Goal: Task Accomplishment & Management: Use online tool/utility

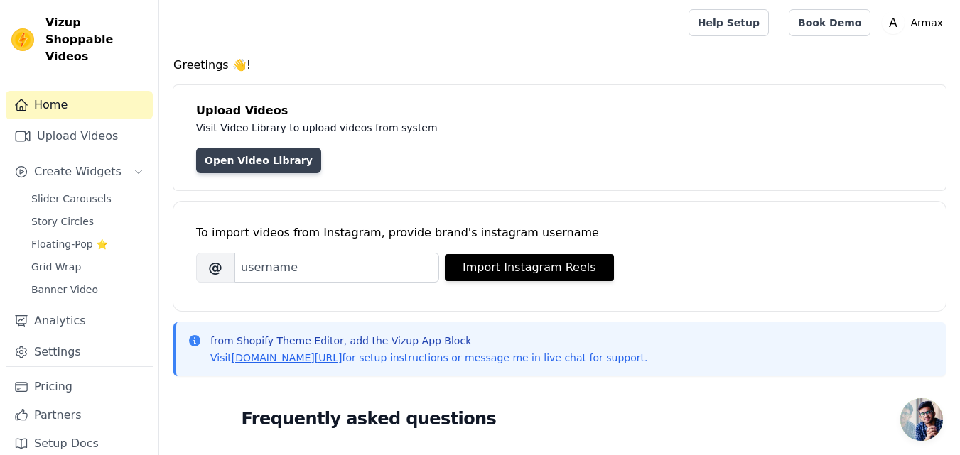
click at [268, 164] on link "Open Video Library" at bounding box center [258, 161] width 125 height 26
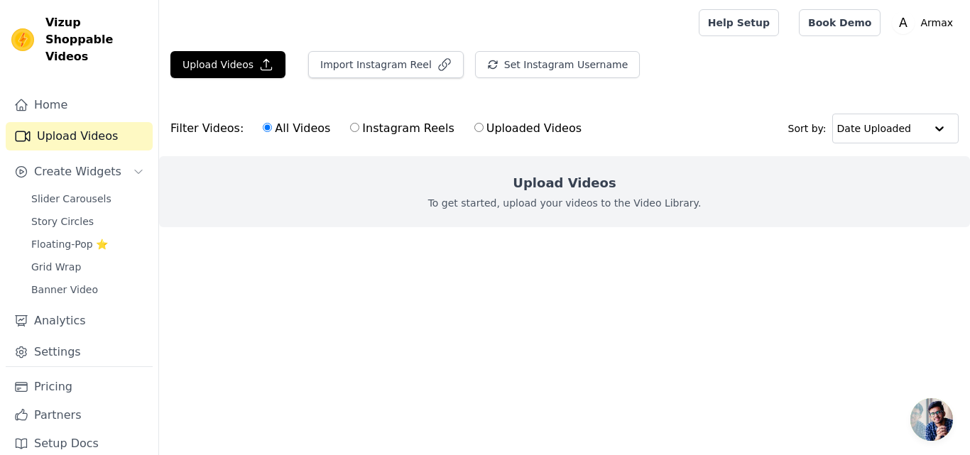
click at [476, 192] on div "Upload Videos To get started, upload your videos to the Video Library." at bounding box center [564, 191] width 811 height 71
click at [474, 126] on input "Uploaded Videos" at bounding box center [478, 127] width 9 height 9
radio input "true"
click at [278, 124] on label "All Videos" at bounding box center [296, 128] width 69 height 18
click at [272, 124] on input "All Videos" at bounding box center [267, 127] width 9 height 9
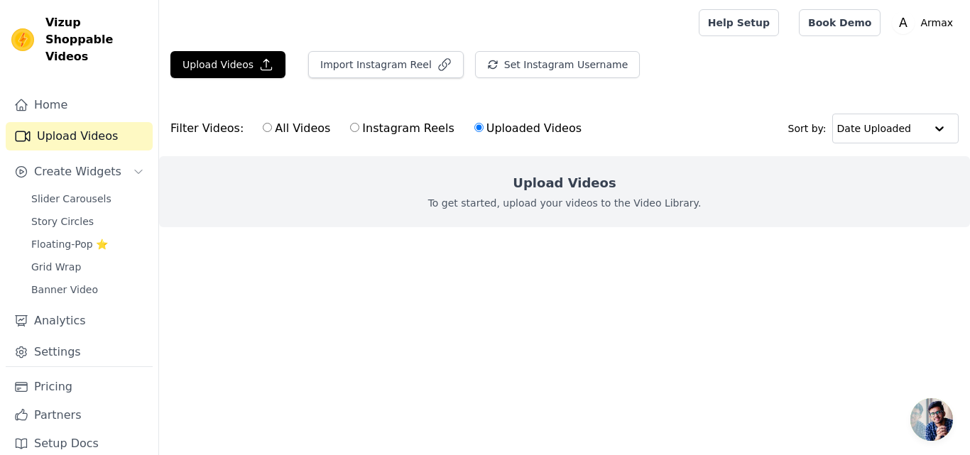
radio input "true"
click at [884, 131] on input "text" at bounding box center [881, 128] width 88 height 28
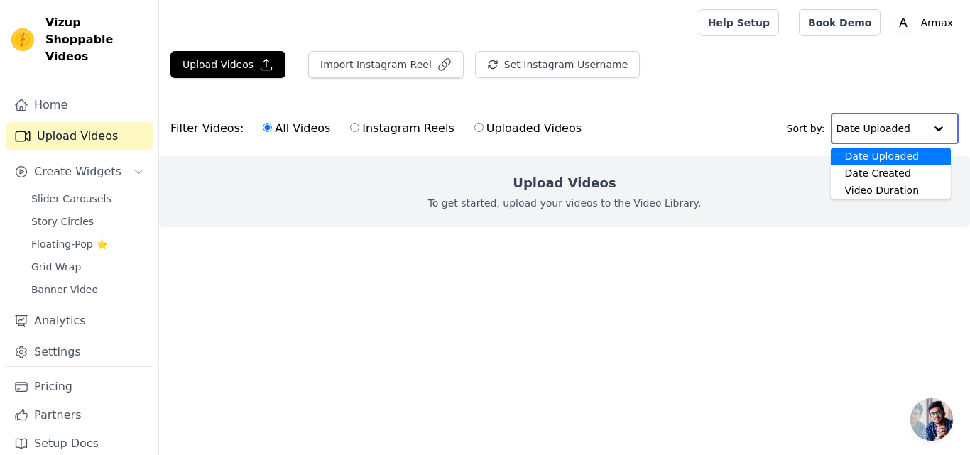
click at [884, 131] on input "text" at bounding box center [881, 128] width 88 height 28
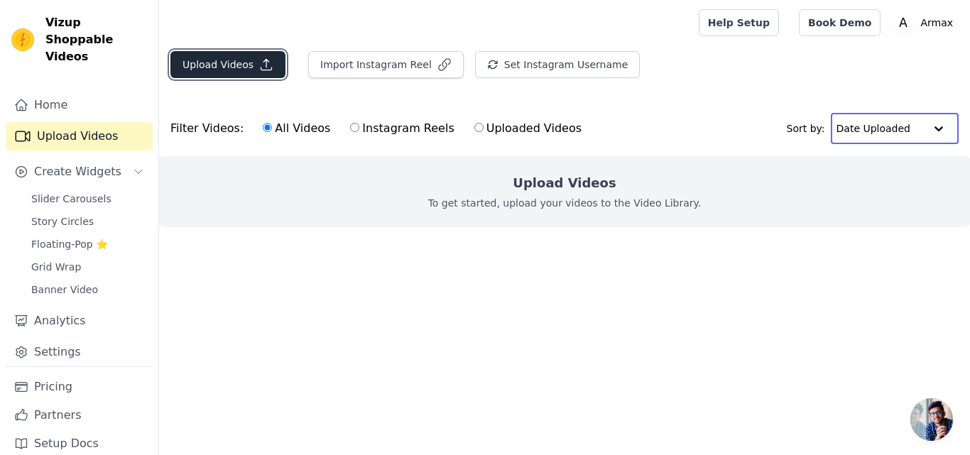
click at [259, 65] on icon "button" at bounding box center [266, 65] width 14 height 14
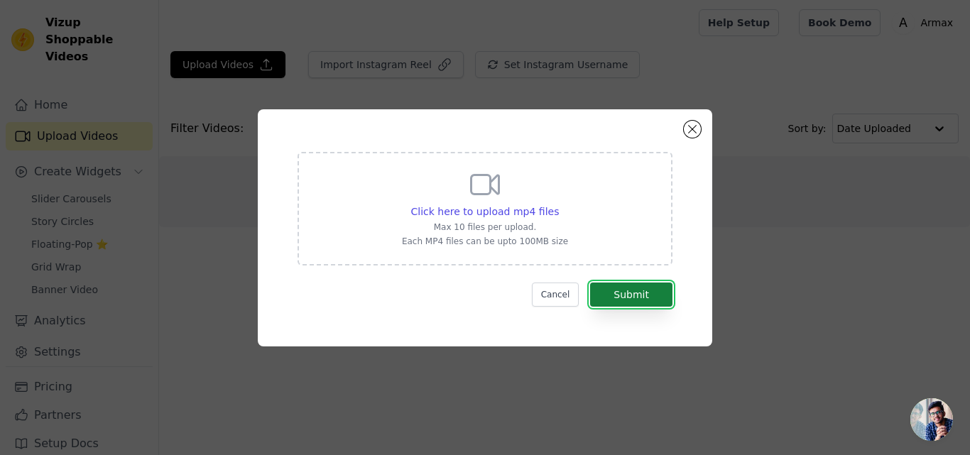
click at [635, 290] on button "Submit" at bounding box center [631, 295] width 82 height 24
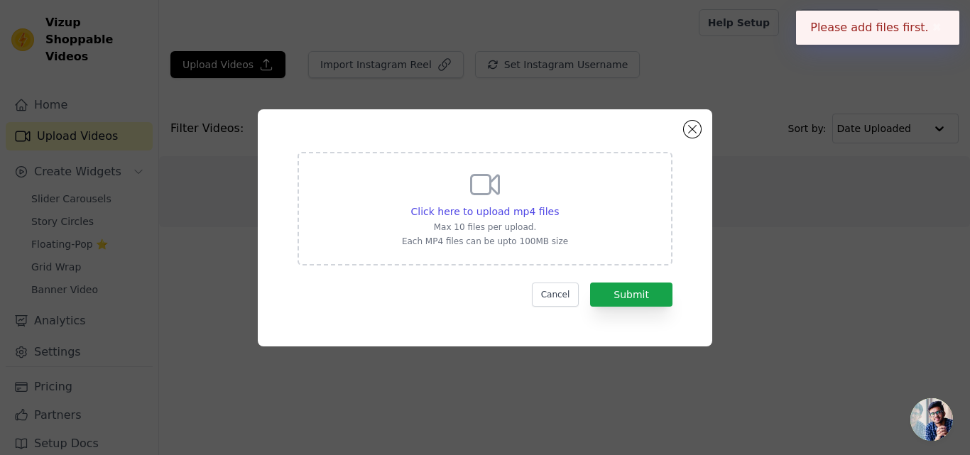
click at [526, 244] on p "Each MP4 files can be upto 100MB size" at bounding box center [485, 241] width 166 height 11
click at [558, 205] on input "Click here to upload mp4 files Max 10 files per upload. Each MP4 files can be u…" at bounding box center [558, 204] width 1 height 1
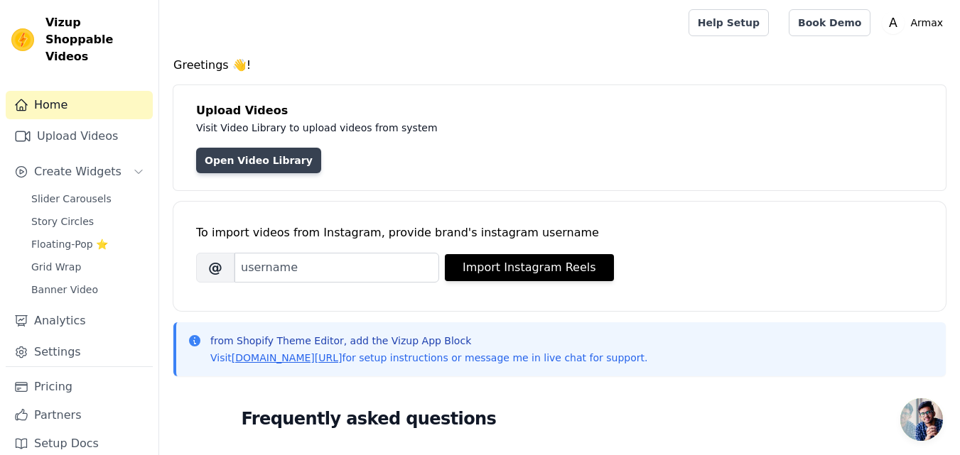
click at [253, 159] on link "Open Video Library" at bounding box center [258, 161] width 125 height 26
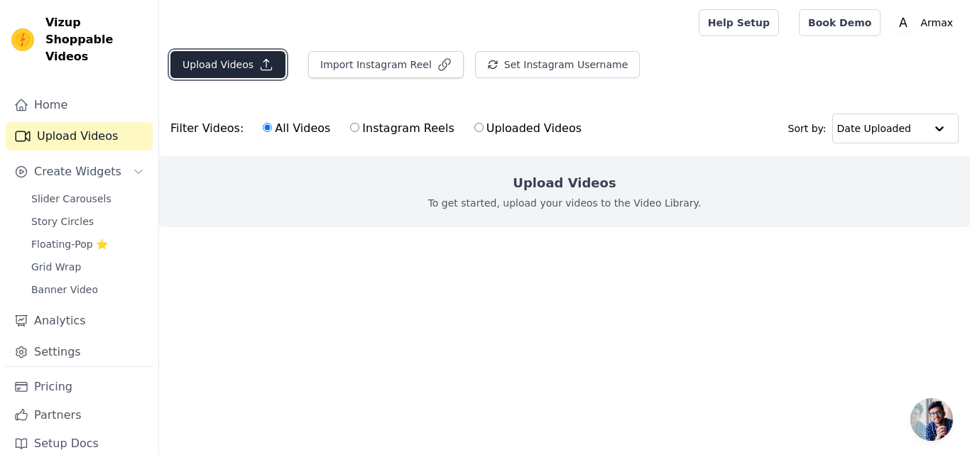
click at [239, 75] on button "Upload Videos" at bounding box center [227, 64] width 115 height 27
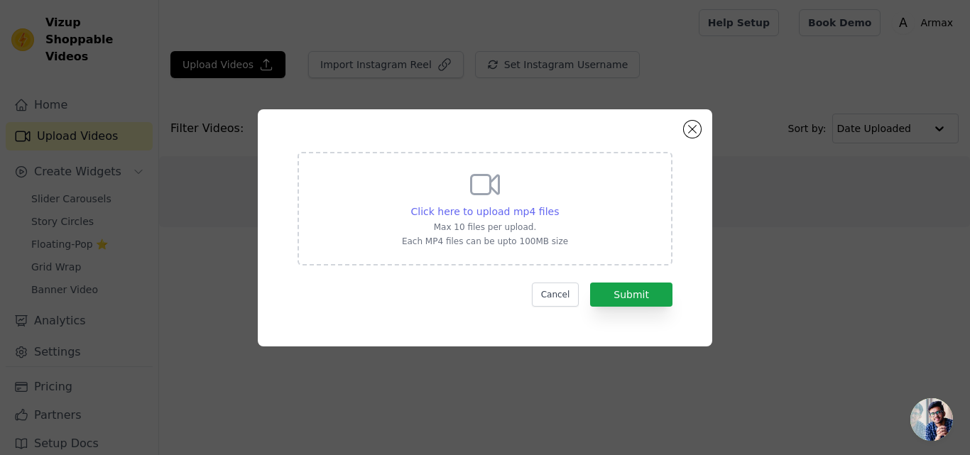
click at [468, 215] on span "Click here to upload mp4 files" at bounding box center [485, 211] width 148 height 11
click at [558, 205] on input "Click here to upload mp4 files Max 10 files per upload. Each MP4 files can be u…" at bounding box center [558, 204] width 1 height 1
type input "C:\fakepath\push down influ.mp4"
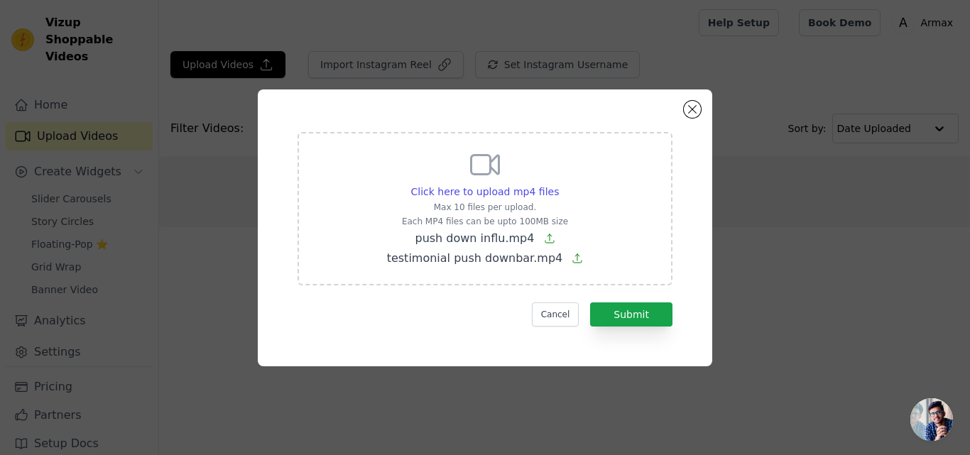
click at [545, 239] on icon at bounding box center [549, 238] width 9 height 9
click at [558, 185] on input "Click here to upload mp4 files Max 10 files per upload. Each MP4 files can be u…" at bounding box center [558, 184] width 1 height 1
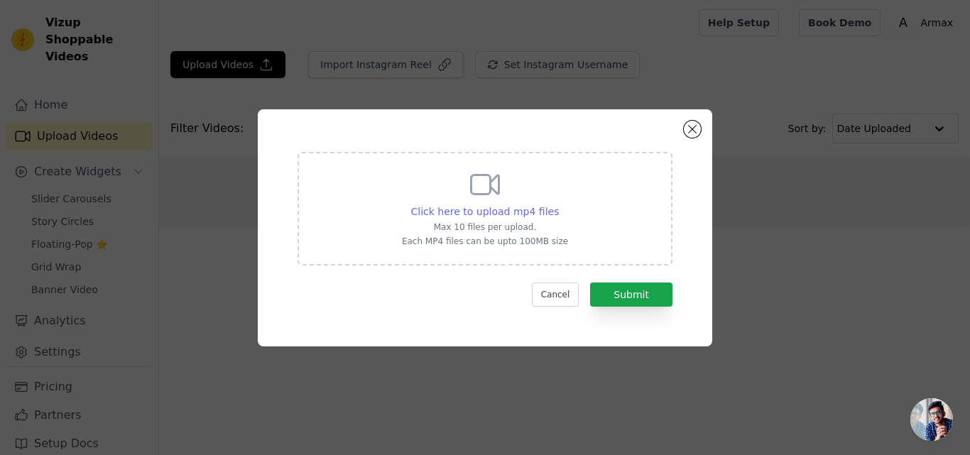
click at [492, 207] on span "Click here to upload mp4 files" at bounding box center [485, 211] width 148 height 11
click at [558, 205] on input "Click here to upload mp4 files Max 10 files per upload. Each MP4 files can be u…" at bounding box center [558, 204] width 1 height 1
type input "C:\fakepath\push down influ.mp4"
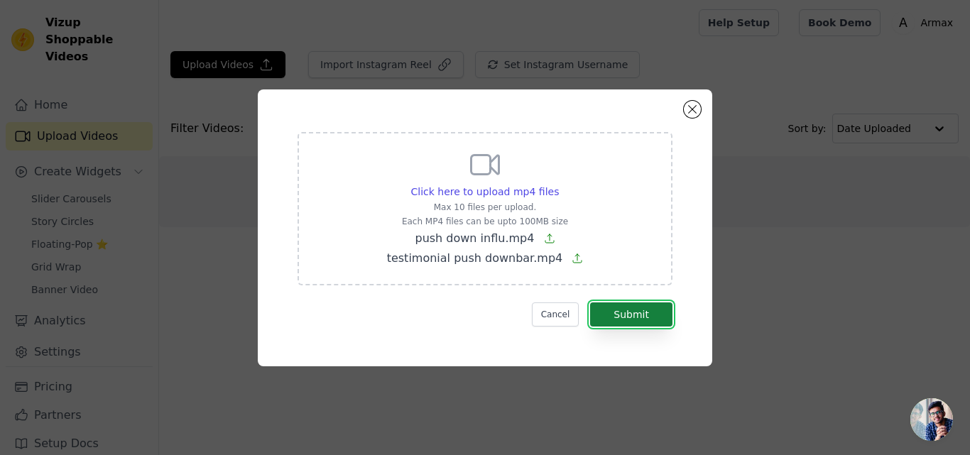
click at [630, 326] on button "Submit" at bounding box center [631, 315] width 82 height 24
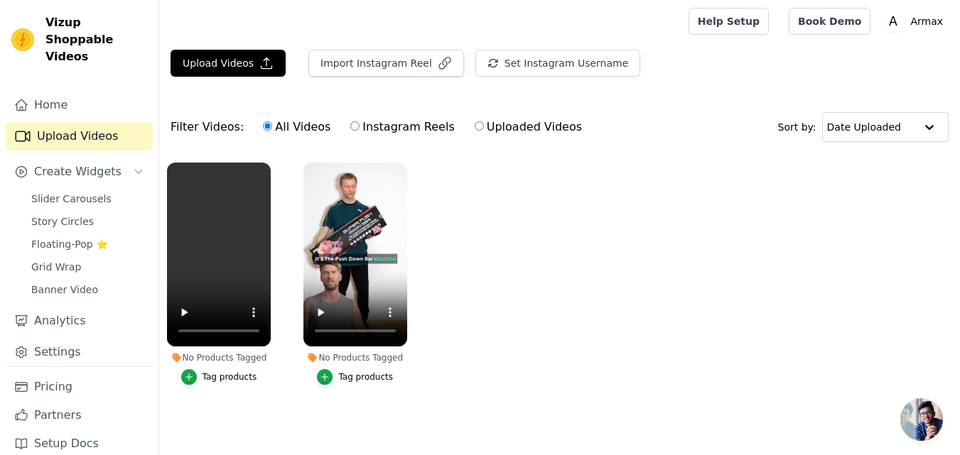
scroll to position [9, 0]
click at [124, 189] on link "Slider Carousels" at bounding box center [88, 199] width 130 height 20
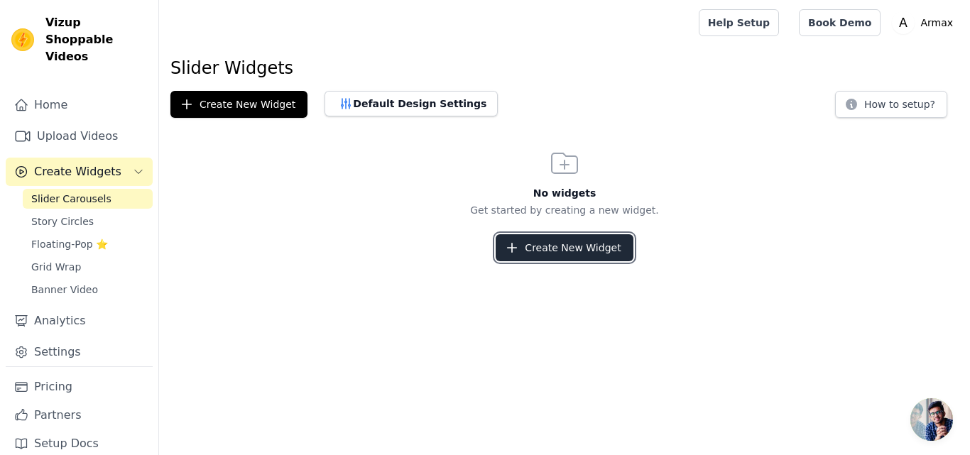
click at [543, 238] on button "Create New Widget" at bounding box center [564, 247] width 137 height 27
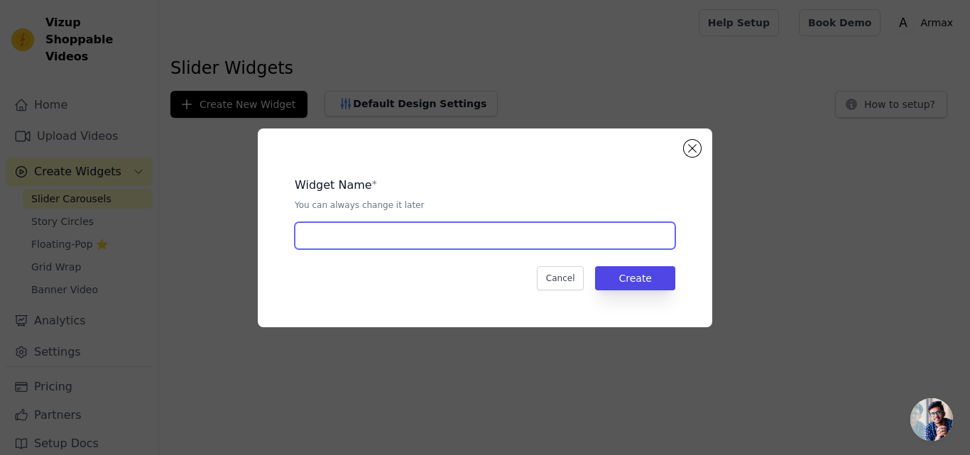
click at [543, 238] on input "text" at bounding box center [485, 235] width 381 height 27
type input "video slide"
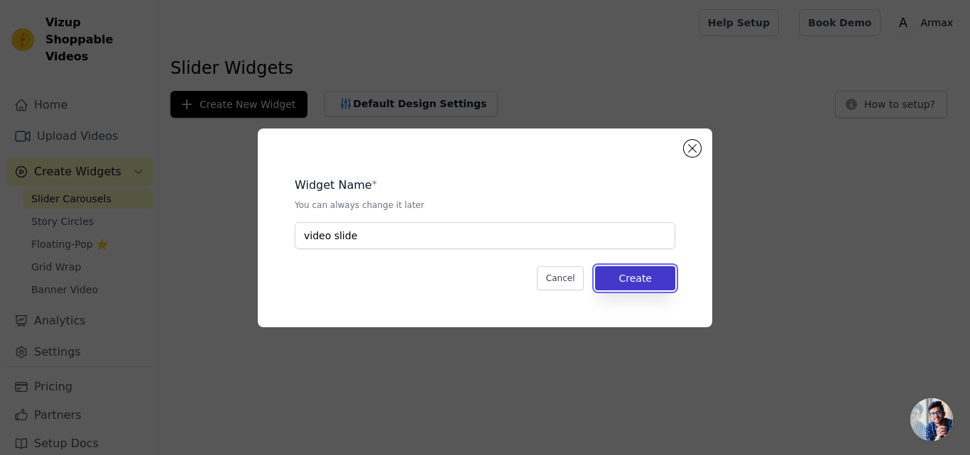
click at [628, 278] on button "Create" at bounding box center [635, 278] width 80 height 24
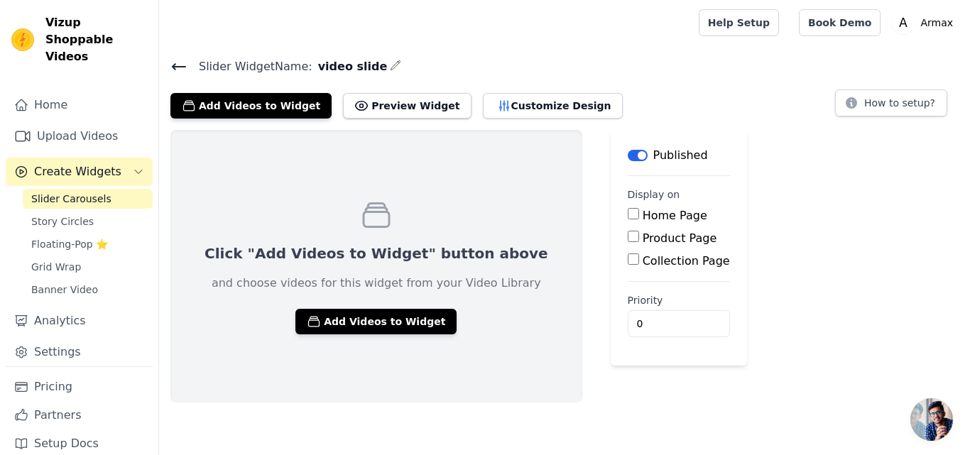
click at [628, 235] on input "Product Page" at bounding box center [633, 236] width 11 height 11
checkbox input "true"
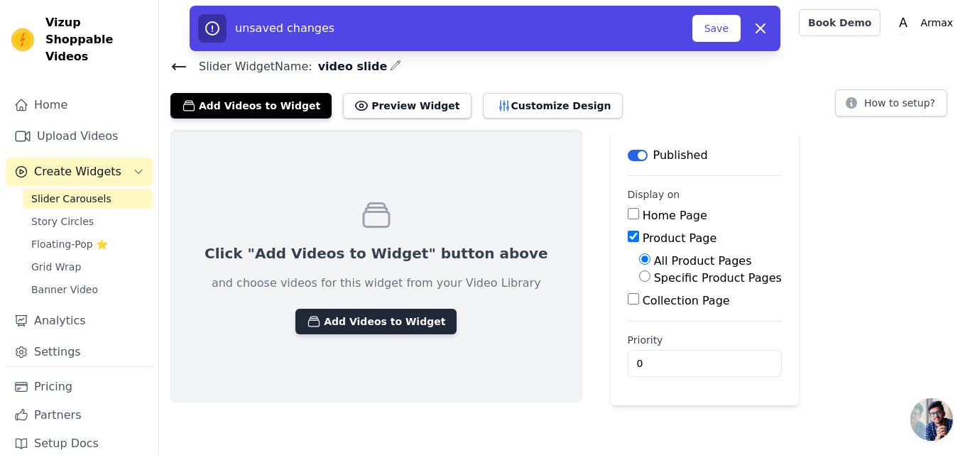
click at [340, 319] on button "Add Videos to Widget" at bounding box center [375, 322] width 161 height 26
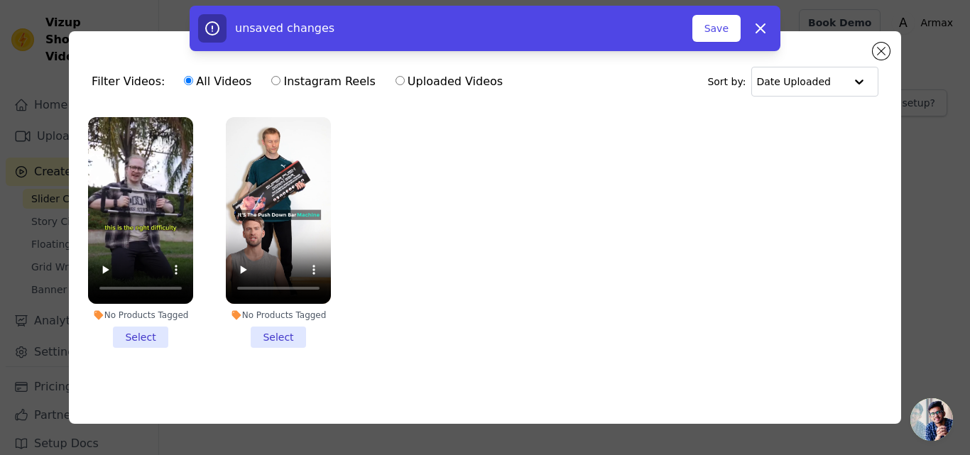
click at [149, 332] on li "No Products Tagged Select" at bounding box center [140, 232] width 105 height 231
click at [0, 0] on input "No Products Tagged Select" at bounding box center [0, 0] width 0 height 0
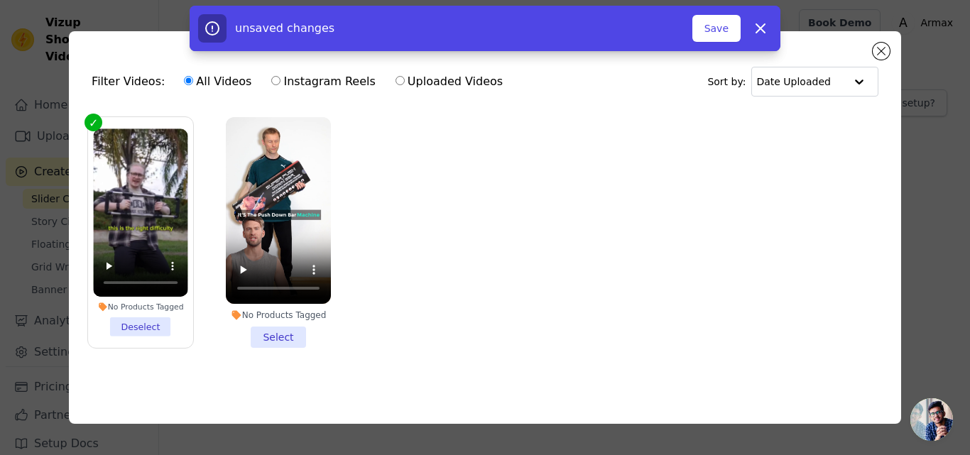
click at [273, 332] on li "No Products Tagged Select" at bounding box center [278, 232] width 105 height 231
click at [0, 0] on input "No Products Tagged Select" at bounding box center [0, 0] width 0 height 0
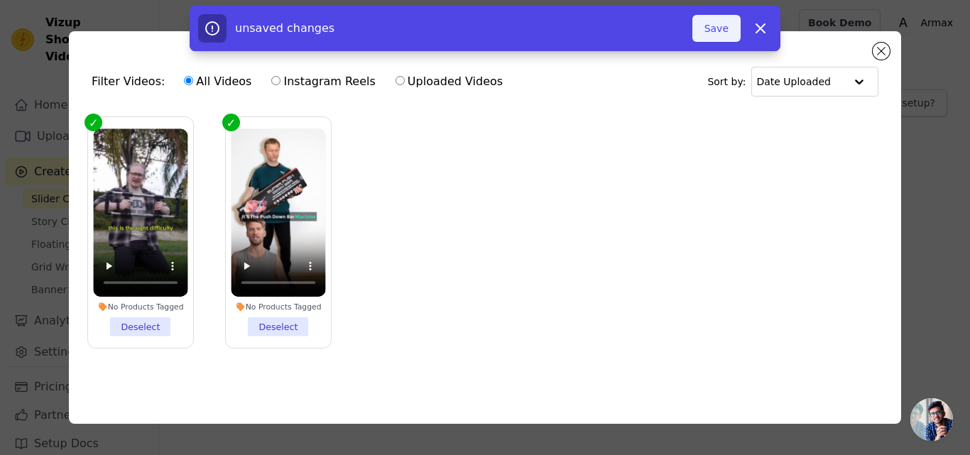
click at [723, 26] on button "Save" at bounding box center [717, 28] width 48 height 27
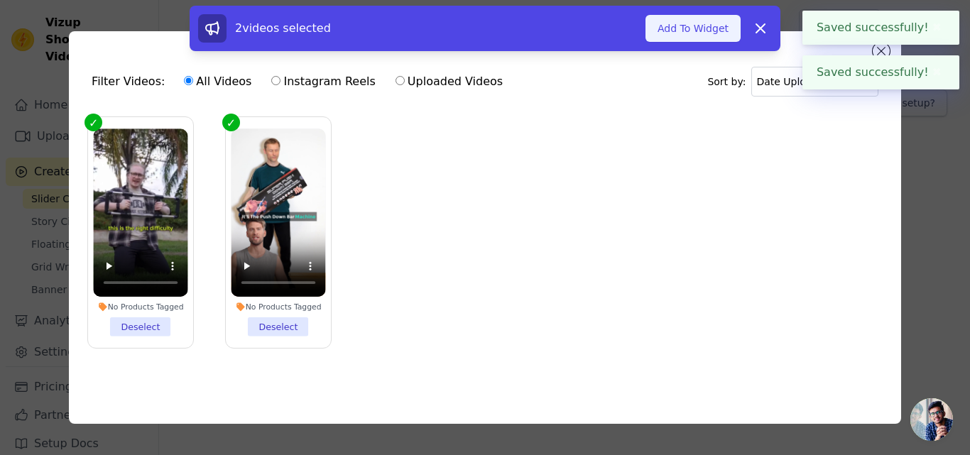
click at [683, 29] on button "Add To Widget" at bounding box center [693, 28] width 95 height 27
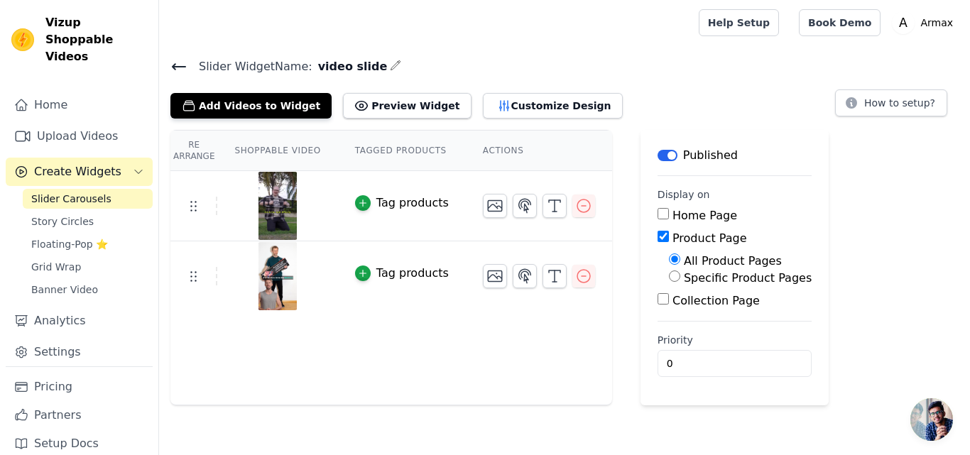
click at [362, 206] on button "Tag products" at bounding box center [402, 203] width 94 height 17
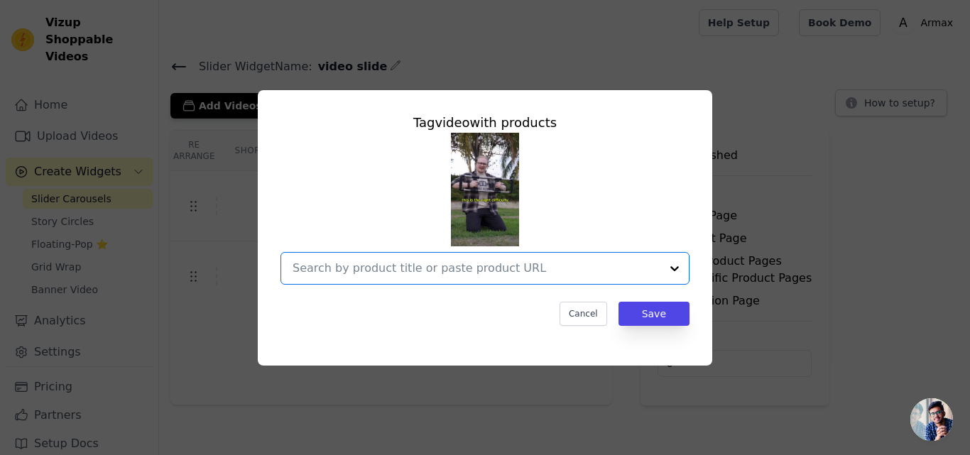
click at [532, 267] on input "text" at bounding box center [477, 268] width 368 height 17
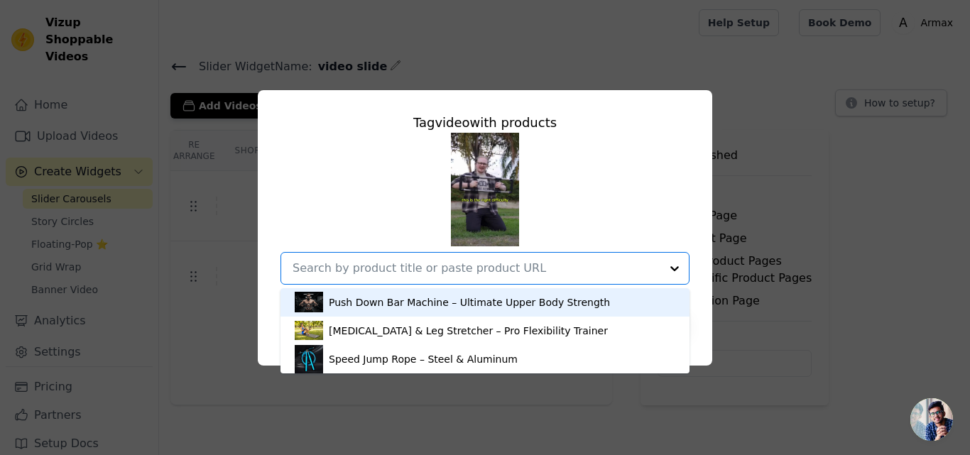
click at [520, 301] on div "Push Down Bar Machine – Ultimate Upper Body Strength" at bounding box center [469, 302] width 281 height 14
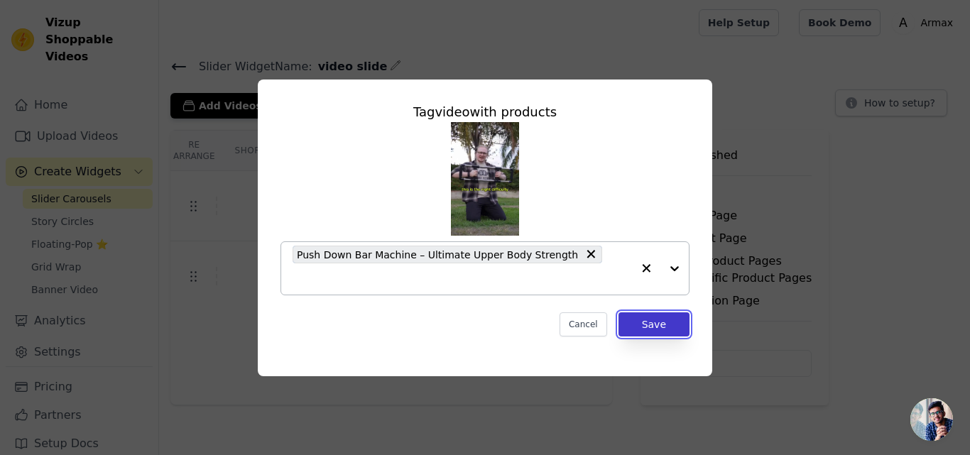
click at [640, 316] on button "Save" at bounding box center [654, 325] width 71 height 24
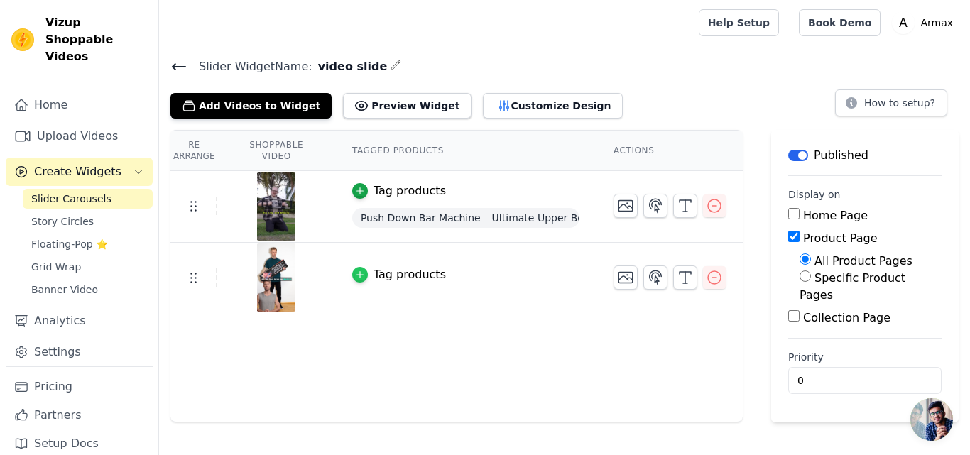
click at [355, 275] on icon "button" at bounding box center [360, 275] width 10 height 10
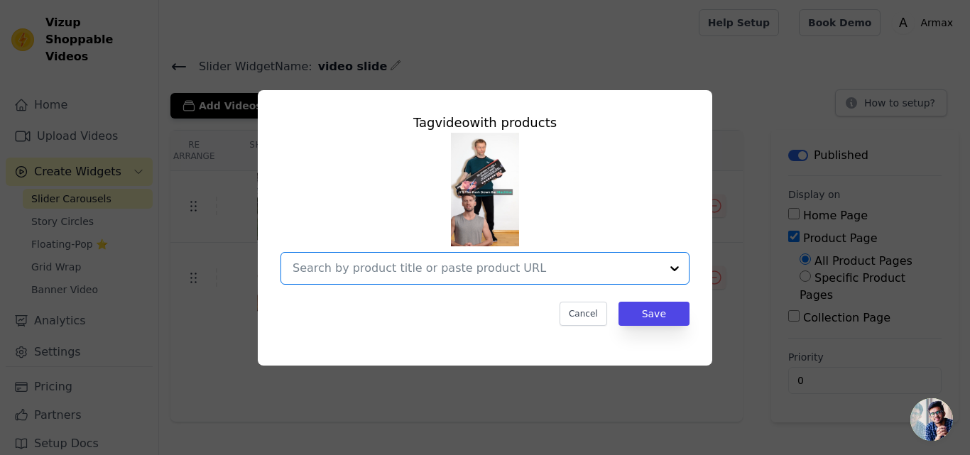
click at [523, 272] on input "text" at bounding box center [477, 268] width 368 height 17
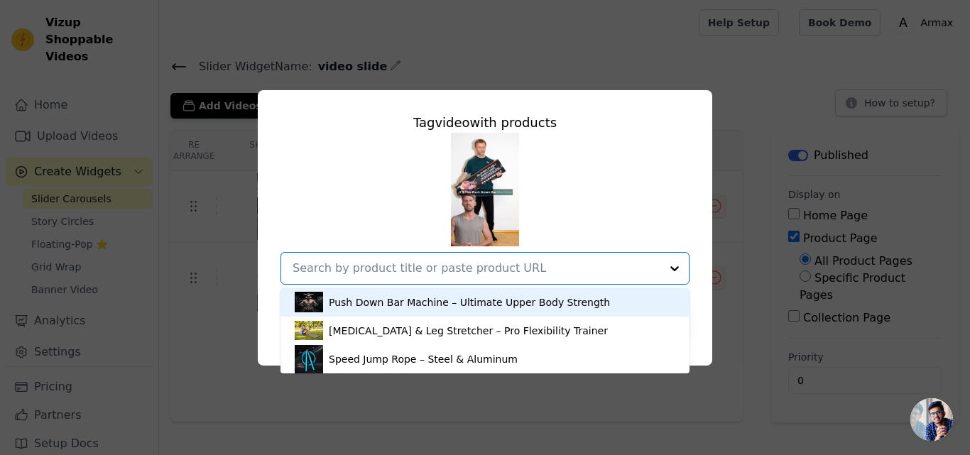
click at [530, 298] on div "Push Down Bar Machine – Ultimate Upper Body Strength" at bounding box center [469, 302] width 281 height 14
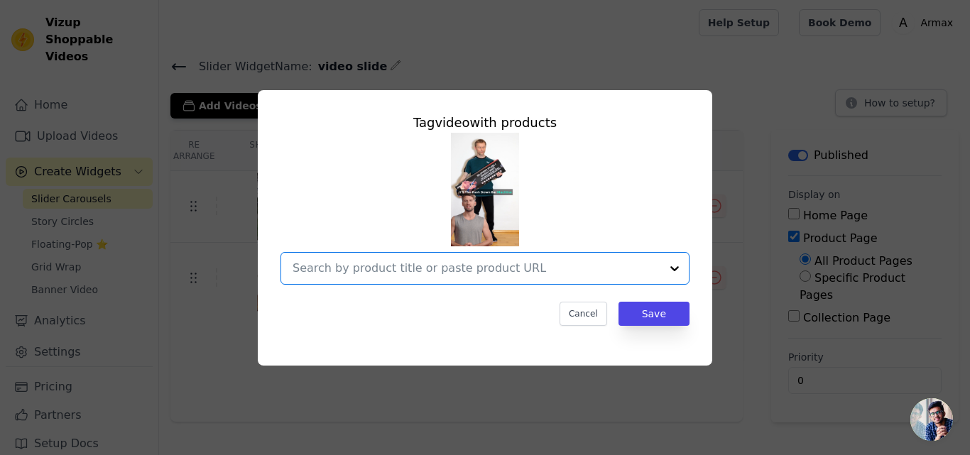
click at [555, 267] on input "text" at bounding box center [477, 268] width 368 height 17
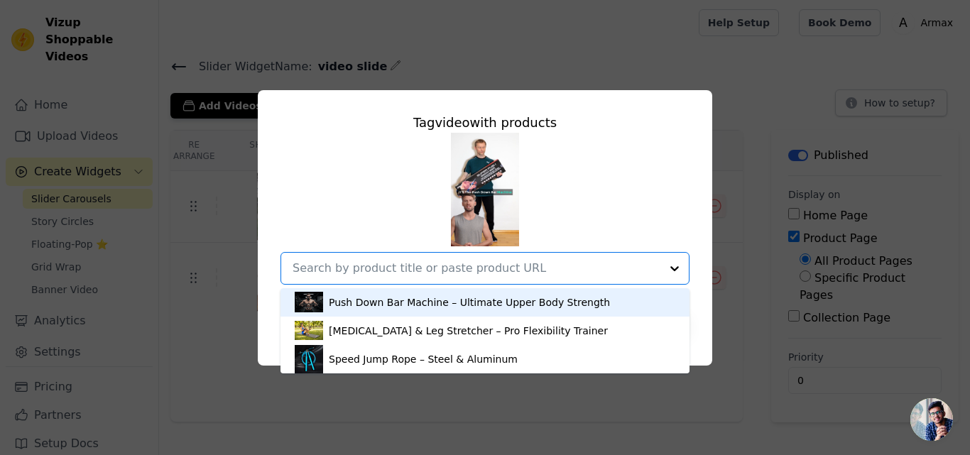
scroll to position [4, 0]
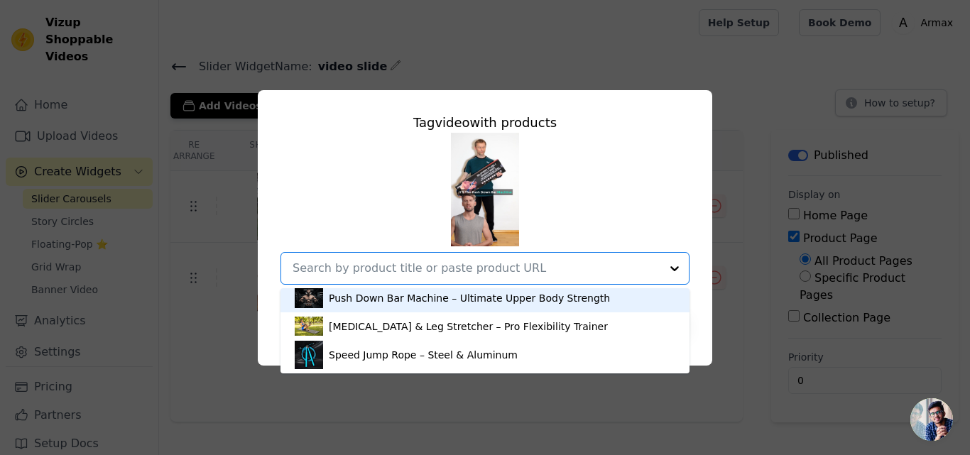
click at [523, 300] on div "Push Down Bar Machine – Ultimate Upper Body Strength" at bounding box center [469, 298] width 281 height 14
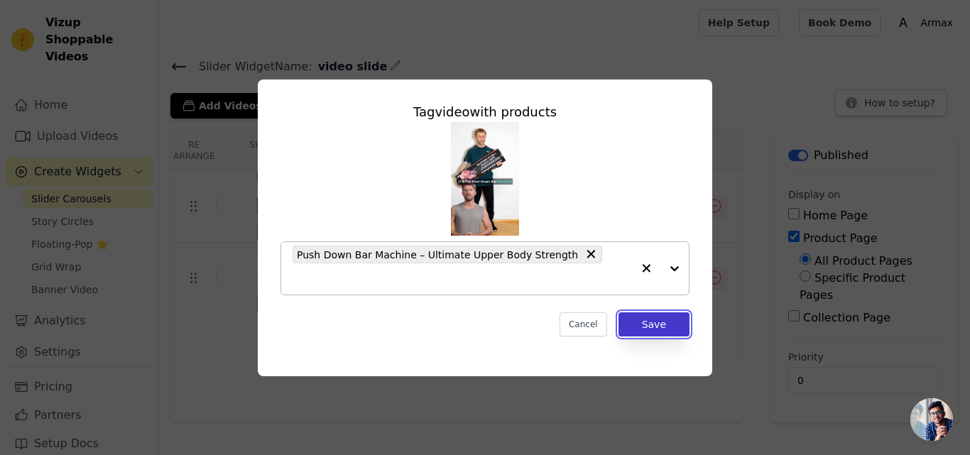
click at [641, 319] on button "Save" at bounding box center [654, 325] width 71 height 24
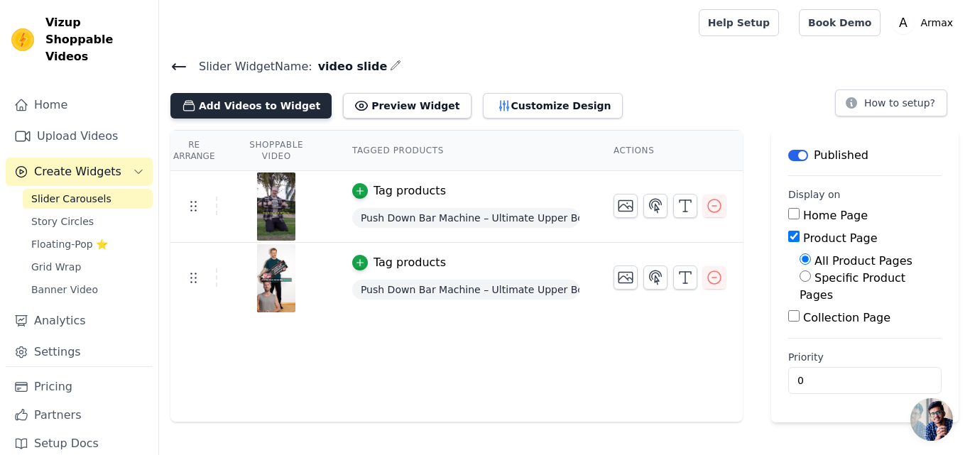
click at [236, 107] on button "Add Videos to Widget" at bounding box center [250, 106] width 161 height 26
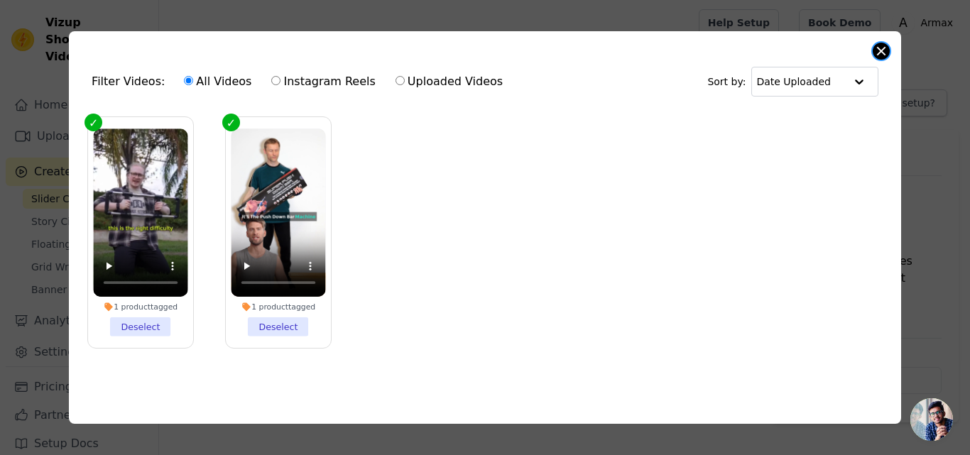
click at [876, 50] on button "Close modal" at bounding box center [881, 51] width 17 height 17
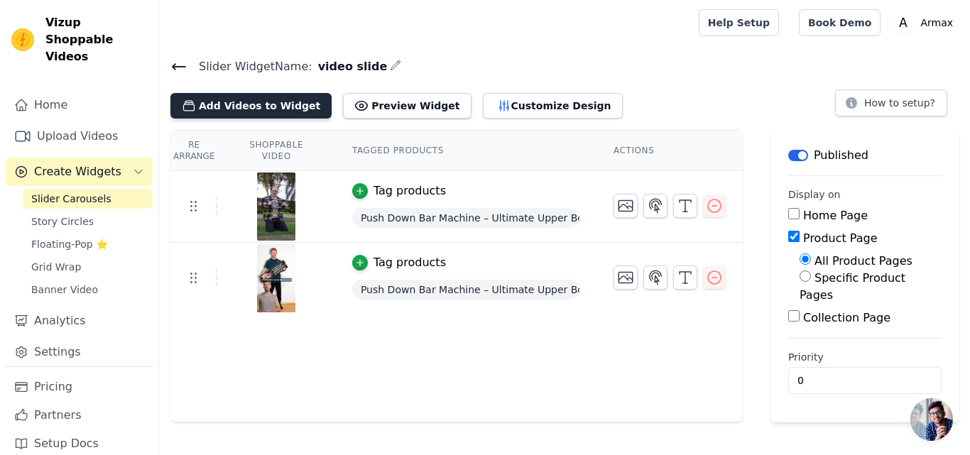
click at [270, 109] on button "Add Videos to Widget" at bounding box center [250, 106] width 161 height 26
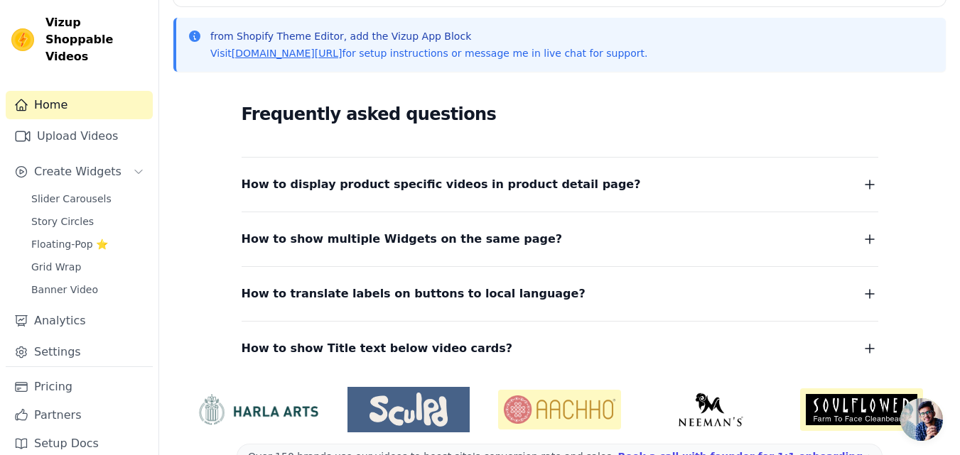
scroll to position [342, 0]
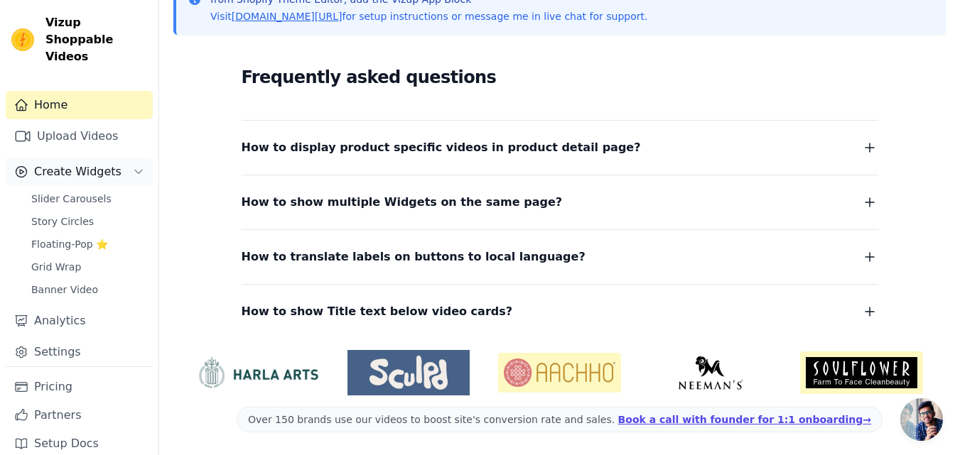
click at [139, 161] on button "Create Widgets" at bounding box center [79, 172] width 147 height 28
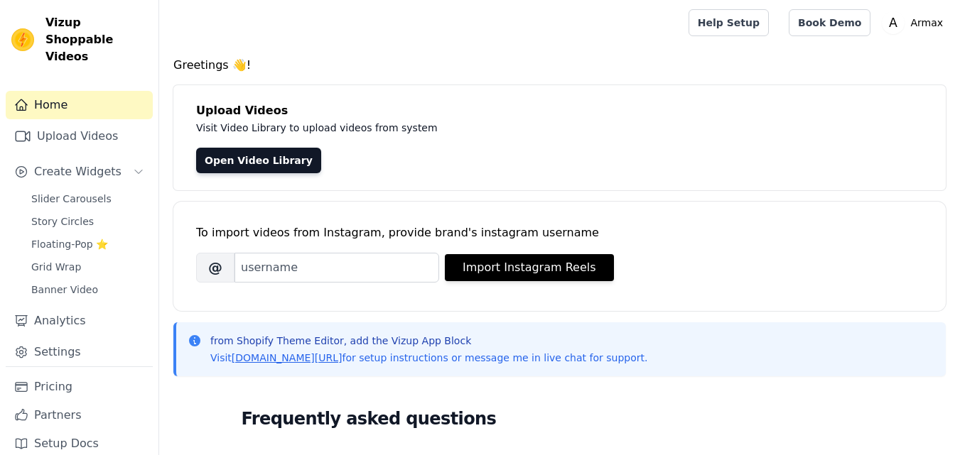
scroll to position [342, 0]
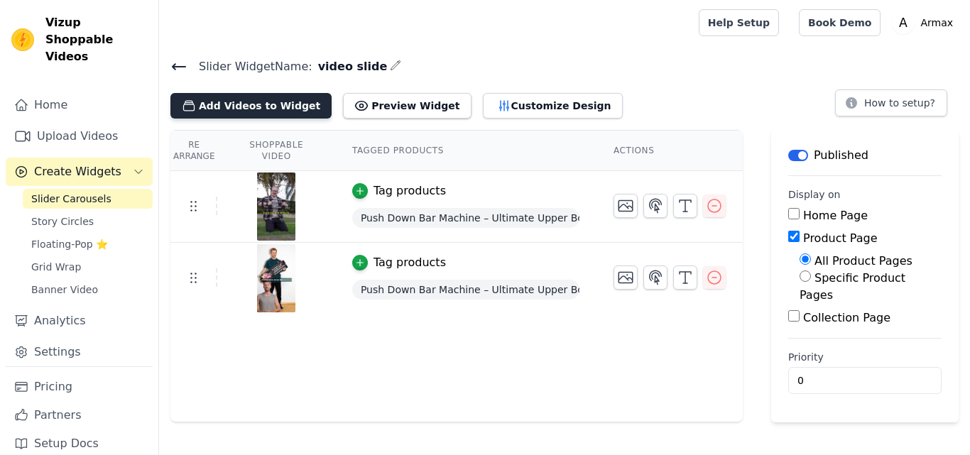
click at [269, 100] on button "Add Videos to Widget" at bounding box center [250, 106] width 161 height 26
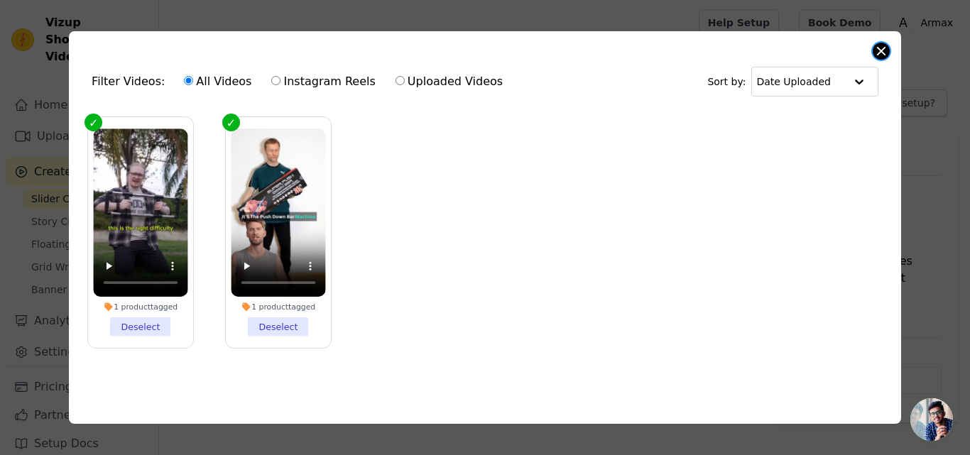
click at [885, 45] on button "Close modal" at bounding box center [881, 51] width 17 height 17
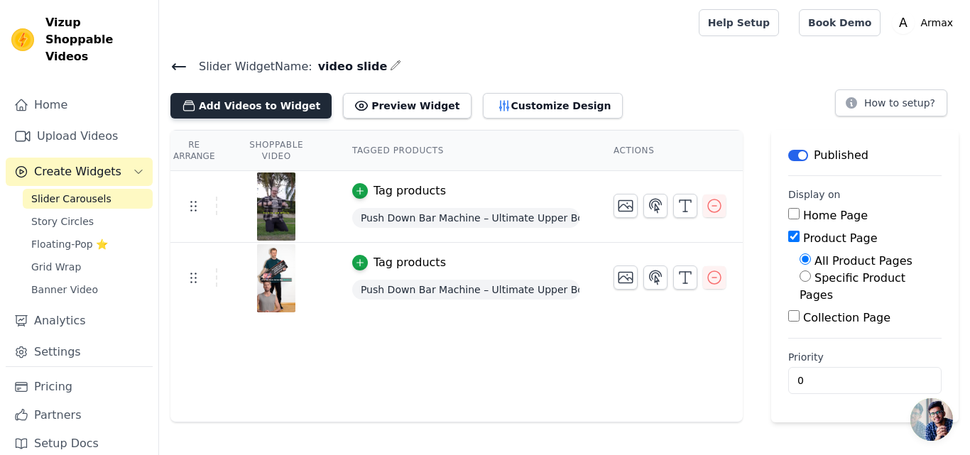
click at [208, 111] on button "Add Videos to Widget" at bounding box center [250, 106] width 161 height 26
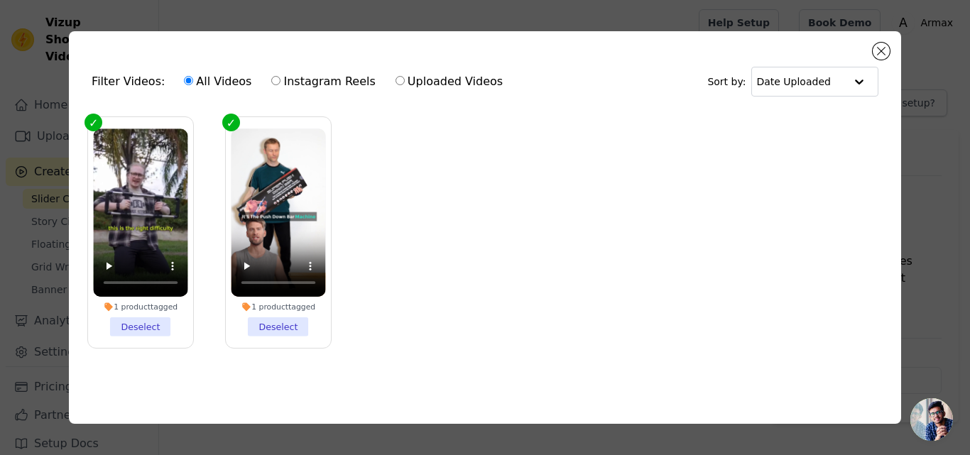
click at [395, 76] on label "Uploaded Videos" at bounding box center [449, 81] width 109 height 18
click at [396, 76] on input "Uploaded Videos" at bounding box center [400, 80] width 9 height 9
radio input "true"
click at [395, 76] on label "Uploaded Videos" at bounding box center [449, 81] width 109 height 18
click at [396, 76] on input "Uploaded Videos" at bounding box center [400, 80] width 9 height 9
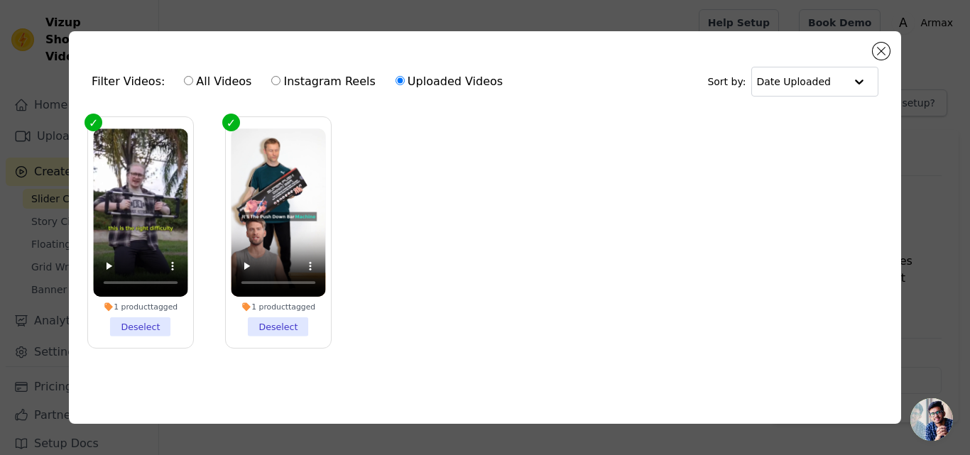
click at [136, 80] on div "Filter Videos: All Videos Instagram Reels Uploaded Videos" at bounding box center [301, 81] width 419 height 33
click at [878, 45] on button "Close modal" at bounding box center [881, 51] width 17 height 17
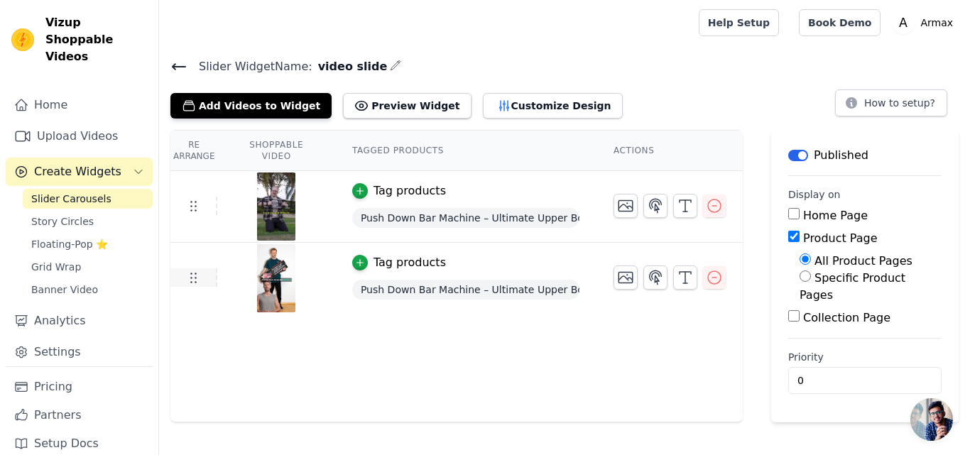
click at [192, 277] on icon at bounding box center [193, 277] width 17 height 17
click at [281, 155] on th "Shoppable Video" at bounding box center [275, 151] width 117 height 40
click at [284, 107] on button "Add Videos to Widget" at bounding box center [250, 106] width 161 height 26
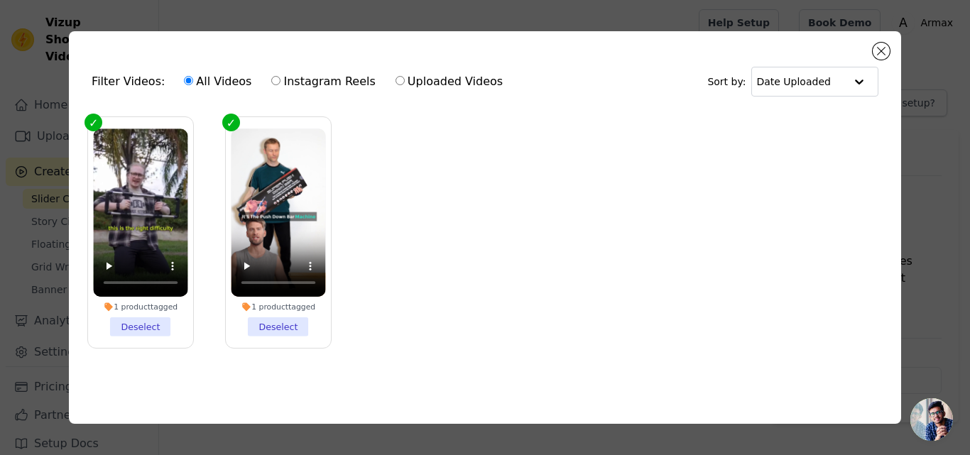
click at [142, 80] on div "Filter Videos: All Videos Instagram Reels Uploaded Videos" at bounding box center [301, 81] width 419 height 33
click at [420, 76] on label "Uploaded Videos" at bounding box center [449, 81] width 109 height 18
click at [405, 76] on input "Uploaded Videos" at bounding box center [400, 80] width 9 height 9
radio input "true"
click at [420, 76] on label "Uploaded Videos" at bounding box center [449, 81] width 109 height 18
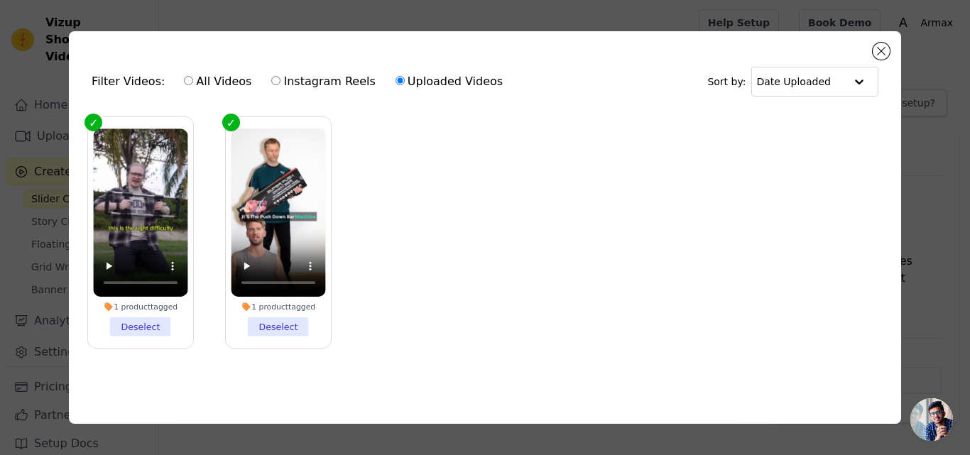
click at [405, 76] on input "Uploaded Videos" at bounding box center [400, 80] width 9 height 9
click at [796, 82] on input "text" at bounding box center [800, 81] width 88 height 28
click at [718, 195] on ul "1 product tagged Deselect 1 product tagged Deselect" at bounding box center [485, 243] width 810 height 269
click at [883, 47] on button "Close modal" at bounding box center [881, 51] width 17 height 17
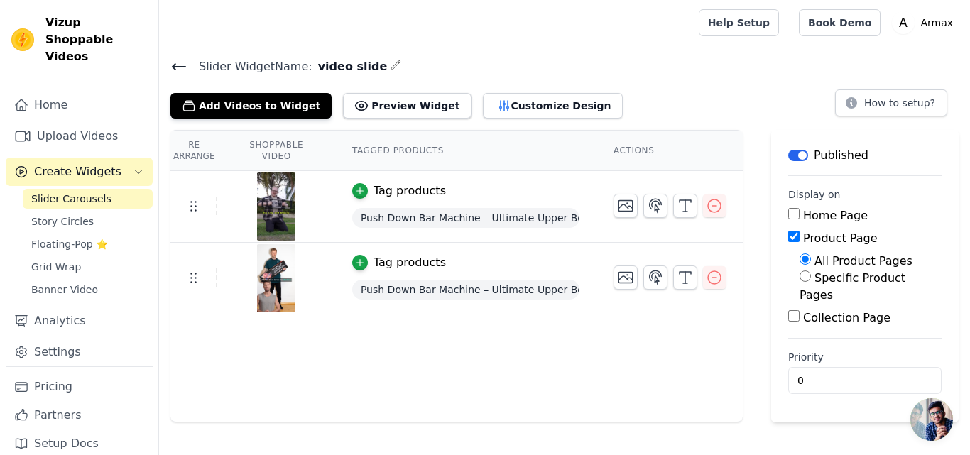
click at [102, 163] on span "Create Widgets" at bounding box center [77, 171] width 87 height 17
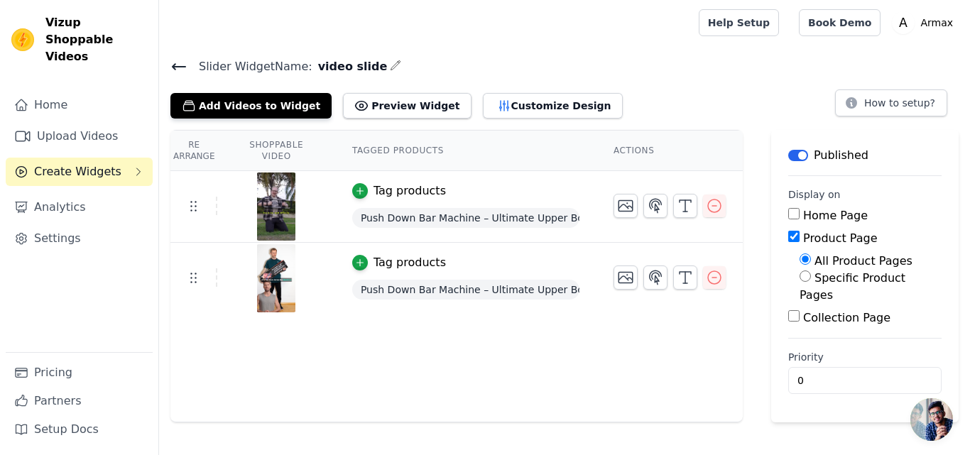
click at [102, 163] on span "Create Widgets" at bounding box center [77, 171] width 87 height 17
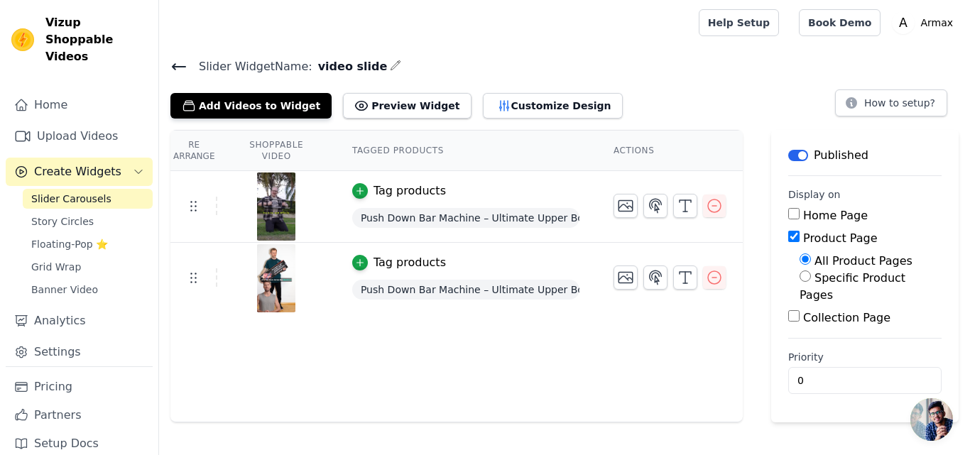
click at [102, 163] on span "Create Widgets" at bounding box center [77, 171] width 87 height 17
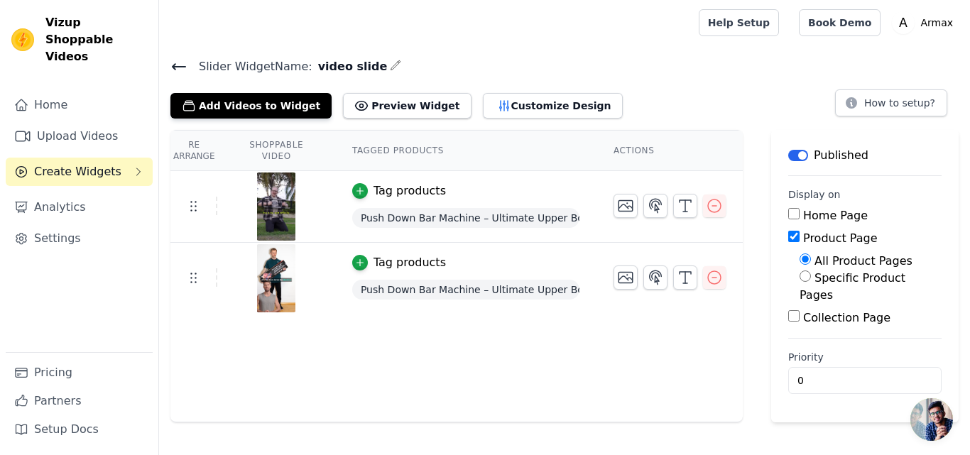
click at [175, 65] on icon at bounding box center [179, 67] width 13 height 6
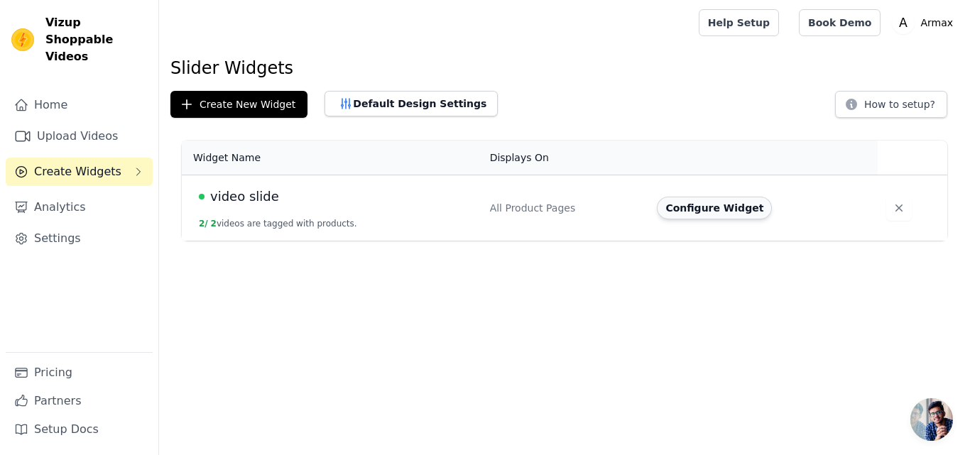
click at [709, 207] on button "Configure Widget" at bounding box center [714, 208] width 115 height 23
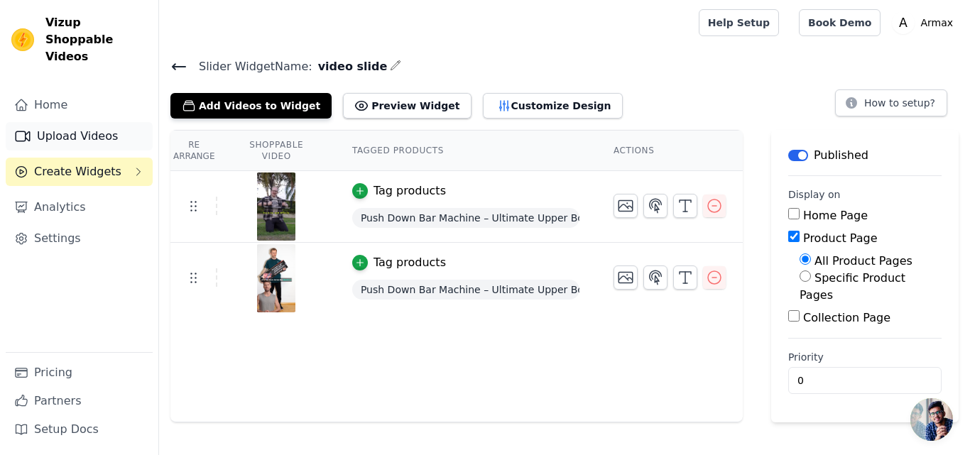
click at [92, 122] on link "Upload Videos" at bounding box center [79, 136] width 147 height 28
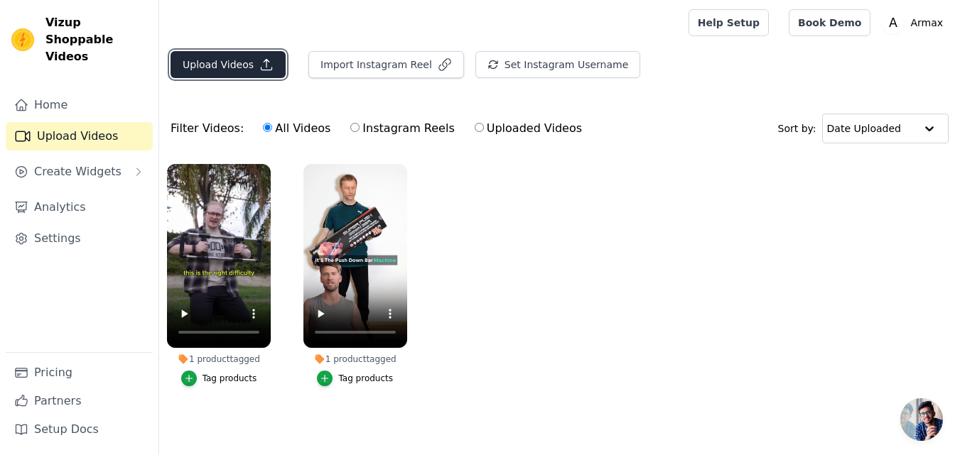
click at [218, 60] on button "Upload Videos" at bounding box center [227, 64] width 115 height 27
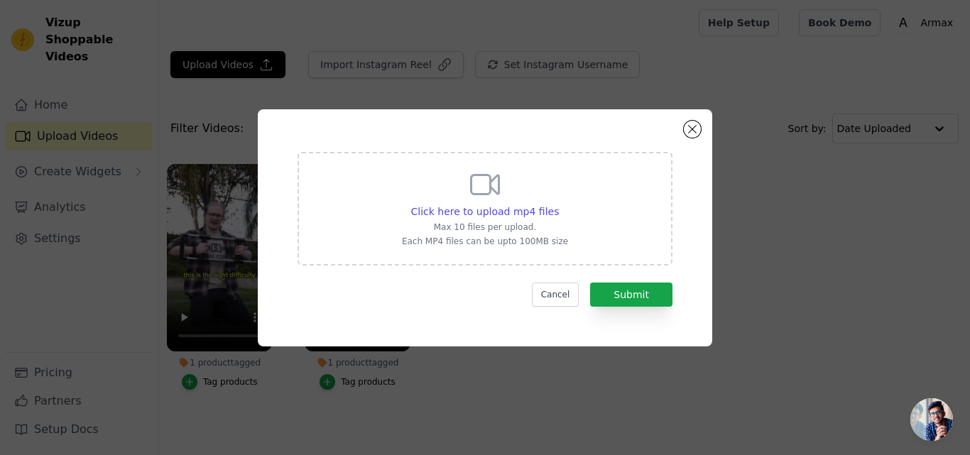
click at [491, 219] on div "Click here to upload mp4 files Max 10 files per upload. Each MP4 files can be u…" at bounding box center [485, 208] width 166 height 80
click at [558, 205] on input "Click here to upload mp4 files Max 10 files per upload. Each MP4 files can be u…" at bounding box center [558, 204] width 1 height 1
type input "C:\fakepath\hamstring temoin 03.mp4"
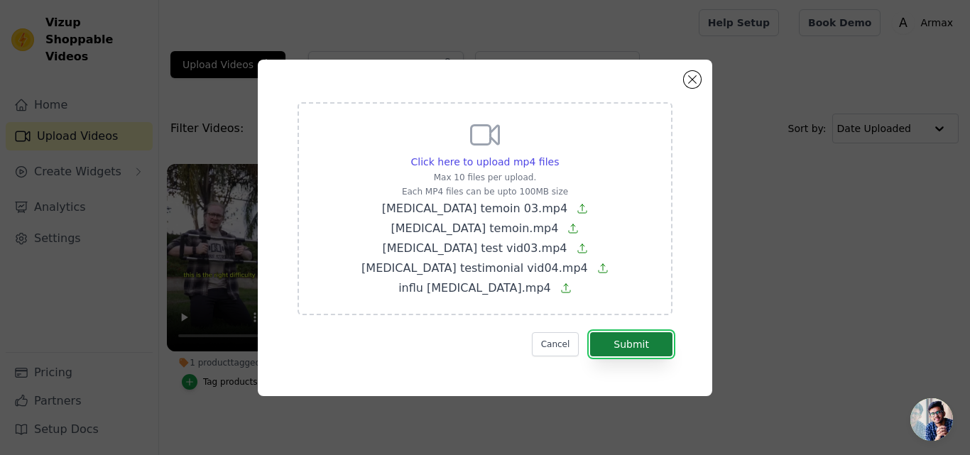
click at [631, 349] on button "Submit" at bounding box center [631, 344] width 82 height 24
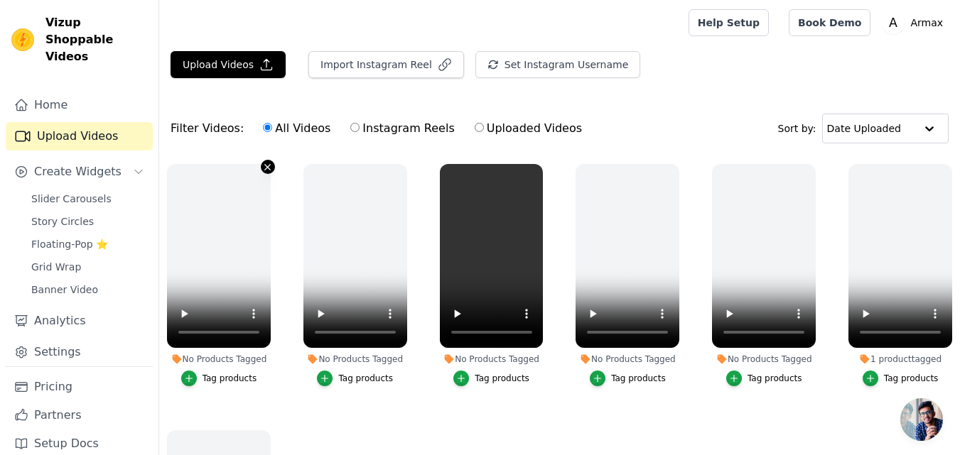
click at [264, 166] on icon "button" at bounding box center [267, 167] width 11 height 11
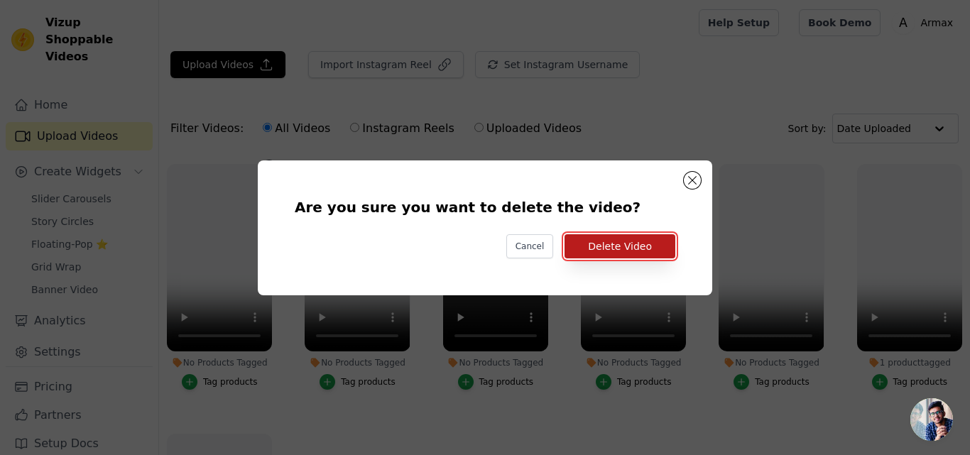
click at [627, 244] on button "Delete Video" at bounding box center [620, 246] width 111 height 24
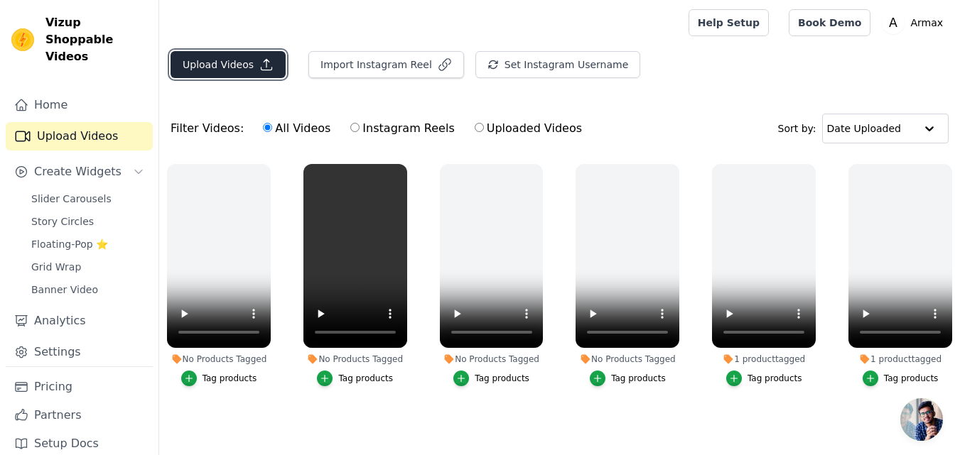
click at [222, 67] on button "Upload Videos" at bounding box center [227, 64] width 115 height 27
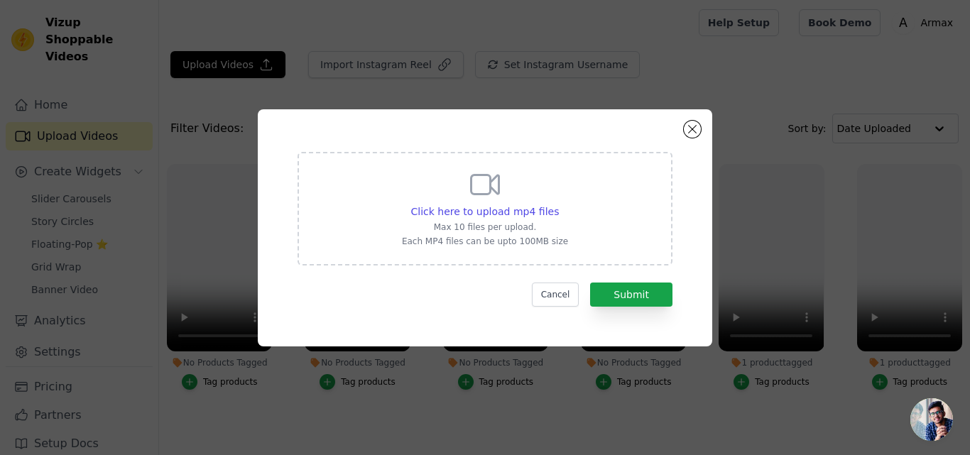
click at [428, 233] on div "Click here to upload mp4 files Max 10 files per upload. Each MP4 files can be u…" at bounding box center [485, 208] width 166 height 80
click at [558, 205] on input "Click here to upload mp4 files Max 10 files per upload. Each MP4 files can be u…" at bounding box center [558, 204] width 1 height 1
type input "C:\fakepath\influ hamstring.mp4"
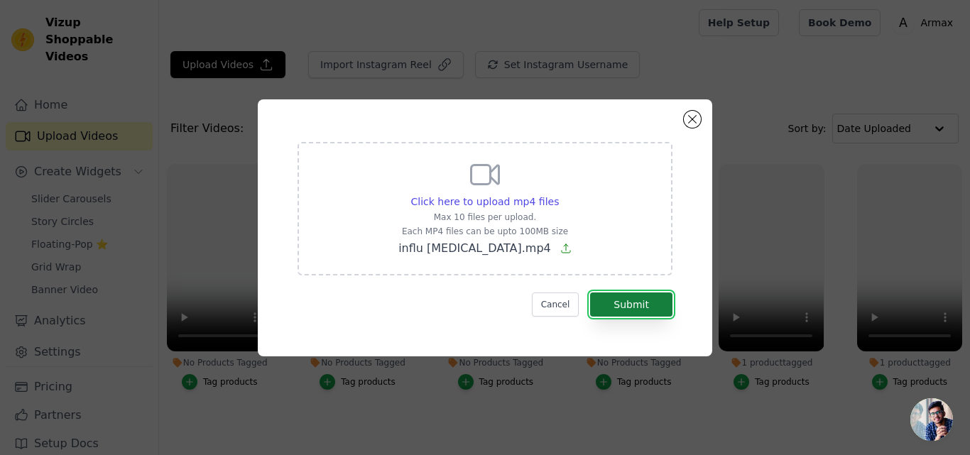
click at [650, 308] on button "Submit" at bounding box center [631, 305] width 82 height 24
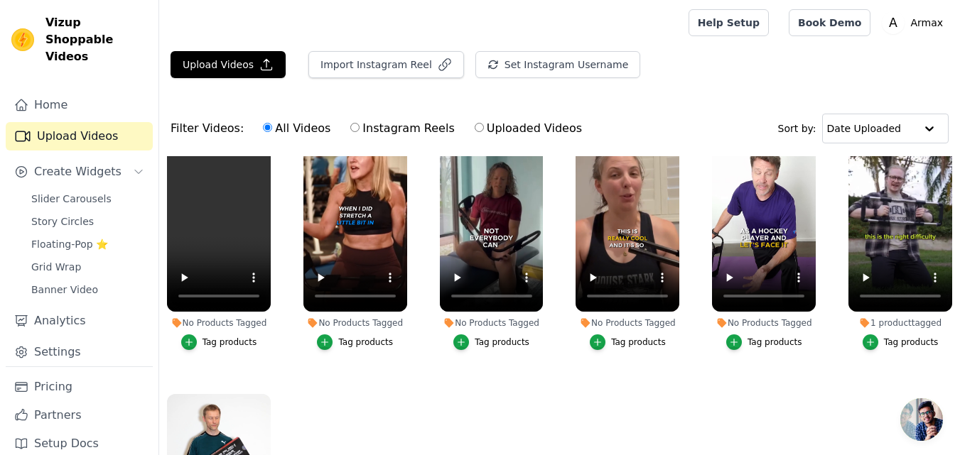
scroll to position [33, 0]
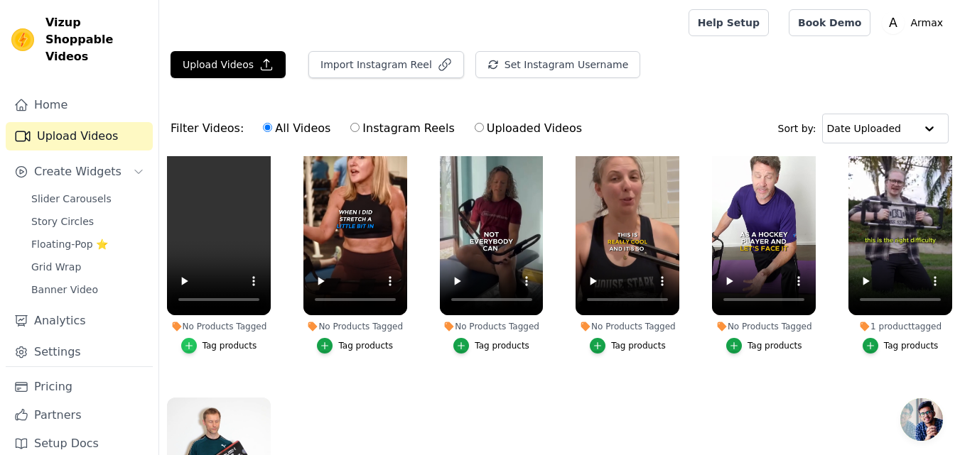
click at [197, 347] on div "button" at bounding box center [189, 346] width 16 height 16
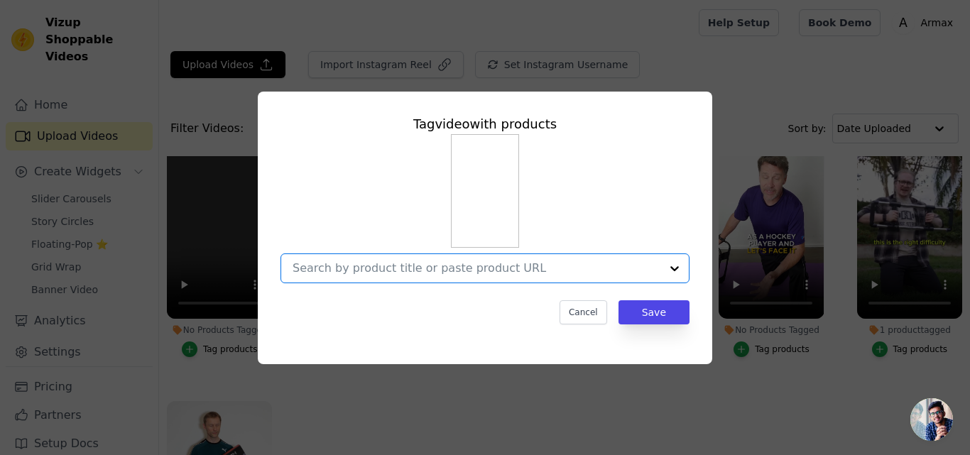
click at [475, 273] on input "No Products Tagged Tag video with products Option undefined, selected. Select i…" at bounding box center [477, 267] width 368 height 13
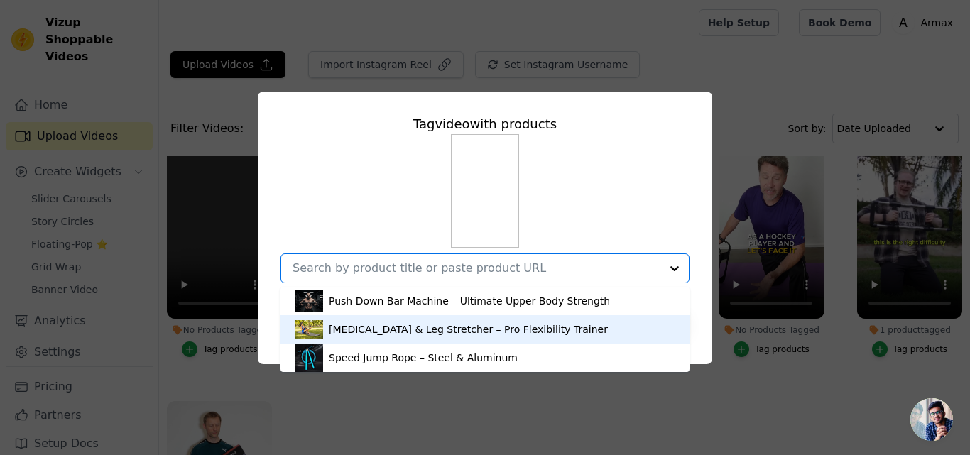
click at [456, 331] on div "[MEDICAL_DATA] & Leg Stretcher – Pro Flexibility Trainer" at bounding box center [468, 329] width 279 height 14
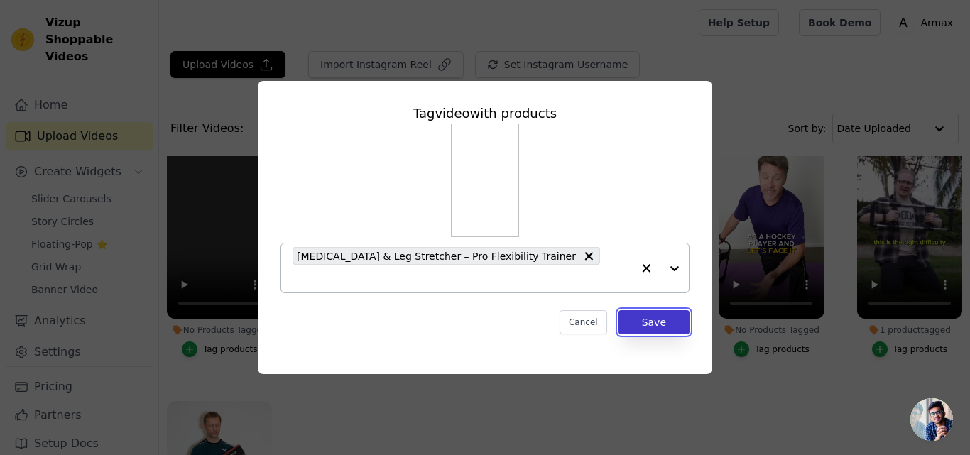
click at [651, 315] on button "Save" at bounding box center [654, 322] width 71 height 24
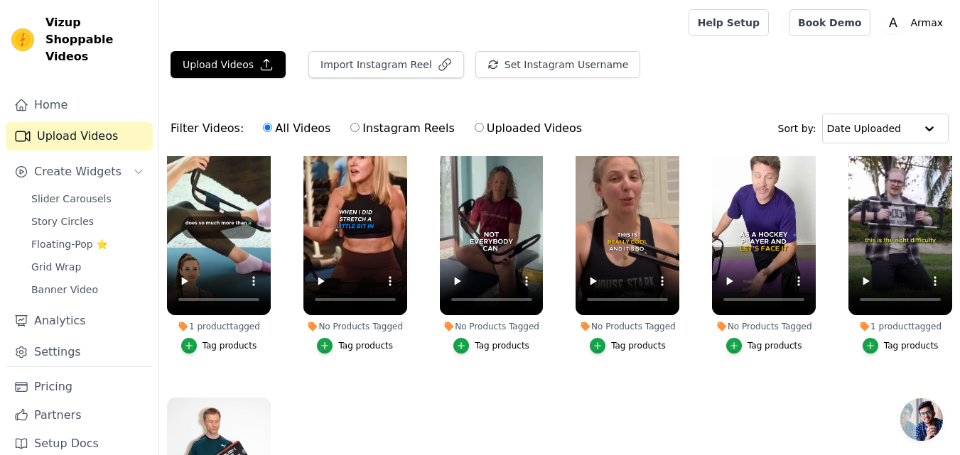
click at [359, 343] on div "Tag products" at bounding box center [365, 345] width 55 height 11
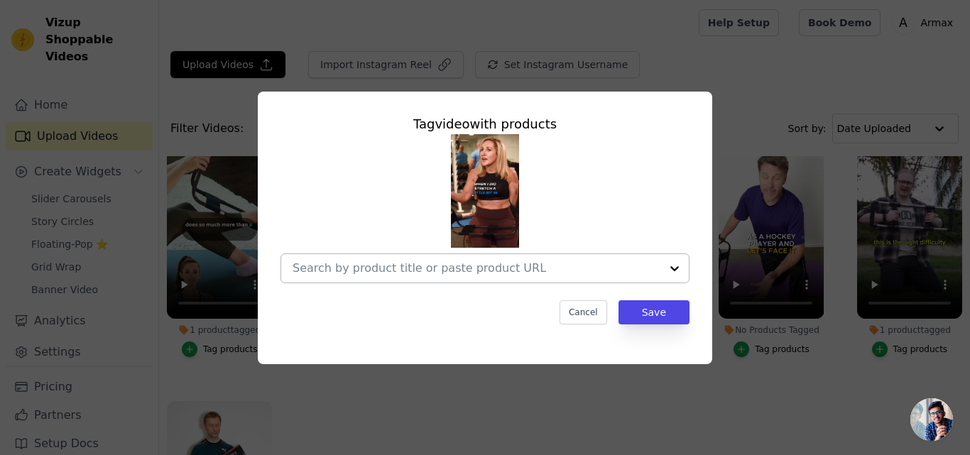
click at [429, 261] on input "No Products Tagged Tag video with products Cancel Save Tag products" at bounding box center [477, 267] width 368 height 13
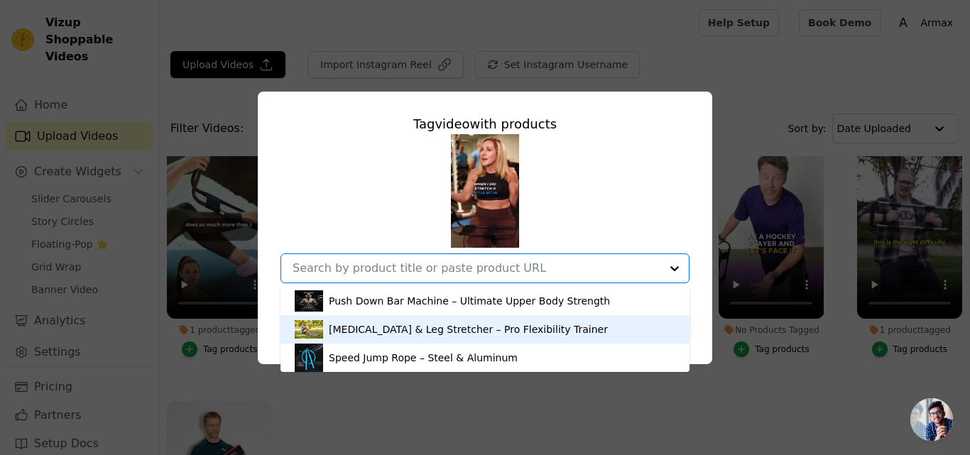
click at [424, 331] on div "[MEDICAL_DATA] & Leg Stretcher – Pro Flexibility Trainer" at bounding box center [468, 329] width 279 height 14
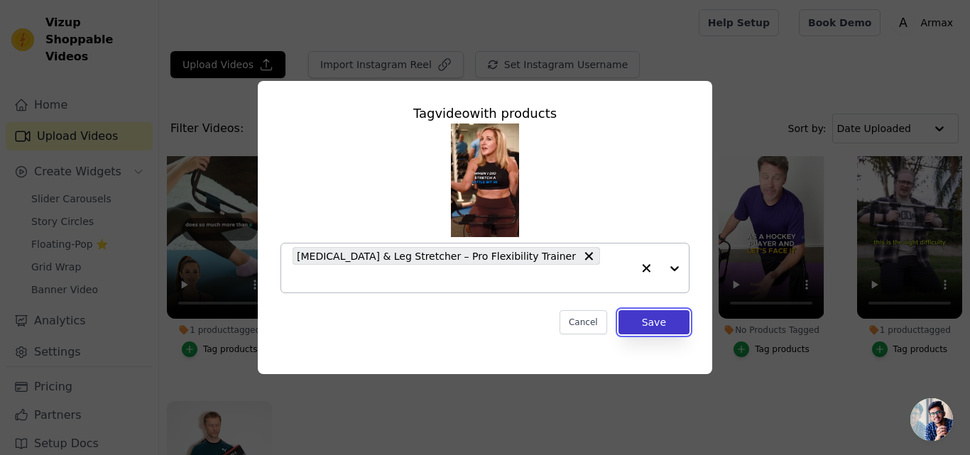
click at [668, 310] on button "Save" at bounding box center [654, 322] width 71 height 24
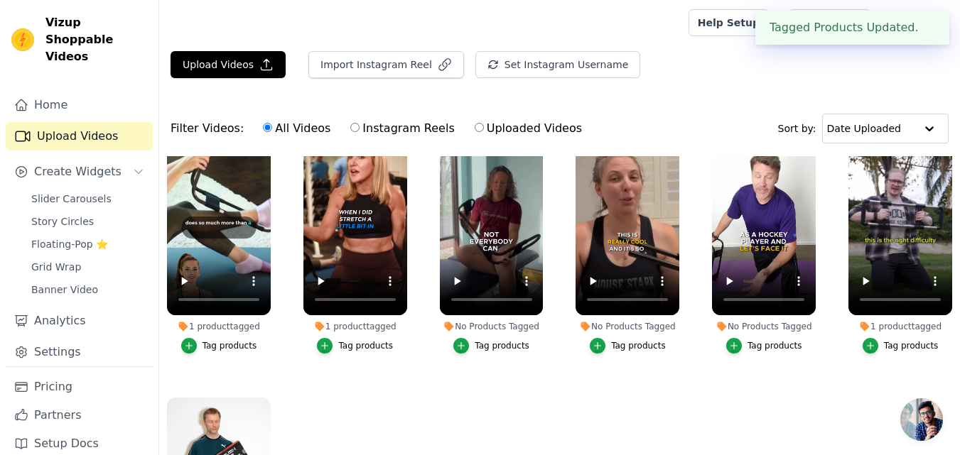
click at [471, 344] on button "Tag products" at bounding box center [491, 346] width 76 height 16
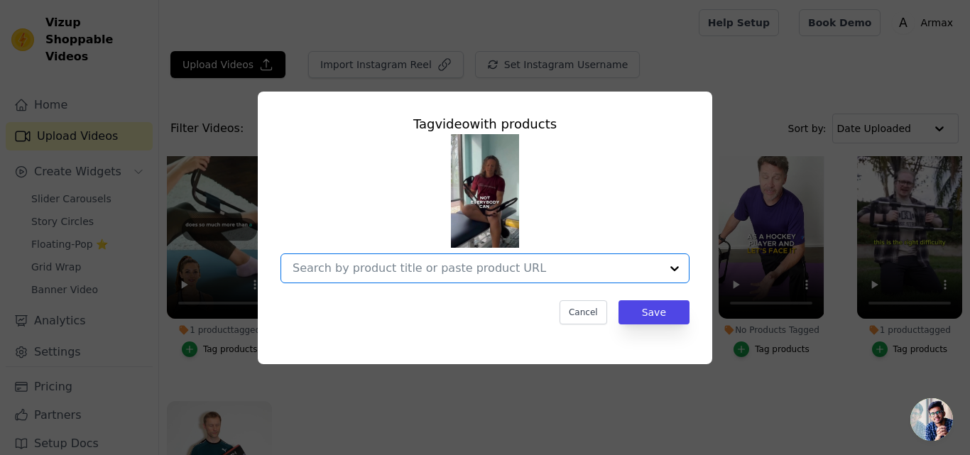
click at [634, 268] on input "No Products Tagged Tag video with products Option undefined, selected. Select i…" at bounding box center [477, 267] width 368 height 13
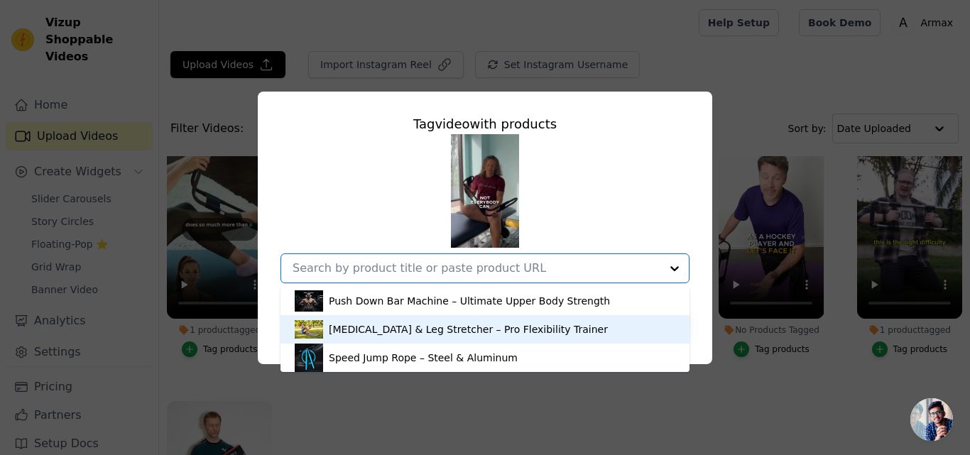
click at [607, 315] on div "[MEDICAL_DATA] & Leg Stretcher – Pro Flexibility Trainer" at bounding box center [485, 329] width 381 height 28
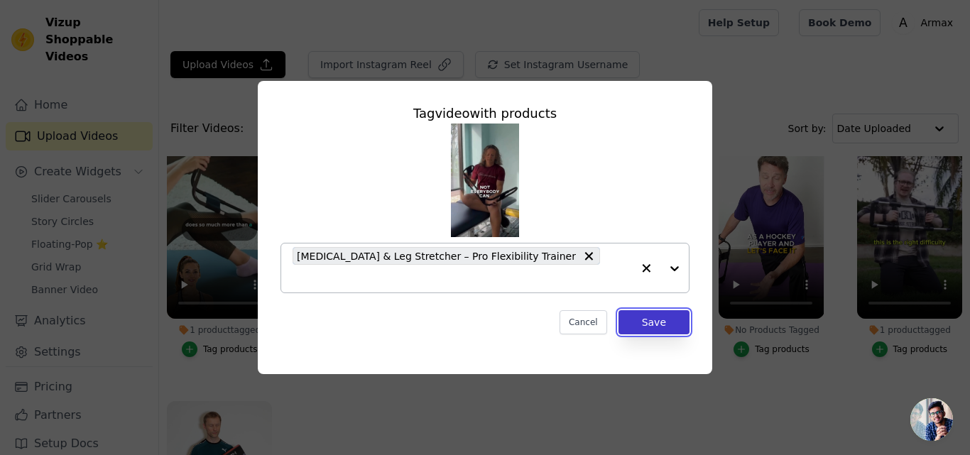
click at [651, 310] on button "Save" at bounding box center [654, 322] width 71 height 24
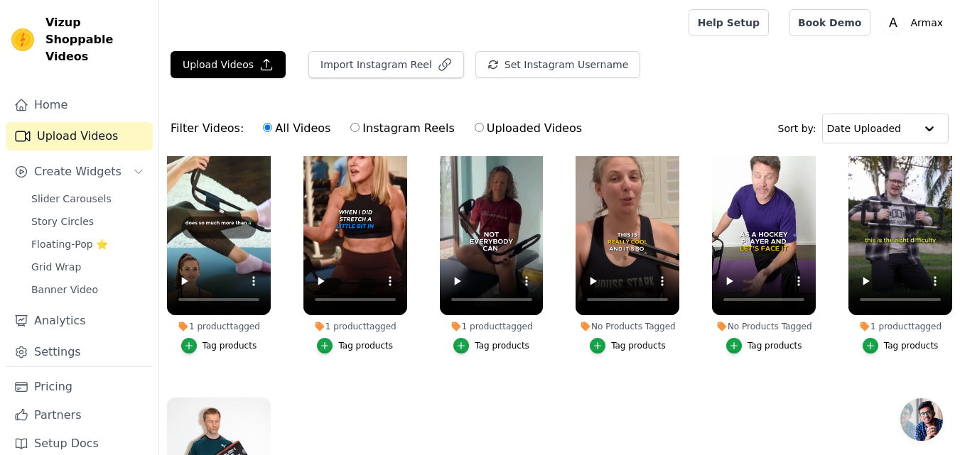
click at [626, 344] on div "Tag products" at bounding box center [638, 345] width 55 height 11
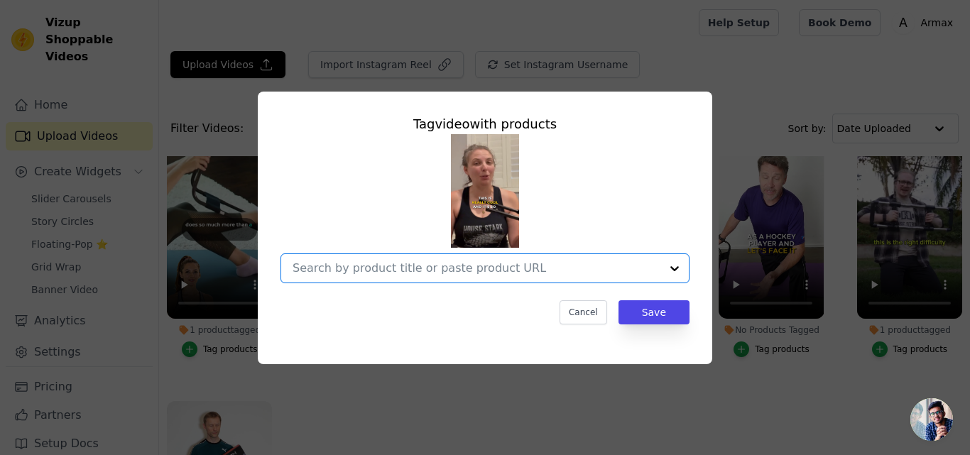
click at [626, 269] on input "No Products Tagged Tag video with products Option undefined, selected. Select i…" at bounding box center [477, 267] width 368 height 13
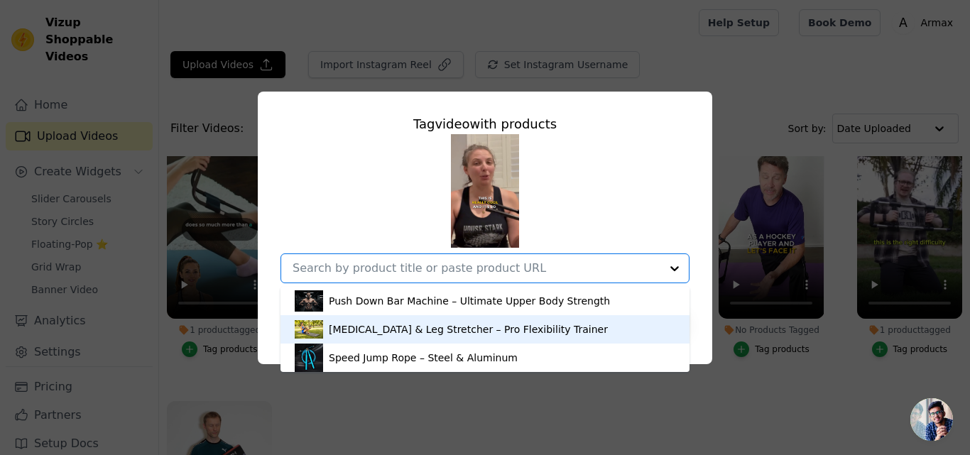
click at [606, 331] on div "[MEDICAL_DATA] & Leg Stretcher – Pro Flexibility Trainer" at bounding box center [485, 329] width 381 height 28
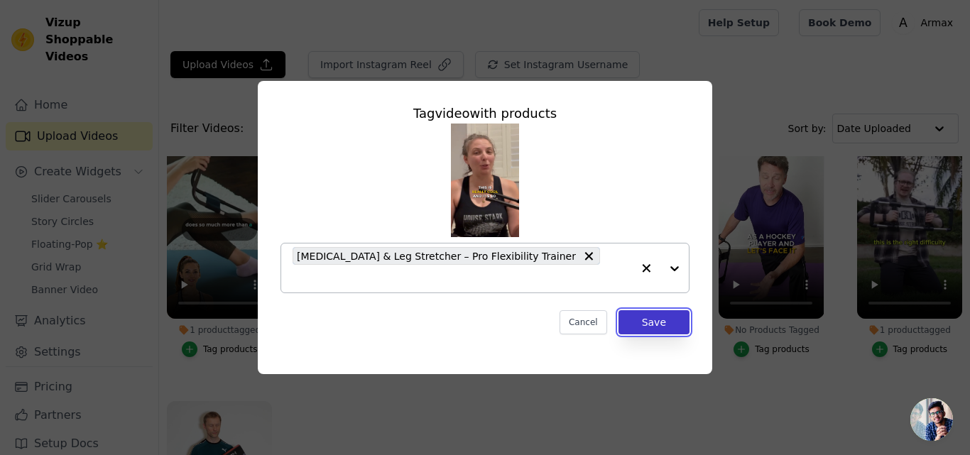
click at [644, 310] on button "Save" at bounding box center [654, 322] width 71 height 24
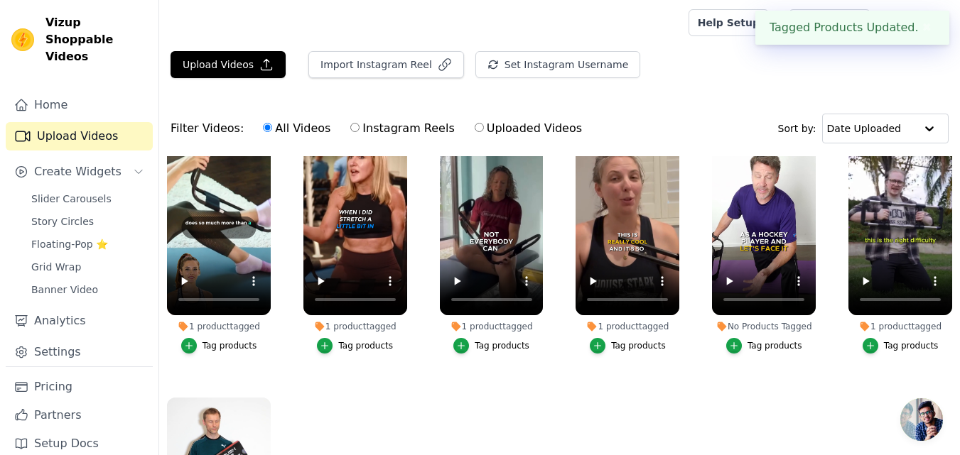
click at [744, 328] on div "No Products Tagged" at bounding box center [764, 326] width 104 height 11
click at [764, 329] on div "No Products Tagged" at bounding box center [764, 326] width 104 height 11
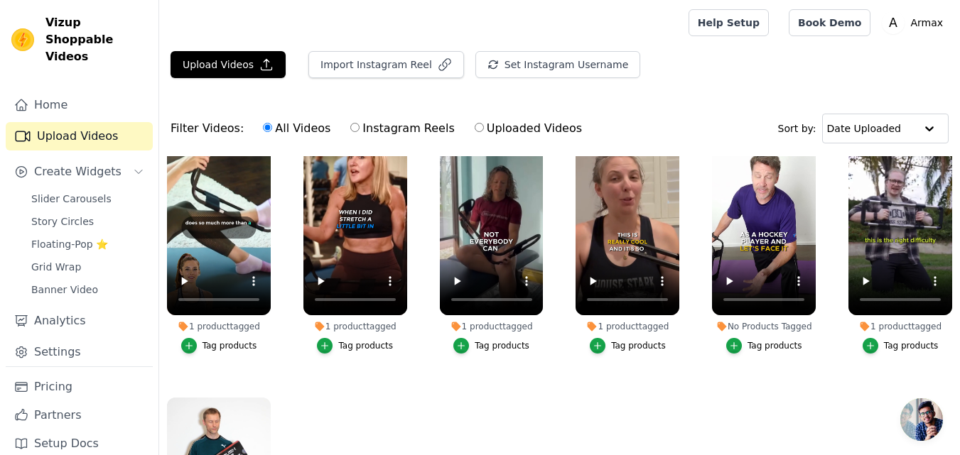
click at [764, 340] on div "Tag products" at bounding box center [774, 345] width 55 height 11
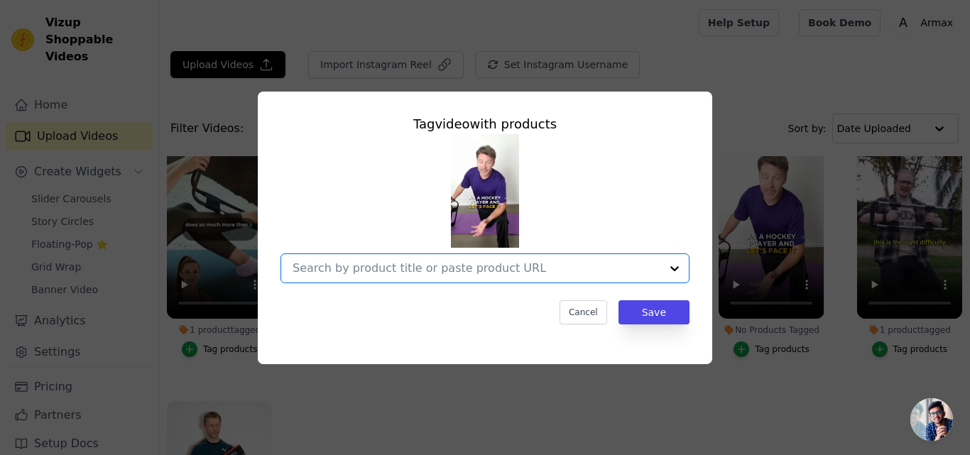
click at [649, 266] on input "No Products Tagged Tag video with products Option undefined, selected. Select i…" at bounding box center [477, 267] width 368 height 13
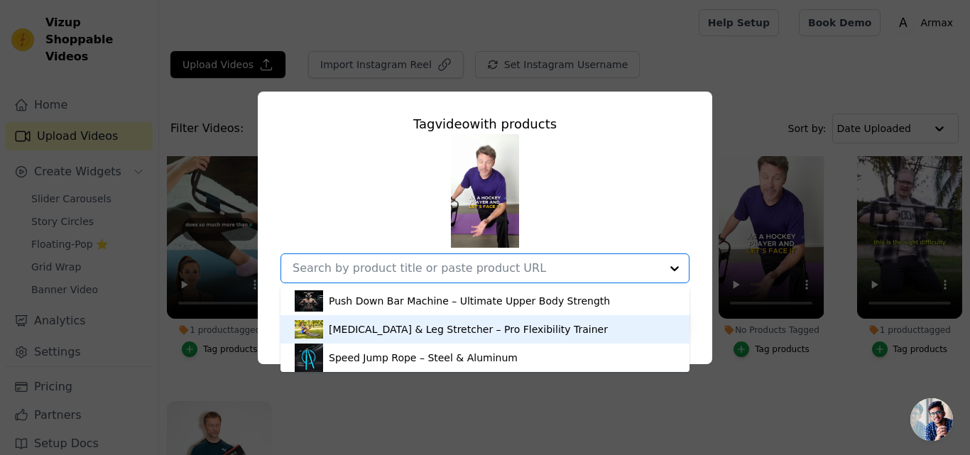
click at [644, 332] on div "[MEDICAL_DATA] & Leg Stretcher – Pro Flexibility Trainer" at bounding box center [485, 329] width 381 height 28
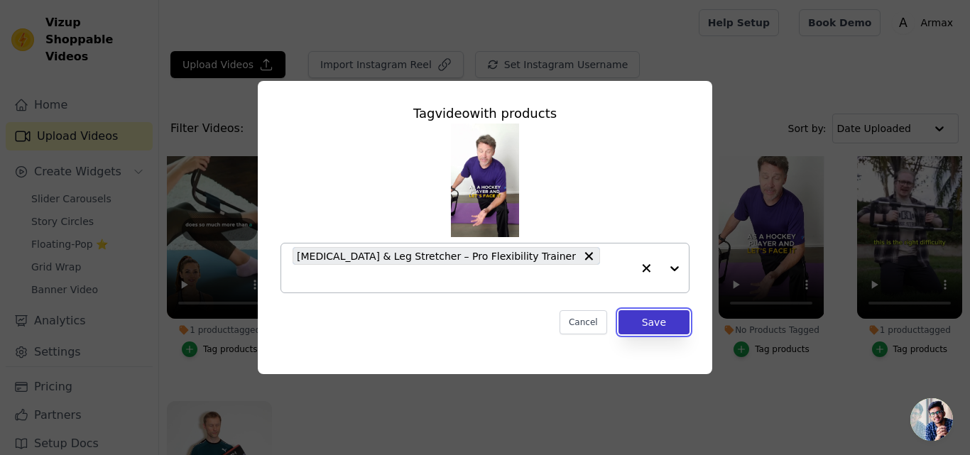
click at [661, 317] on button "Save" at bounding box center [654, 322] width 71 height 24
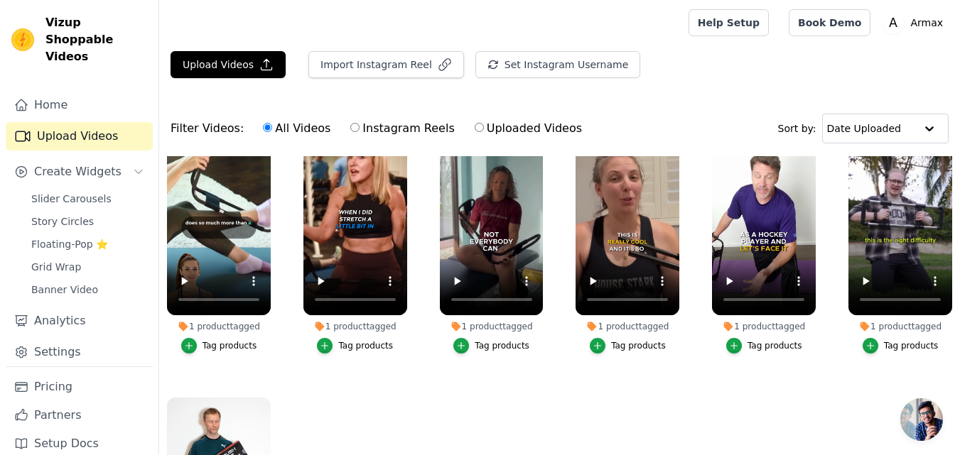
drag, startPoint x: 836, startPoint y: 232, endPoint x: 537, endPoint y: 167, distance: 305.9
click at [537, 167] on ul "1 product tagged Tag products 1 product tagged Tag products 1 product tagged Ta…" at bounding box center [559, 361] width 800 height 410
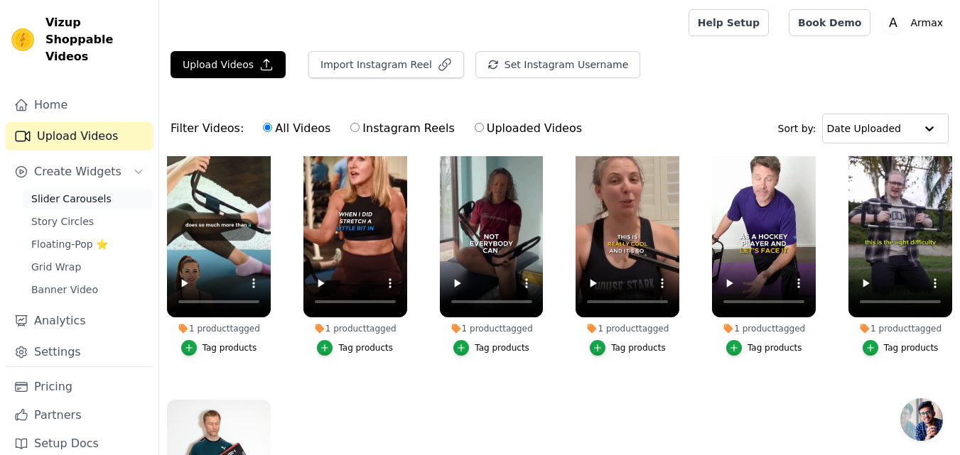
click at [102, 189] on link "Slider Carousels" at bounding box center [88, 199] width 130 height 20
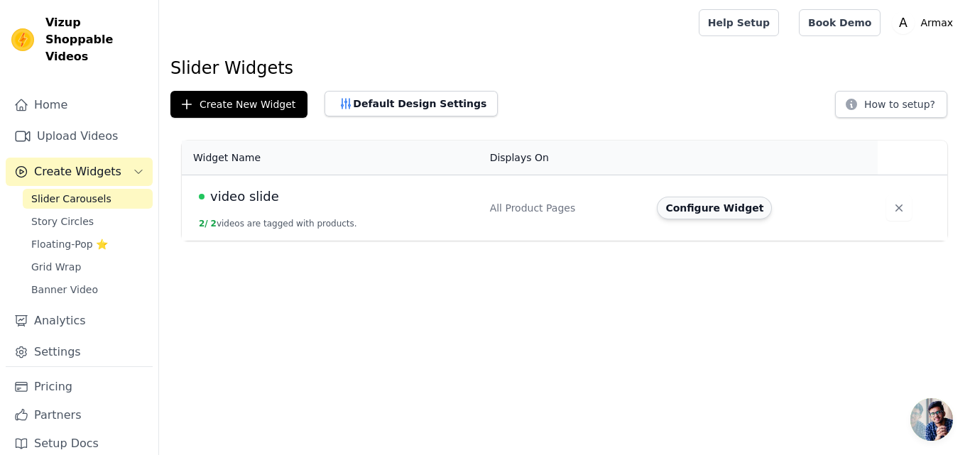
click at [738, 215] on button "Configure Widget" at bounding box center [714, 208] width 115 height 23
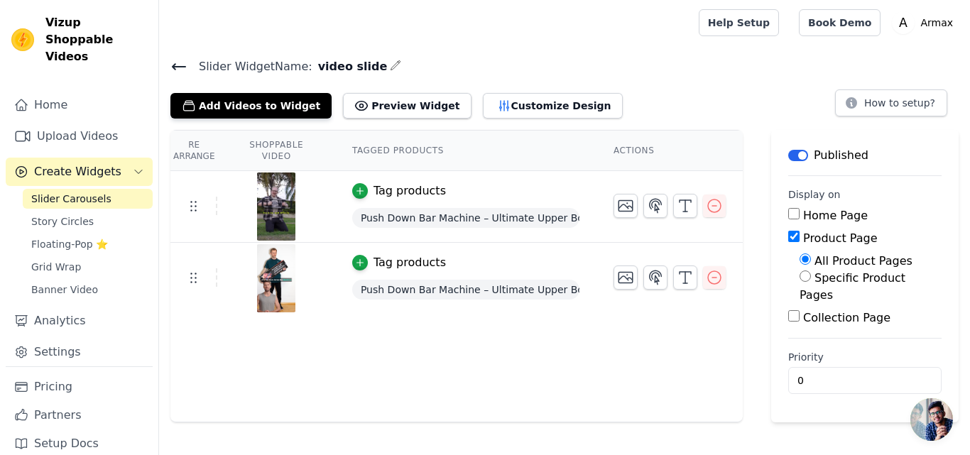
click at [808, 276] on label "Specific Product Pages" at bounding box center [853, 286] width 106 height 31
click at [808, 276] on input "Specific Product Pages" at bounding box center [805, 276] width 11 height 11
radio input "true"
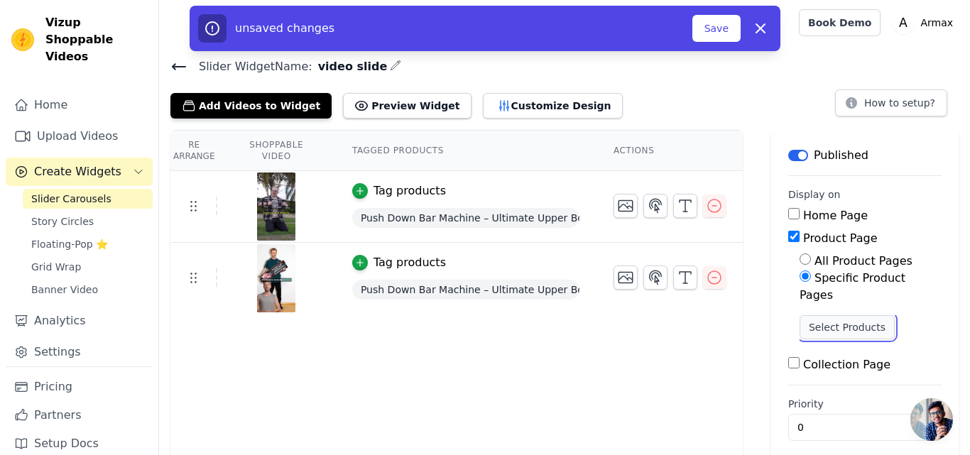
click at [824, 315] on button "Select Products" at bounding box center [847, 327] width 95 height 24
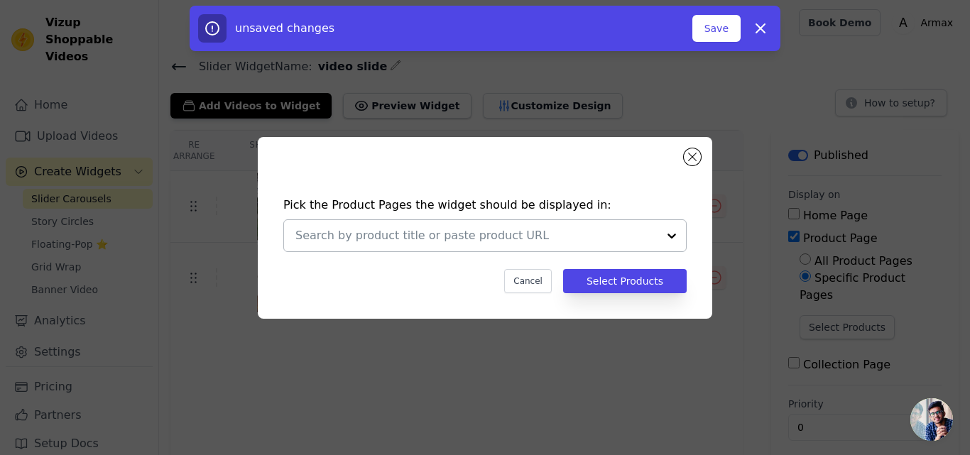
click at [623, 236] on input "text" at bounding box center [476, 235] width 362 height 17
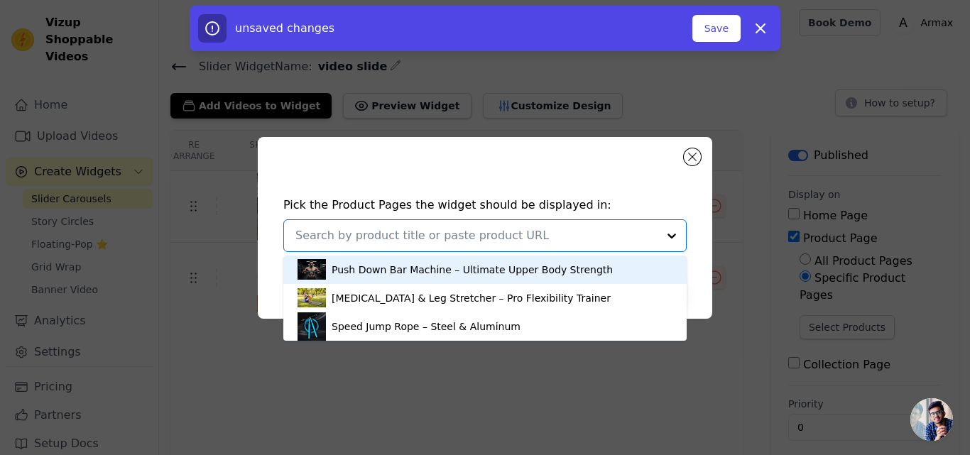
click at [604, 266] on div "Push Down Bar Machine – Ultimate Upper Body Strength" at bounding box center [485, 270] width 375 height 28
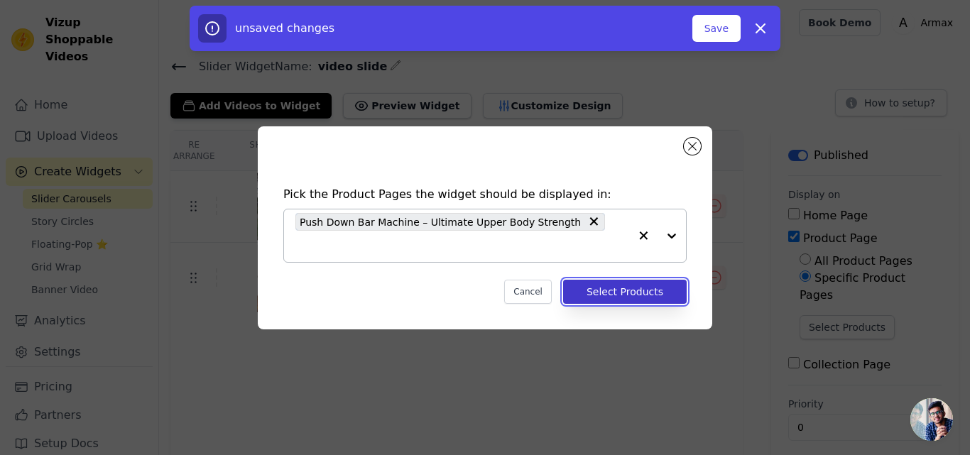
click at [612, 283] on button "Select Products" at bounding box center [625, 292] width 124 height 24
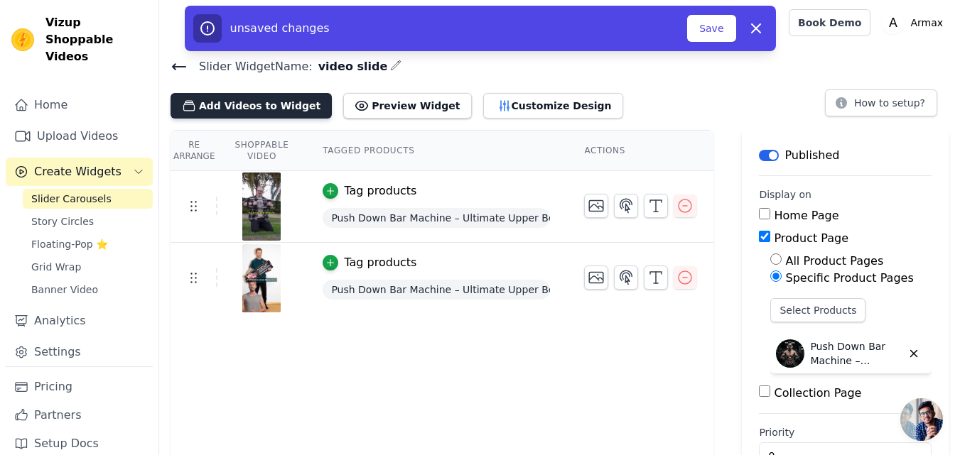
click at [272, 102] on button "Add Videos to Widget" at bounding box center [250, 106] width 161 height 26
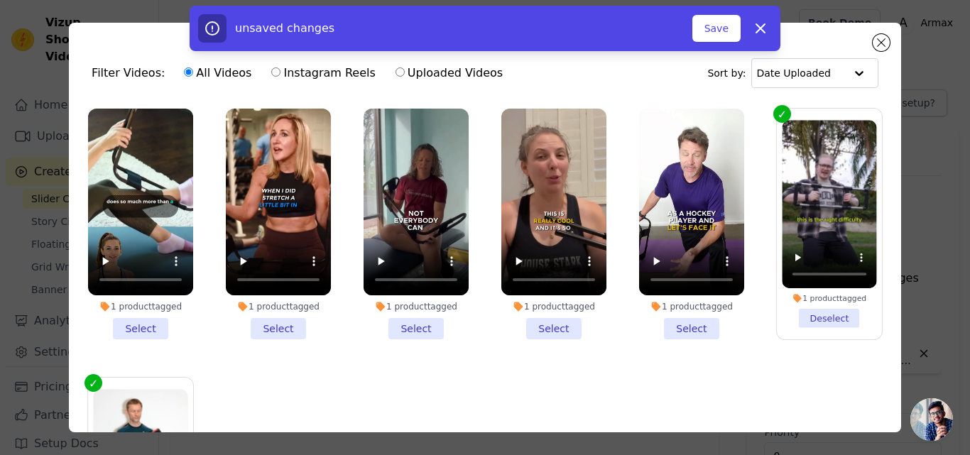
click at [881, 42] on div "unsaved changes Save Dismiss" at bounding box center [485, 28] width 970 height 45
click at [761, 28] on icon "button" at bounding box center [760, 28] width 9 height 9
radio input "true"
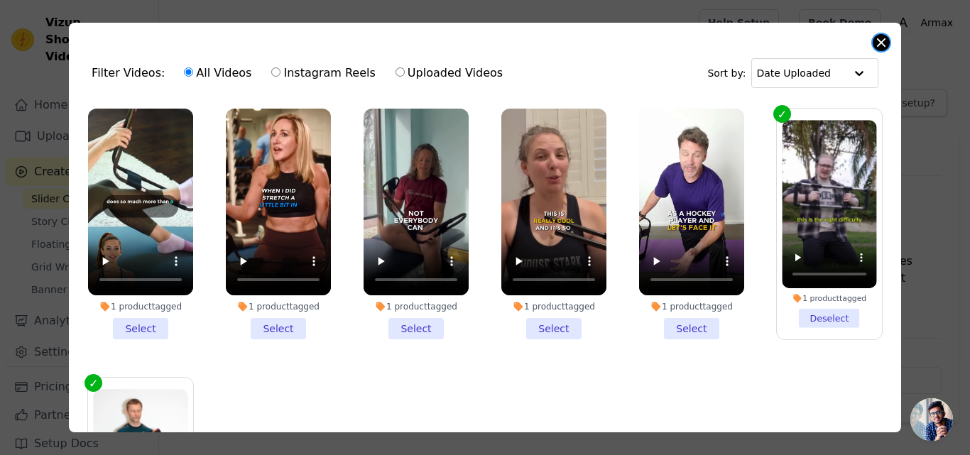
click at [883, 42] on button "Close modal" at bounding box center [881, 42] width 17 height 17
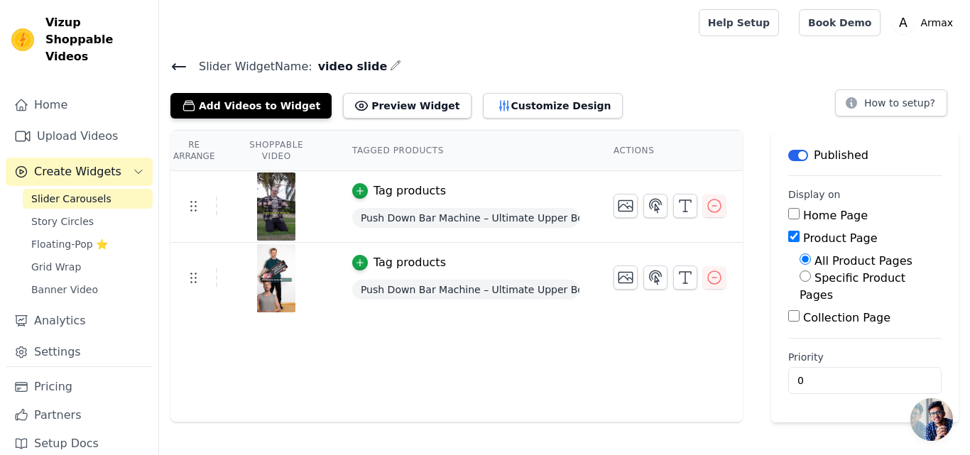
click at [108, 163] on span "Create Widgets" at bounding box center [77, 171] width 87 height 17
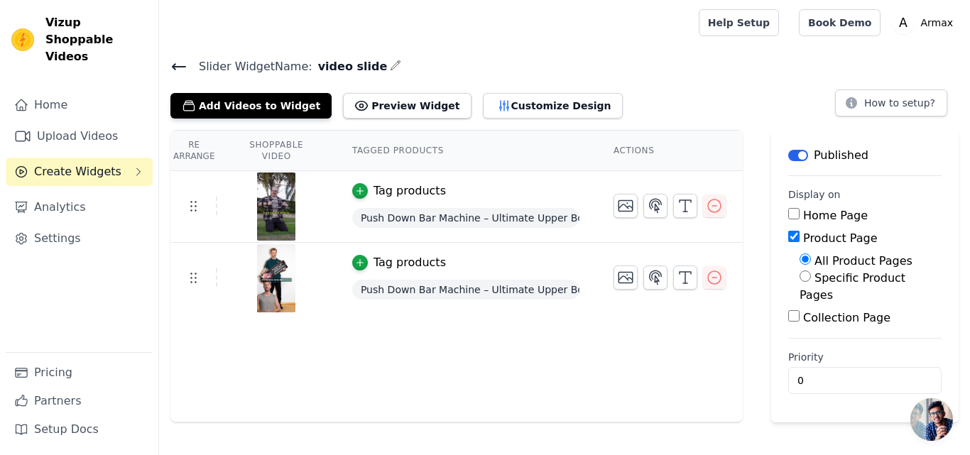
click at [108, 163] on span "Create Widgets" at bounding box center [77, 171] width 87 height 17
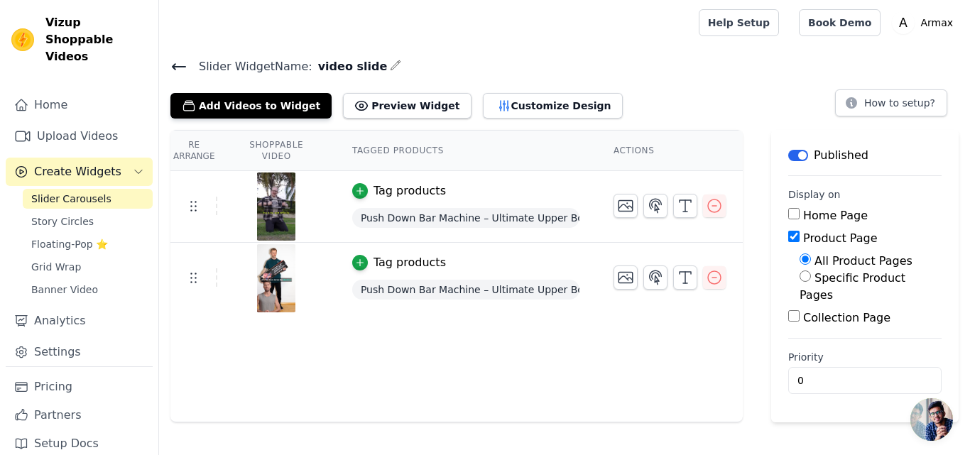
click at [98, 192] on span "Slider Carousels" at bounding box center [71, 199] width 80 height 14
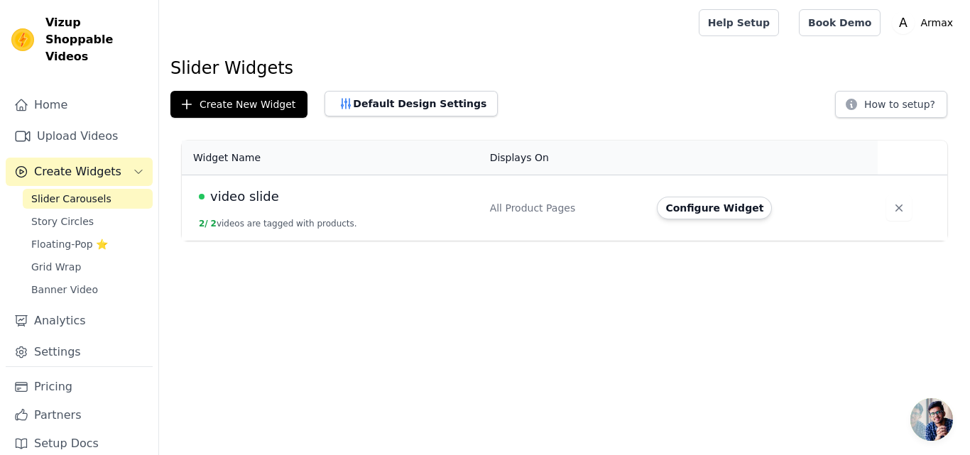
click at [644, 241] on html "Vizup Shoppable Videos Home Upload Videos Create Widgets Slider Carousels Story…" at bounding box center [485, 120] width 970 height 241
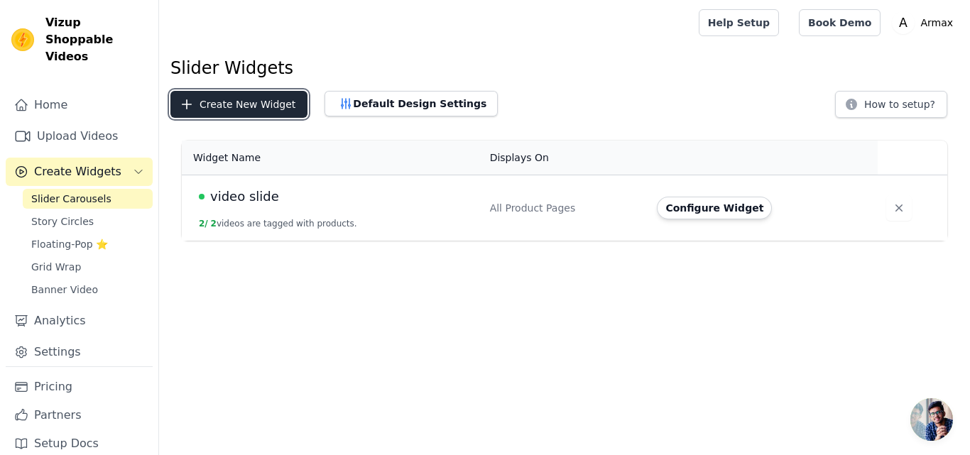
click at [245, 104] on button "Create New Widget" at bounding box center [238, 104] width 137 height 27
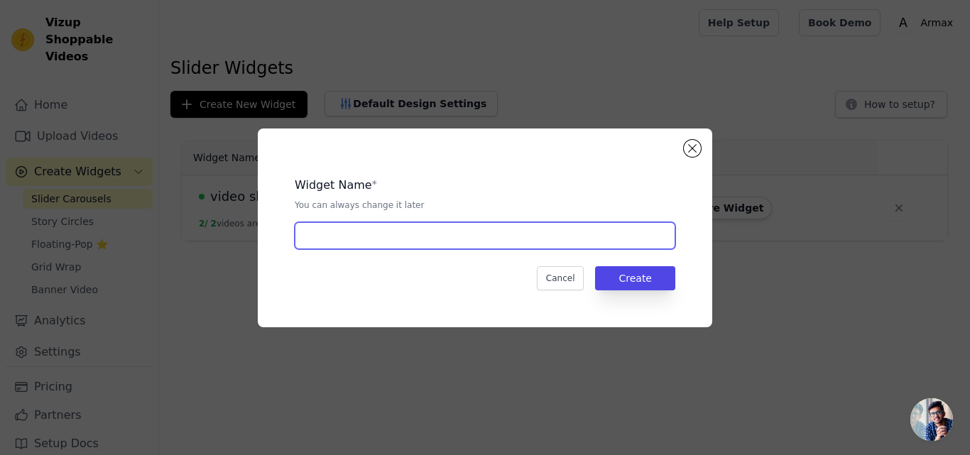
click at [337, 228] on input "text" at bounding box center [485, 235] width 381 height 27
click at [421, 235] on input "video slide" at bounding box center [485, 235] width 381 height 27
type input "video slide [MEDICAL_DATA]"
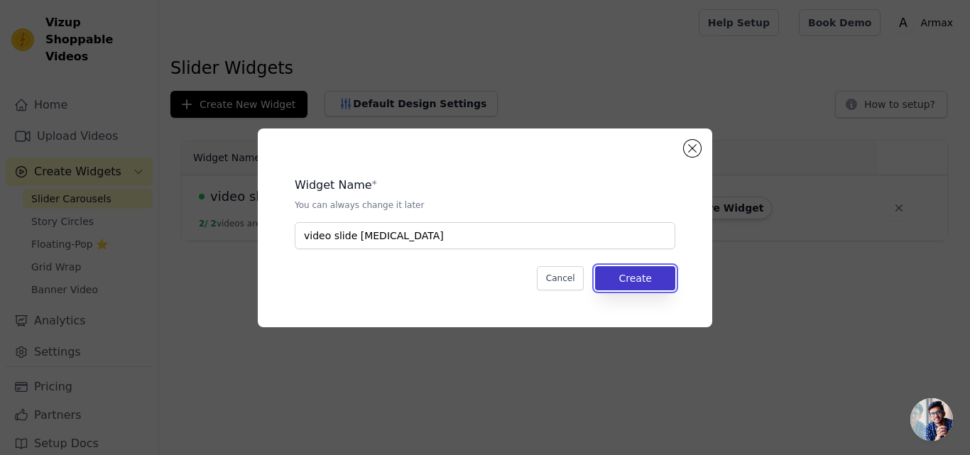
click at [638, 282] on button "Create" at bounding box center [635, 278] width 80 height 24
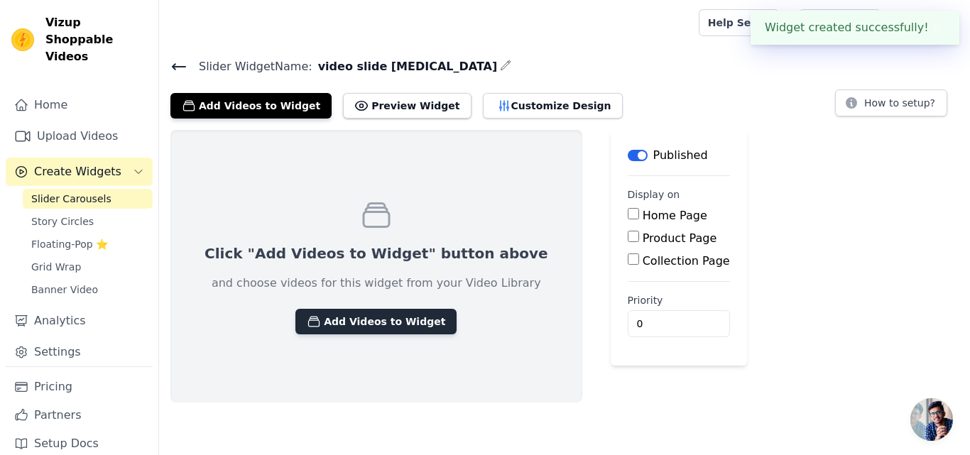
click at [374, 319] on button "Add Videos to Widget" at bounding box center [375, 322] width 161 height 26
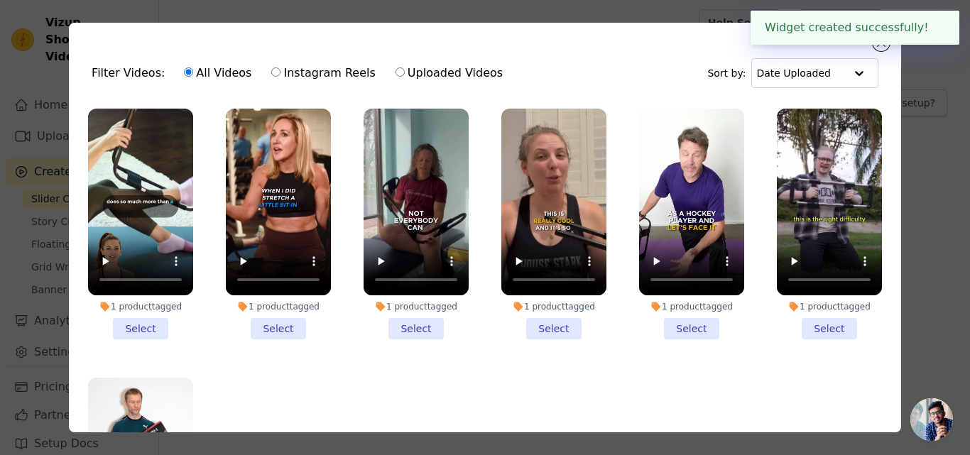
drag, startPoint x: 374, startPoint y: 319, endPoint x: 155, endPoint y: 170, distance: 265.4
click at [155, 170] on ul "1 product tagged Select 1 product tagged Select 1 product tagged Select 1 produ…" at bounding box center [485, 306] width 810 height 410
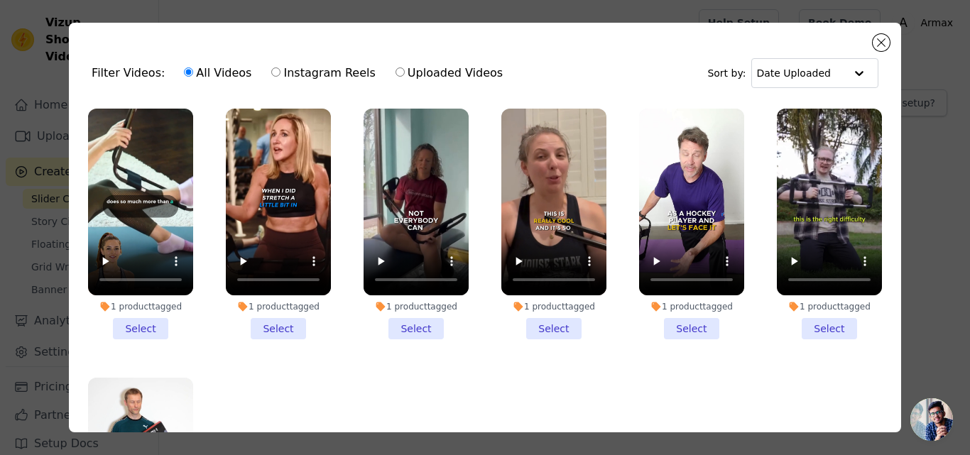
click at [136, 325] on li "1 product tagged Select" at bounding box center [140, 224] width 105 height 231
click at [0, 0] on input "1 product tagged Select" at bounding box center [0, 0] width 0 height 0
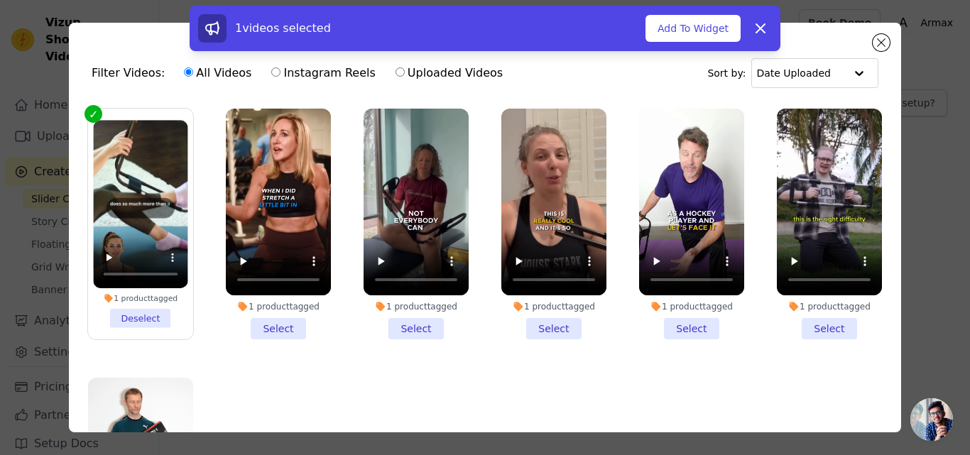
click at [285, 323] on li "1 product tagged Select" at bounding box center [278, 224] width 105 height 231
click at [0, 0] on input "1 product tagged Select" at bounding box center [0, 0] width 0 height 0
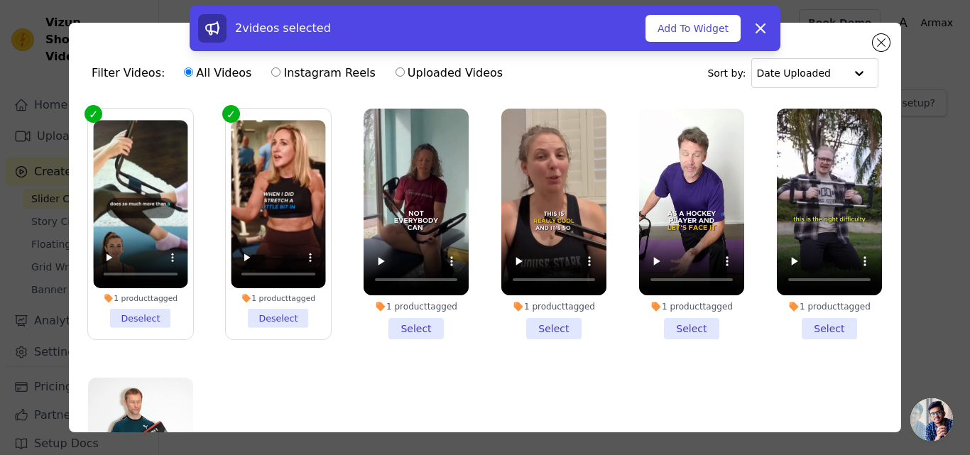
click at [406, 326] on li "1 product tagged Select" at bounding box center [416, 224] width 105 height 231
click at [0, 0] on input "1 product tagged Select" at bounding box center [0, 0] width 0 height 0
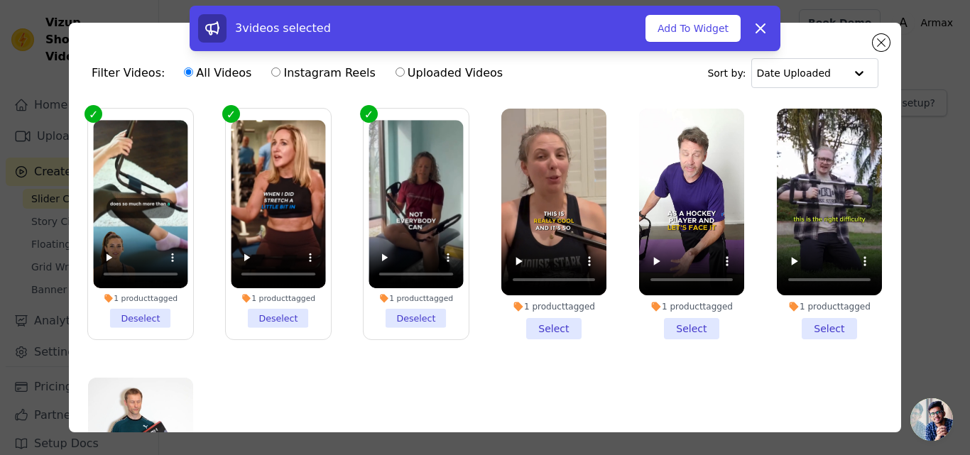
click at [543, 322] on li "1 product tagged Select" at bounding box center [553, 224] width 105 height 231
click at [0, 0] on input "1 product tagged Select" at bounding box center [0, 0] width 0 height 0
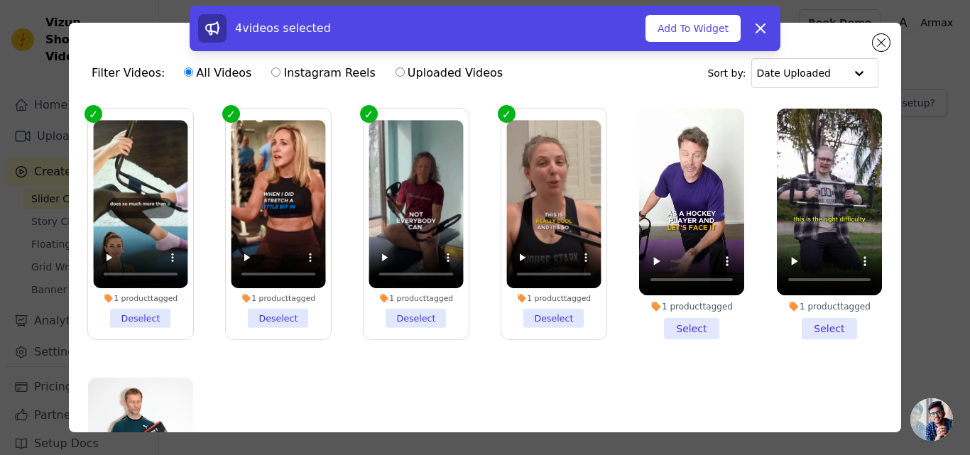
click at [543, 322] on li "1 product tagged Deselect" at bounding box center [553, 224] width 94 height 208
click at [0, 0] on input "1 product tagged Deselect" at bounding box center [0, 0] width 0 height 0
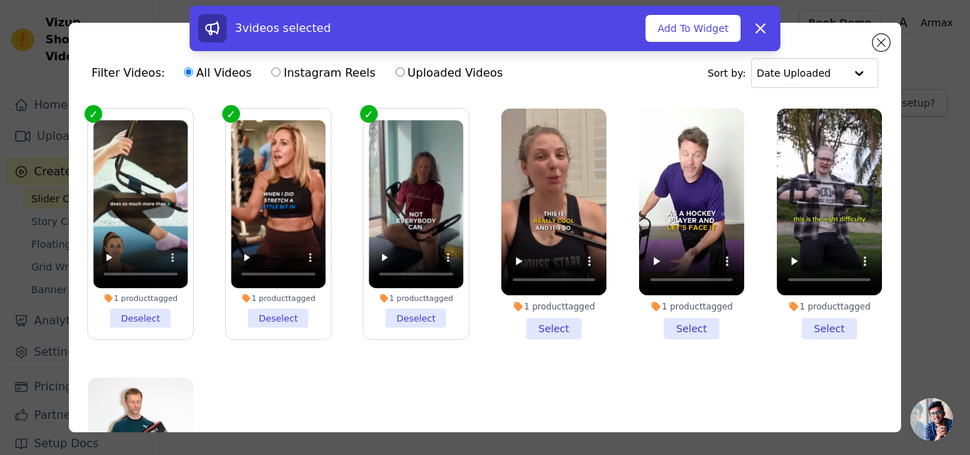
click at [284, 316] on li "1 product tagged Deselect" at bounding box center [278, 224] width 94 height 208
click at [0, 0] on input "1 product tagged Deselect" at bounding box center [0, 0] width 0 height 0
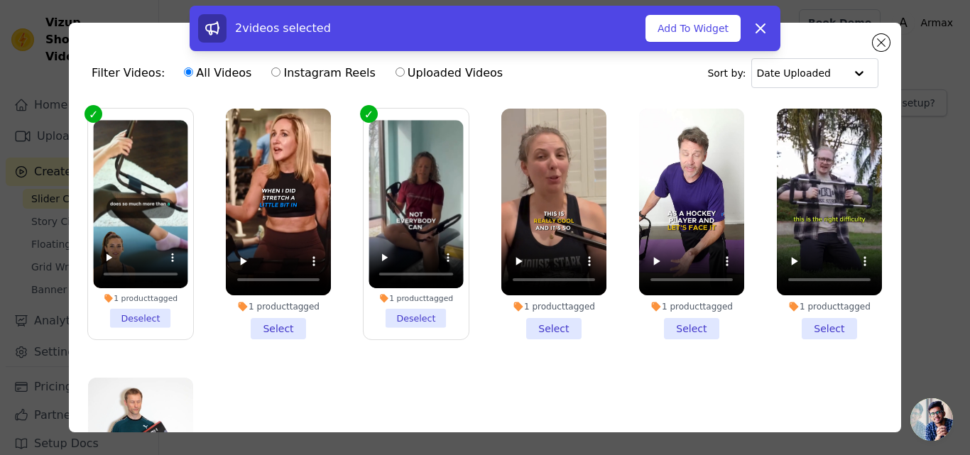
click at [670, 327] on li "1 product tagged Select" at bounding box center [691, 224] width 105 height 231
click at [0, 0] on input "1 product tagged Select" at bounding box center [0, 0] width 0 height 0
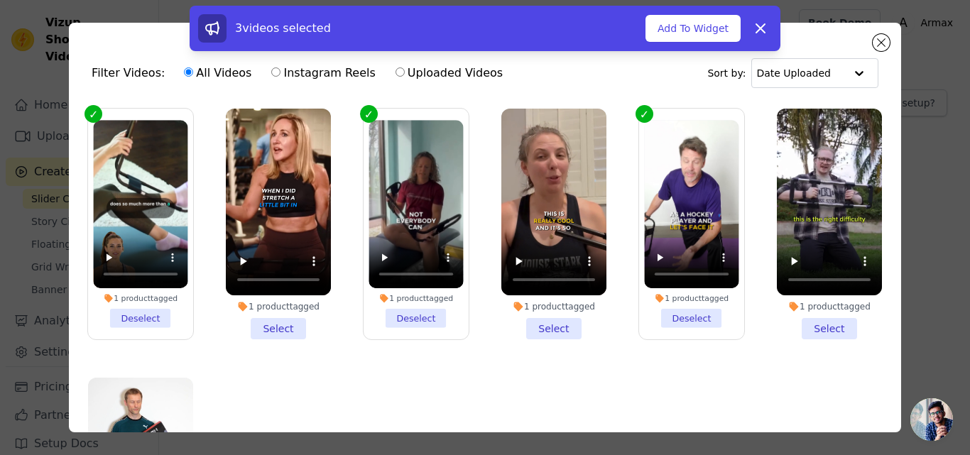
click at [277, 321] on li "1 product tagged Select" at bounding box center [278, 224] width 105 height 231
click at [0, 0] on input "1 product tagged Select" at bounding box center [0, 0] width 0 height 0
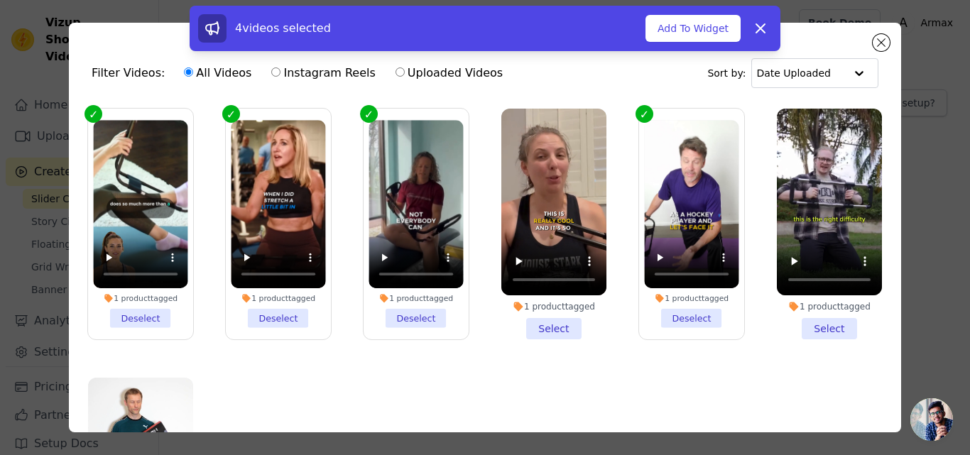
click at [553, 310] on li "1 product tagged Select" at bounding box center [553, 224] width 105 height 231
click at [0, 0] on input "1 product tagged Select" at bounding box center [0, 0] width 0 height 0
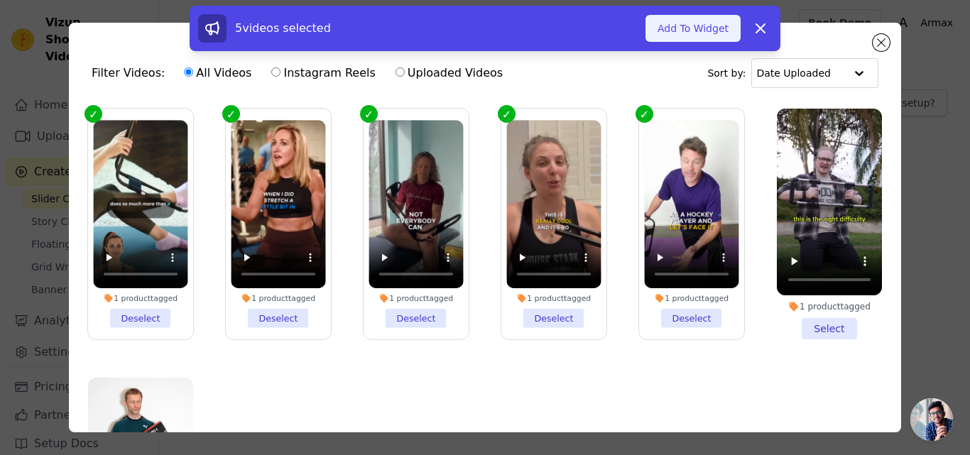
click at [695, 27] on button "Add To Widget" at bounding box center [693, 28] width 95 height 27
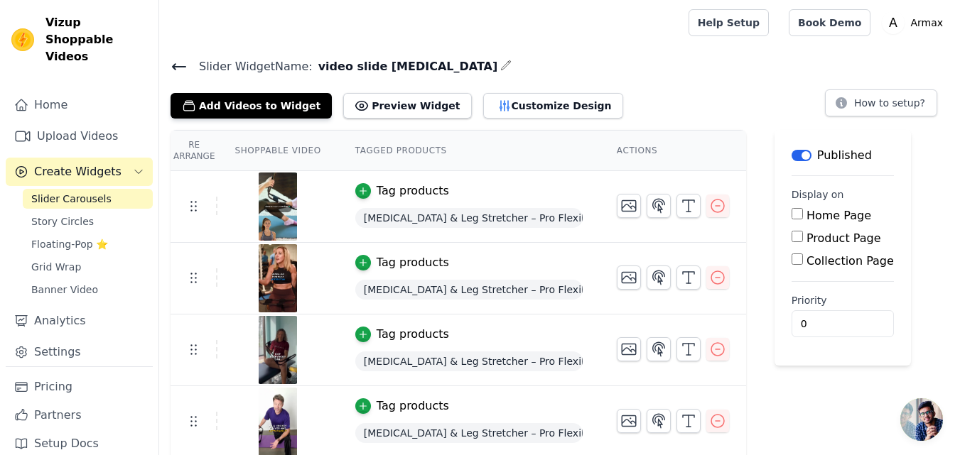
click at [806, 237] on label "Product Page" at bounding box center [843, 238] width 75 height 13
click at [796, 237] on input "Product Page" at bounding box center [796, 236] width 11 height 11
checkbox input "true"
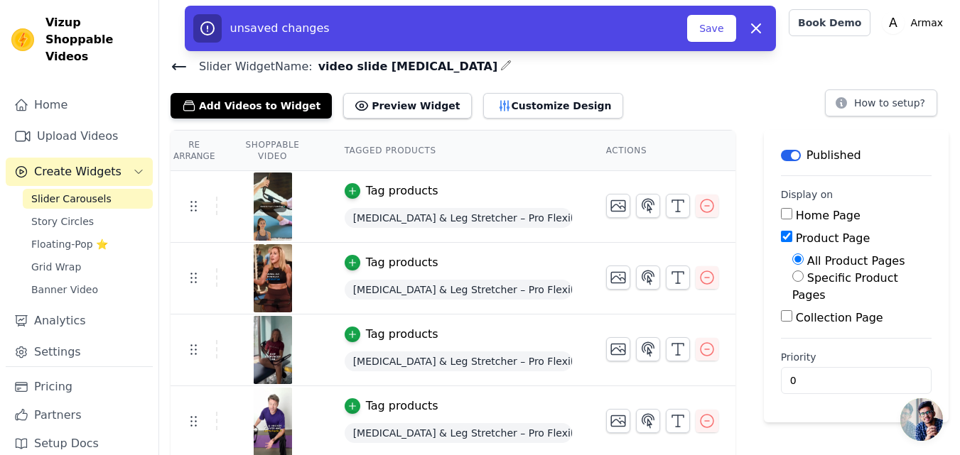
click at [805, 276] on div "Specific Product Pages" at bounding box center [861, 287] width 139 height 34
click at [798, 281] on input "Specific Product Pages" at bounding box center [797, 276] width 11 height 11
radio input "true"
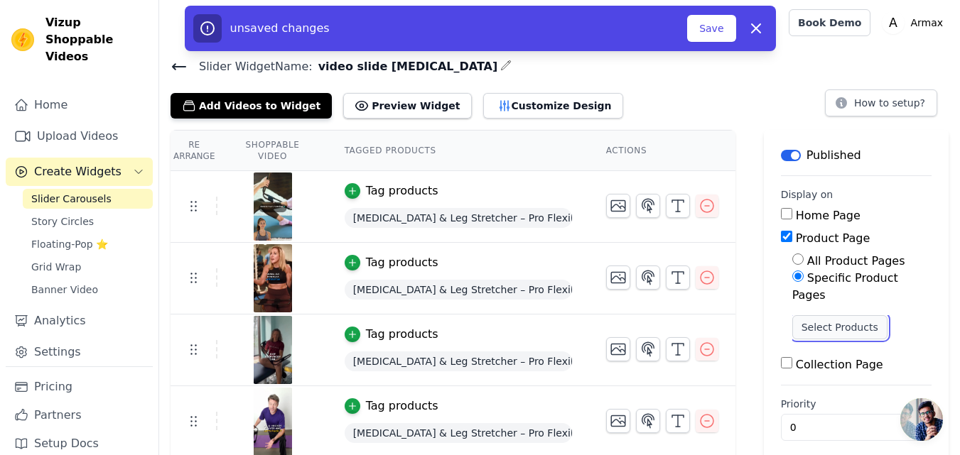
click at [814, 315] on button "Select Products" at bounding box center [839, 327] width 95 height 24
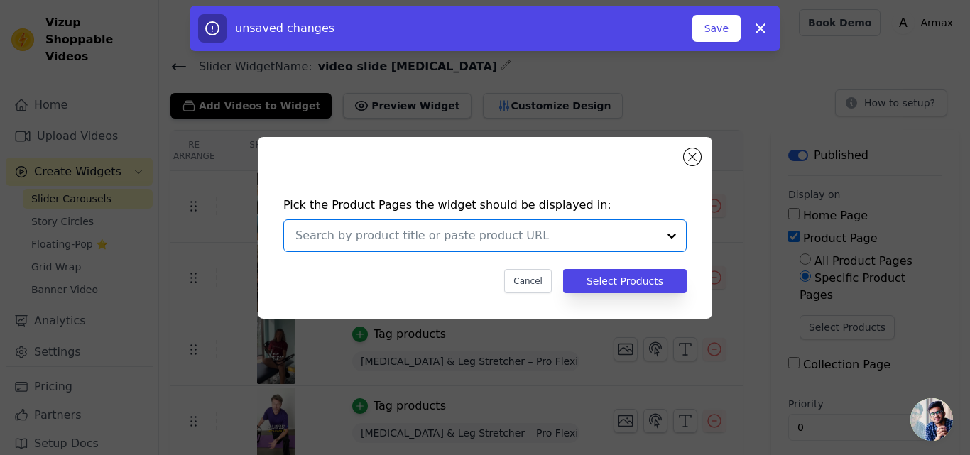
click at [494, 241] on input "text" at bounding box center [476, 235] width 362 height 17
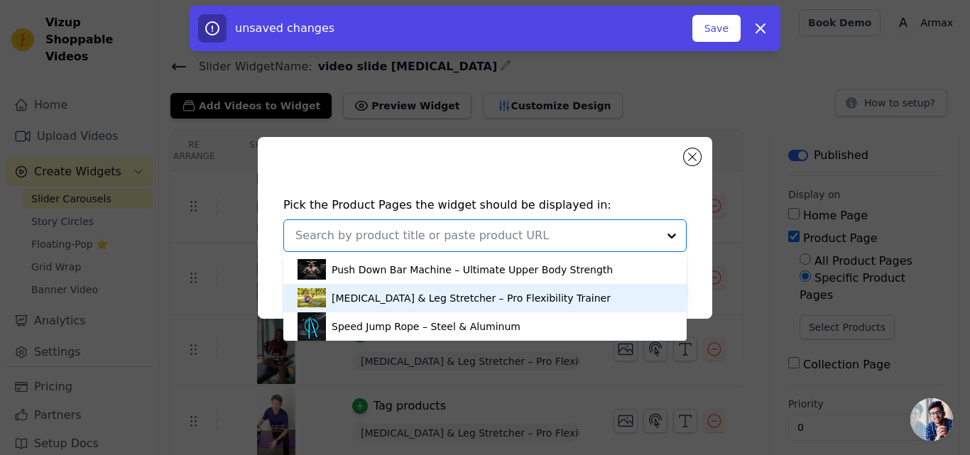
click at [472, 299] on div "[MEDICAL_DATA] & Leg Stretcher – Pro Flexibility Trainer" at bounding box center [471, 298] width 279 height 14
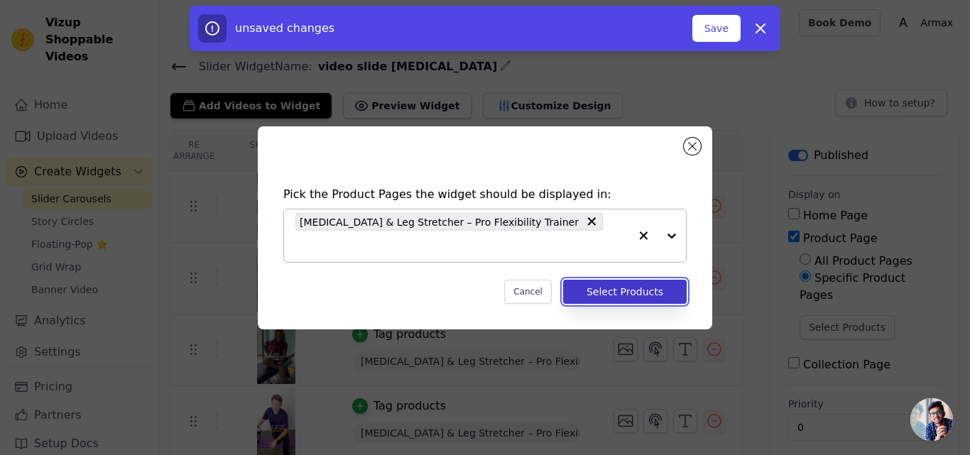
click at [597, 284] on button "Select Products" at bounding box center [625, 292] width 124 height 24
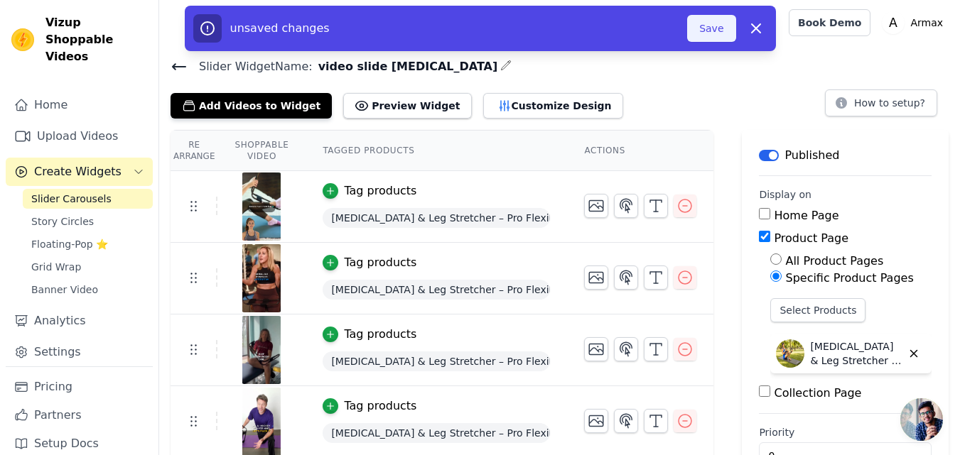
click at [723, 22] on button "Save" at bounding box center [711, 28] width 48 height 27
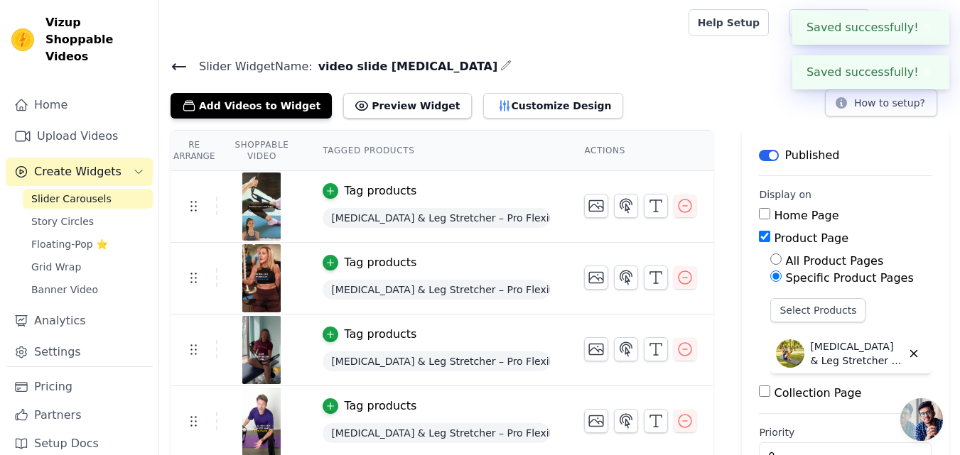
click at [180, 70] on icon at bounding box center [178, 66] width 17 height 17
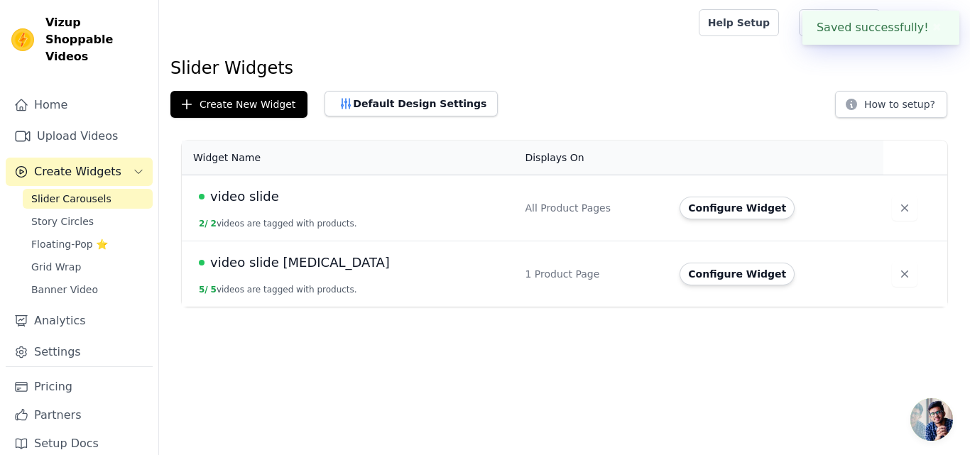
click at [300, 195] on div "video slide" at bounding box center [353, 197] width 309 height 20
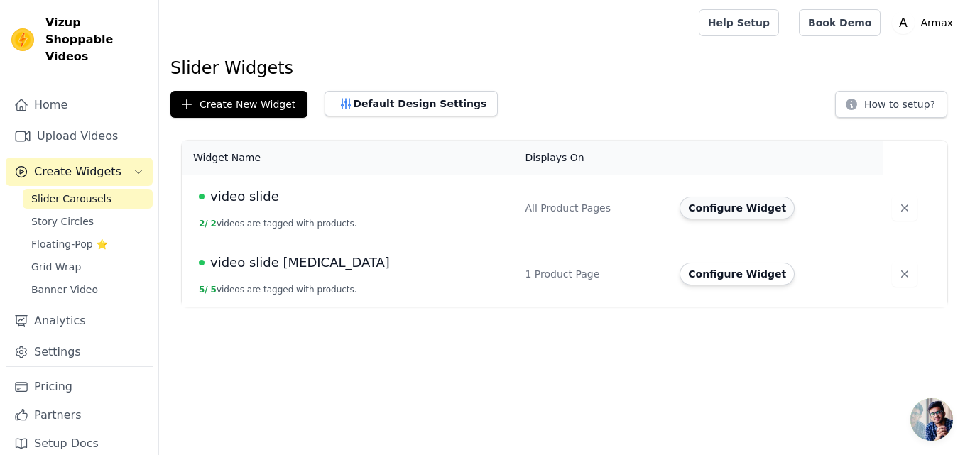
click at [726, 205] on button "Configure Widget" at bounding box center [737, 208] width 115 height 23
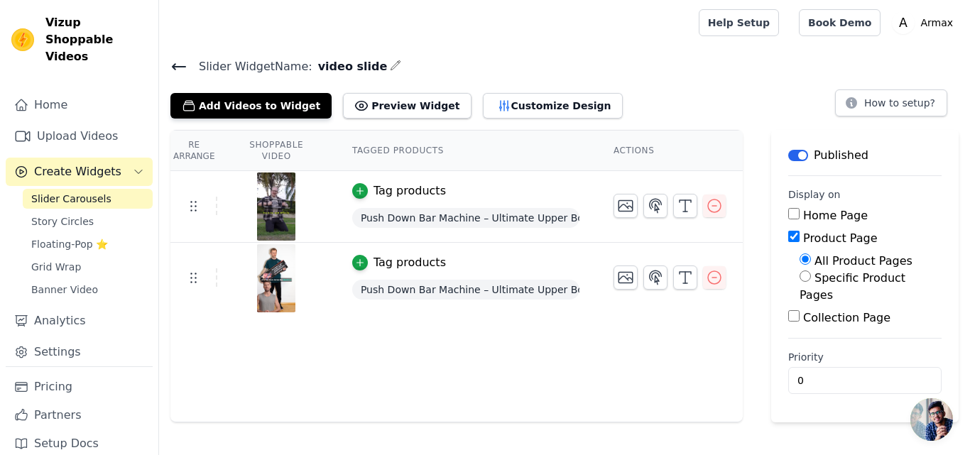
click at [804, 276] on input "Specific Product Pages" at bounding box center [805, 276] width 11 height 11
radio input "true"
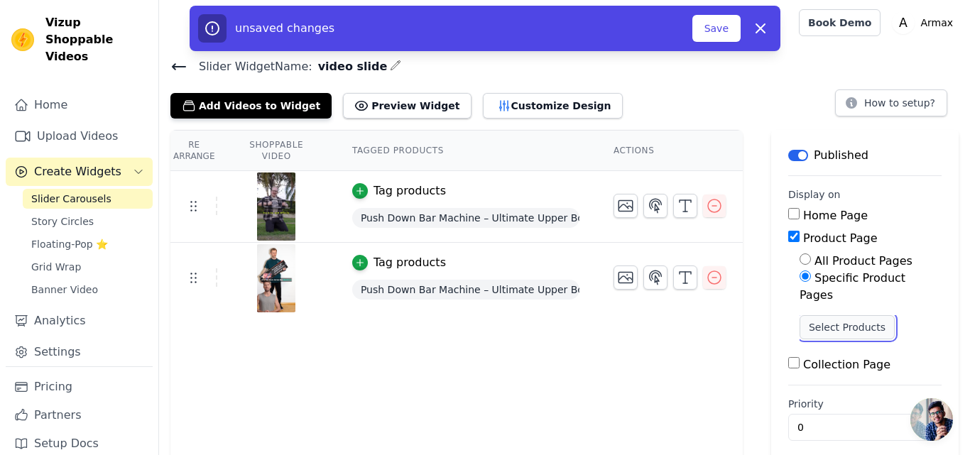
click at [808, 315] on button "Select Products" at bounding box center [847, 327] width 95 height 24
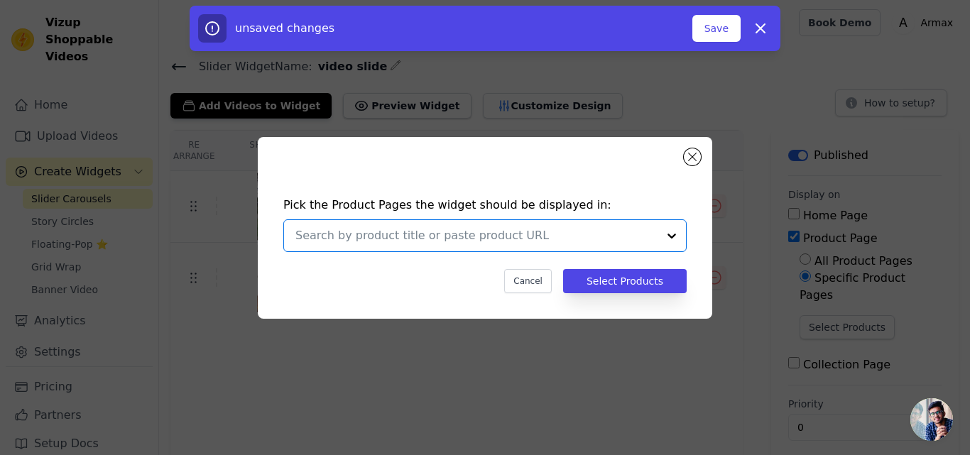
click at [623, 228] on input "text" at bounding box center [476, 235] width 362 height 17
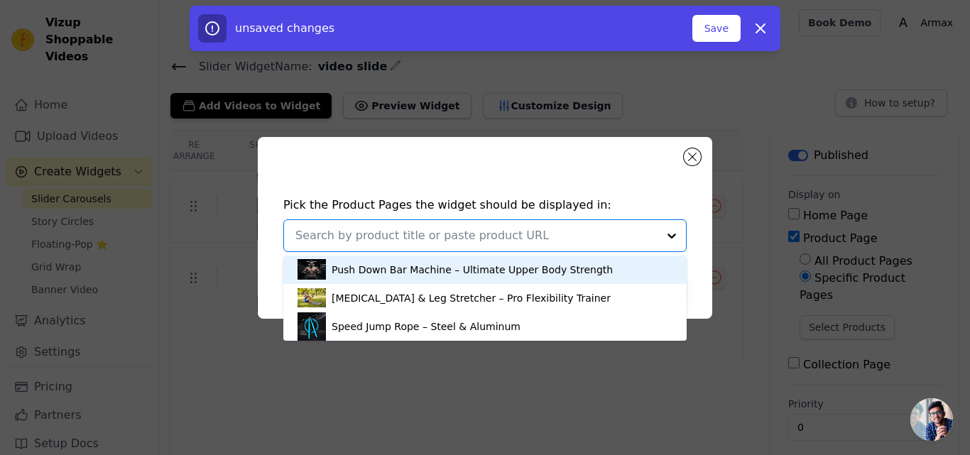
click at [509, 278] on div "Push Down Bar Machine – Ultimate Upper Body Strength" at bounding box center [485, 270] width 375 height 28
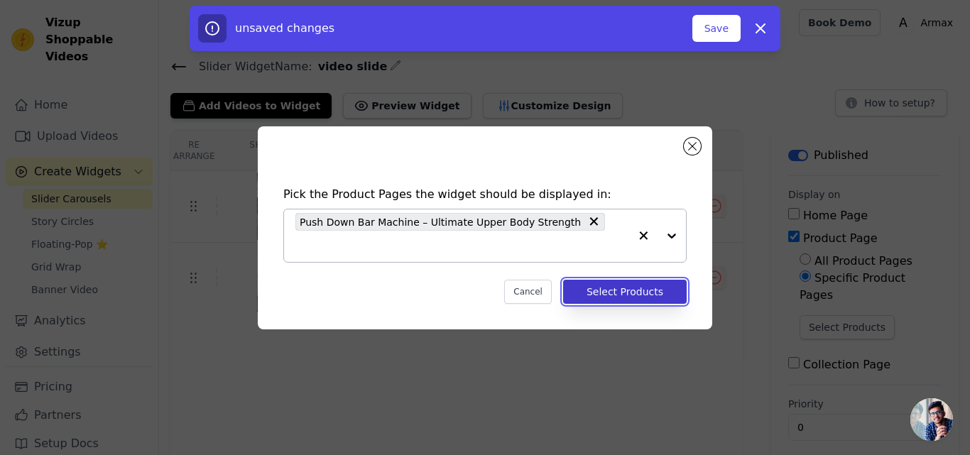
click at [614, 280] on button "Select Products" at bounding box center [625, 292] width 124 height 24
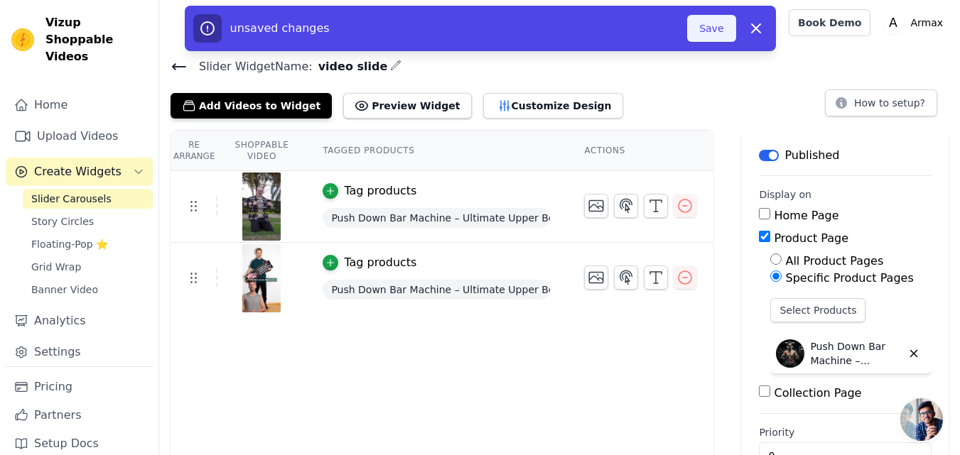
click at [712, 30] on button "Save" at bounding box center [711, 28] width 48 height 27
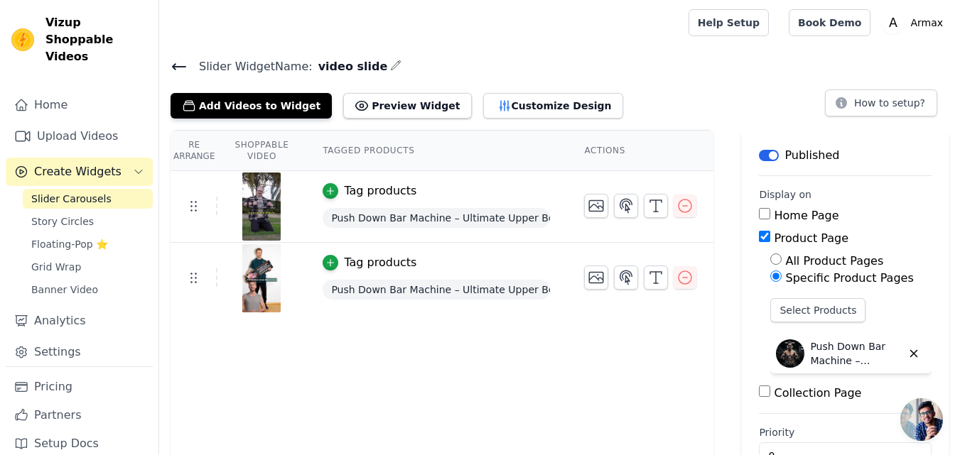
scroll to position [42, 0]
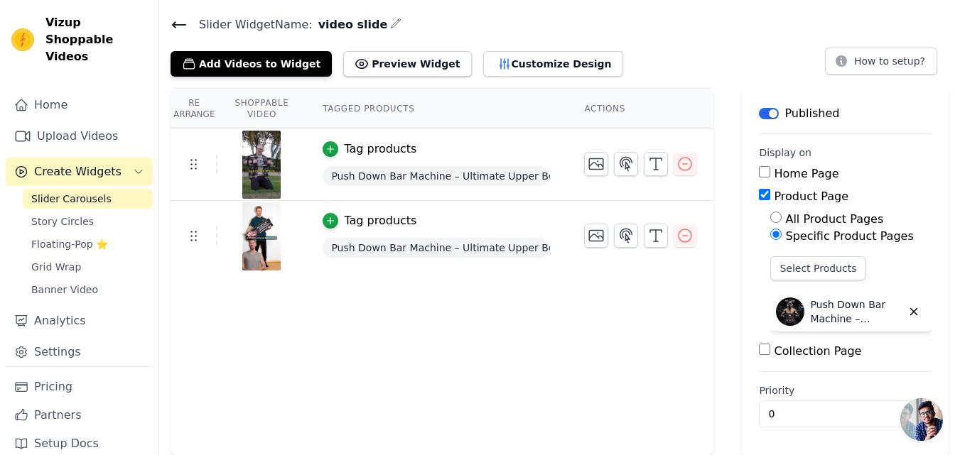
click at [180, 28] on icon at bounding box center [178, 24] width 17 height 17
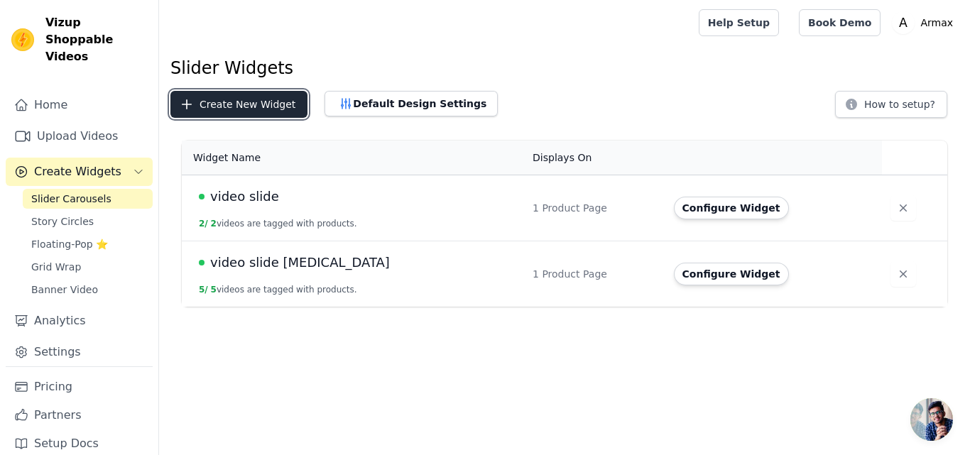
click at [256, 105] on button "Create New Widget" at bounding box center [238, 104] width 137 height 27
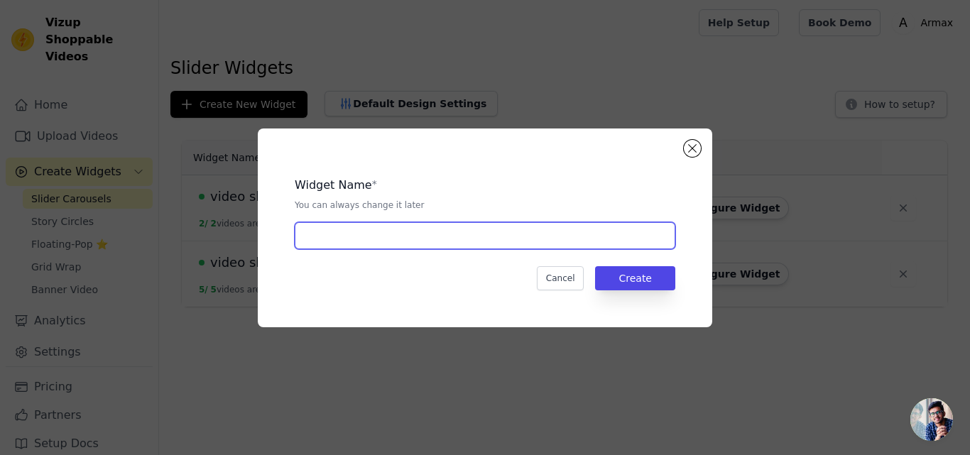
click at [329, 237] on input "text" at bounding box center [485, 235] width 381 height 27
type input "video slide jump rope"
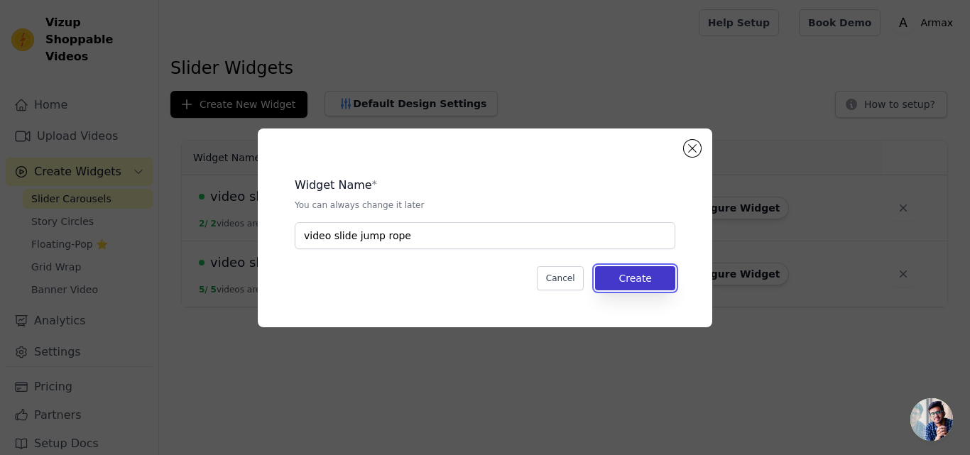
click at [634, 284] on button "Create" at bounding box center [635, 278] width 80 height 24
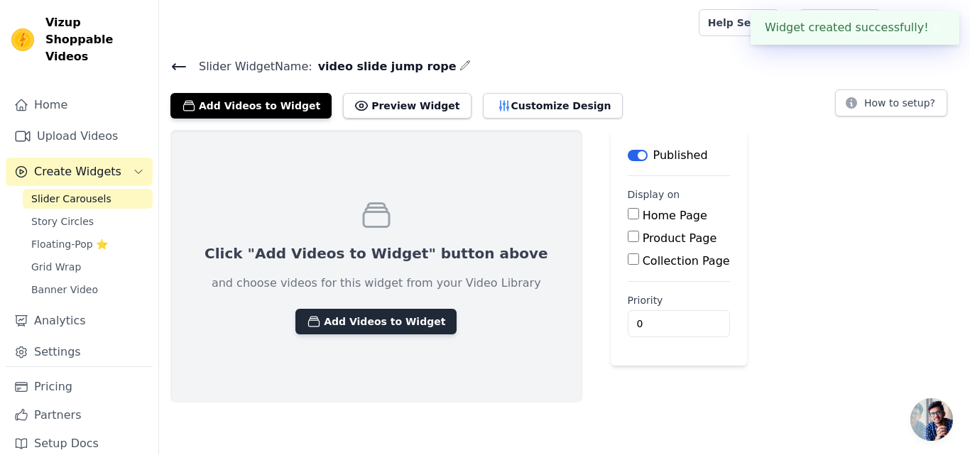
click at [371, 330] on button "Add Videos to Widget" at bounding box center [375, 322] width 161 height 26
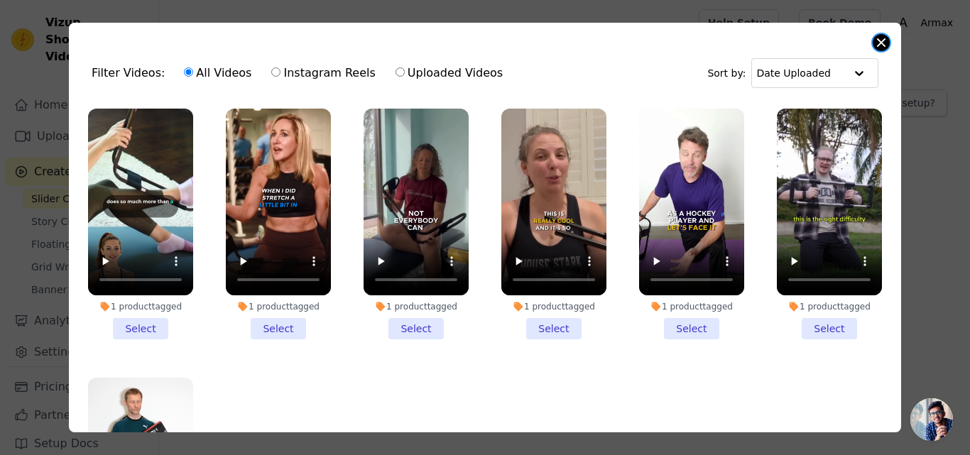
click at [883, 42] on button "Close modal" at bounding box center [881, 42] width 17 height 17
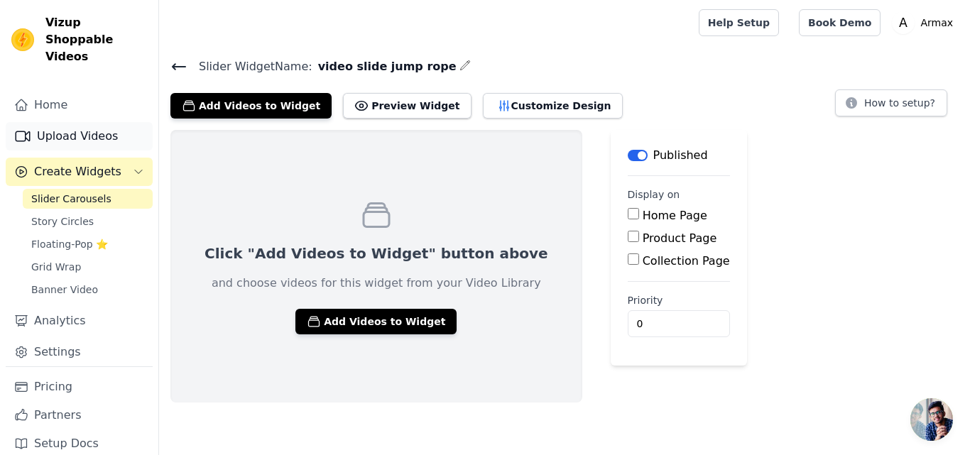
click at [74, 122] on link "Upload Videos" at bounding box center [79, 136] width 147 height 28
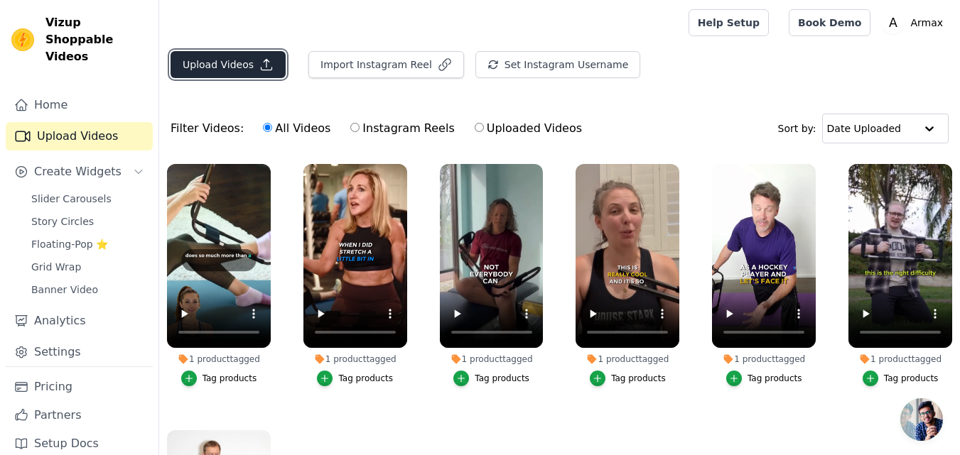
click at [249, 60] on button "Upload Videos" at bounding box center [227, 64] width 115 height 27
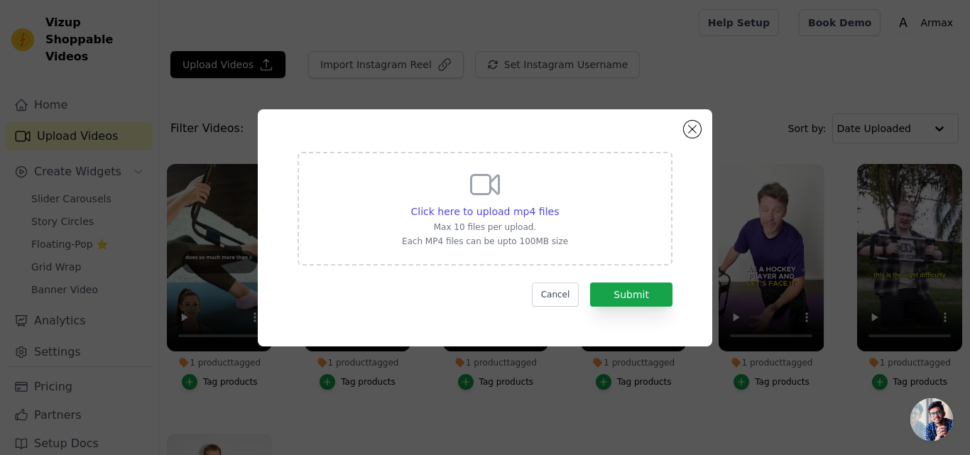
click at [504, 190] on div "Click here to upload mp4 files Max 10 files per upload. Each MP4 files can be u…" at bounding box center [485, 208] width 166 height 80
click at [558, 204] on input "Click here to upload mp4 files Max 10 files per upload. Each MP4 files can be u…" at bounding box center [558, 204] width 1 height 1
type input "C:\fakepath\influ jumping.mp4"
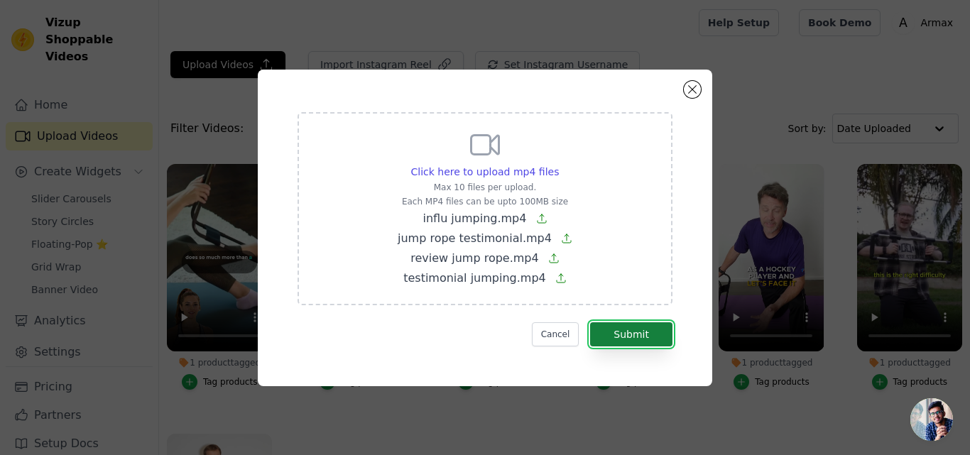
click at [644, 329] on button "Submit" at bounding box center [631, 334] width 82 height 24
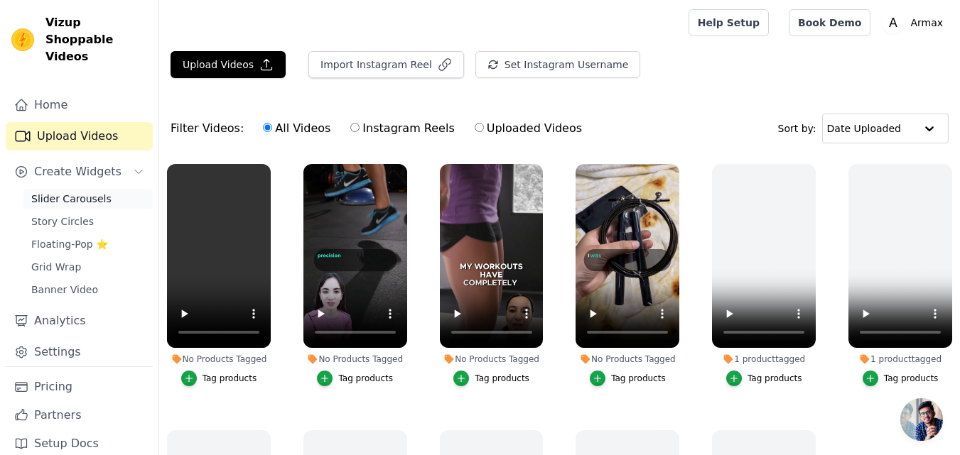
click at [80, 192] on span "Slider Carousels" at bounding box center [71, 199] width 80 height 14
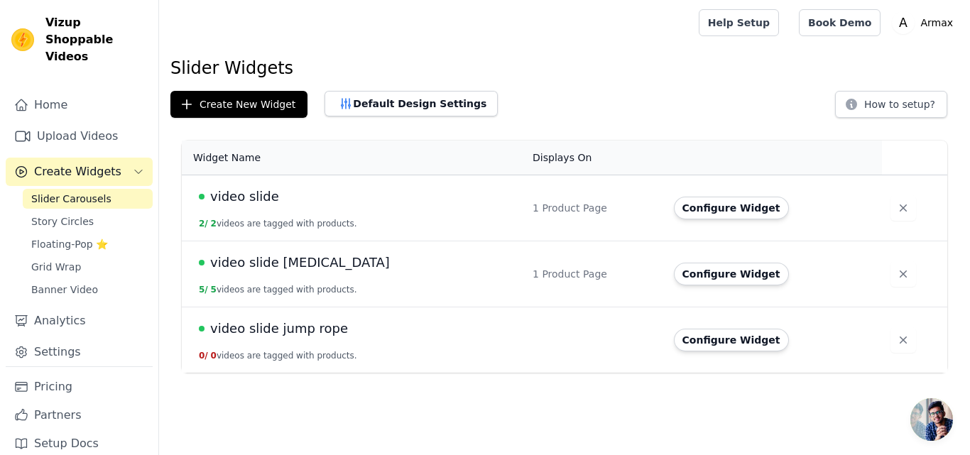
click at [380, 331] on div "video slide jump rope" at bounding box center [357, 329] width 317 height 20
click at [284, 330] on span "video slide jump rope" at bounding box center [279, 329] width 138 height 20
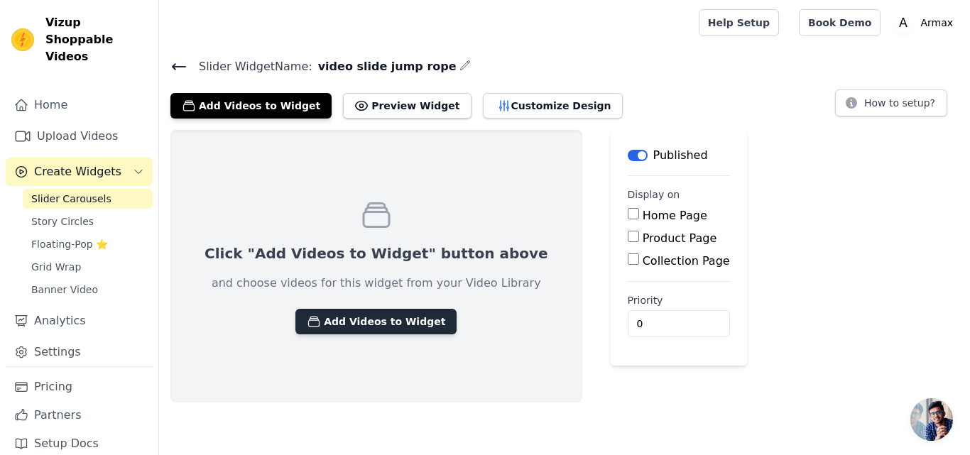
click at [340, 318] on button "Add Videos to Widget" at bounding box center [375, 322] width 161 height 26
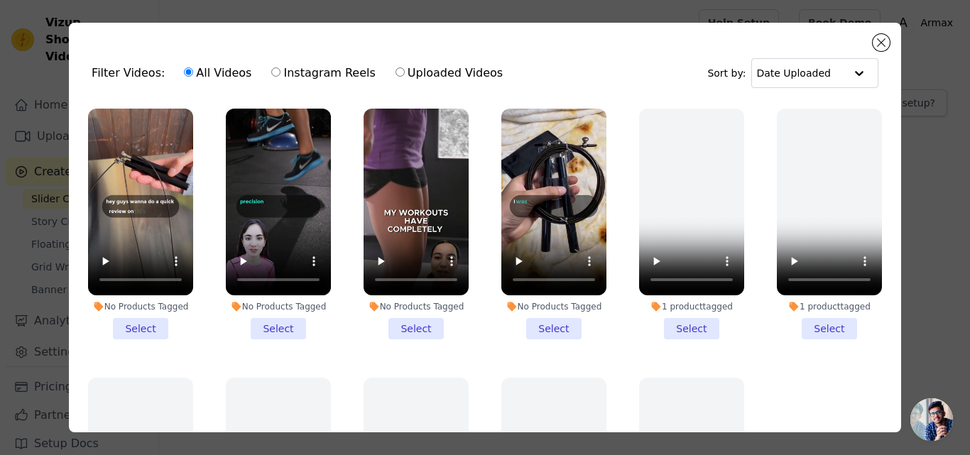
click at [544, 322] on li "No Products Tagged Select" at bounding box center [553, 224] width 105 height 231
click at [0, 0] on input "No Products Tagged Select" at bounding box center [0, 0] width 0 height 0
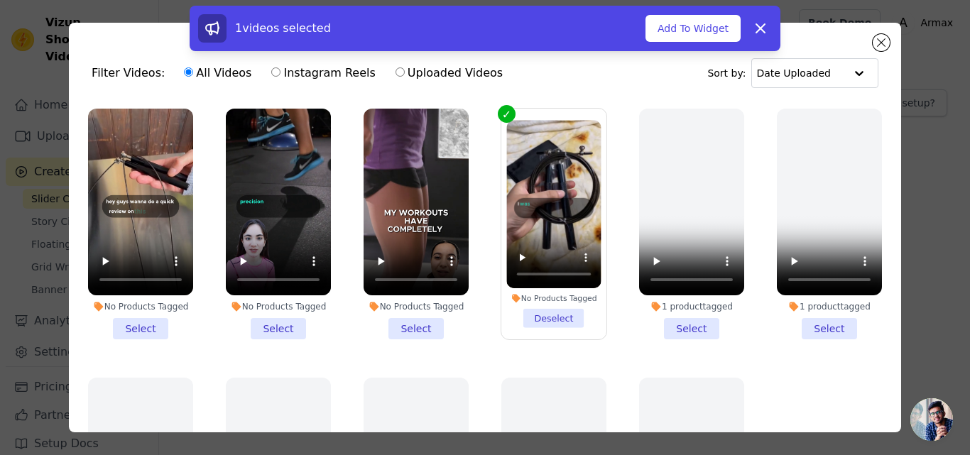
click at [412, 326] on li "No Products Tagged Select" at bounding box center [416, 224] width 105 height 231
click at [0, 0] on input "No Products Tagged Select" at bounding box center [0, 0] width 0 height 0
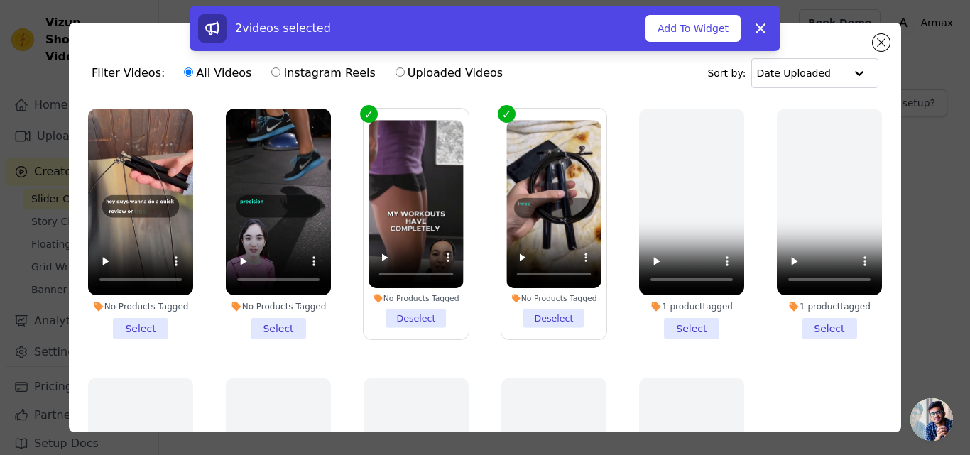
click at [148, 318] on li "No Products Tagged Select" at bounding box center [140, 224] width 105 height 231
click at [0, 0] on input "No Products Tagged Select" at bounding box center [0, 0] width 0 height 0
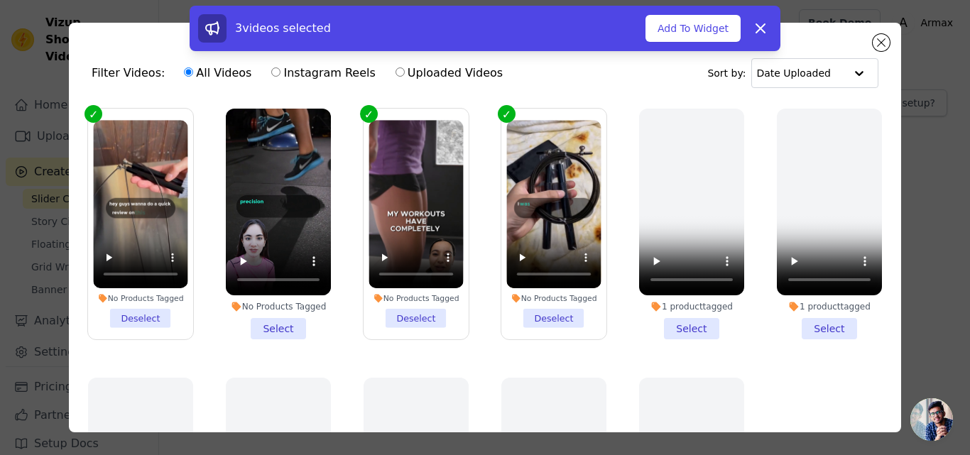
click at [264, 325] on li "No Products Tagged Select" at bounding box center [278, 224] width 105 height 231
click at [0, 0] on input "No Products Tagged Select" at bounding box center [0, 0] width 0 height 0
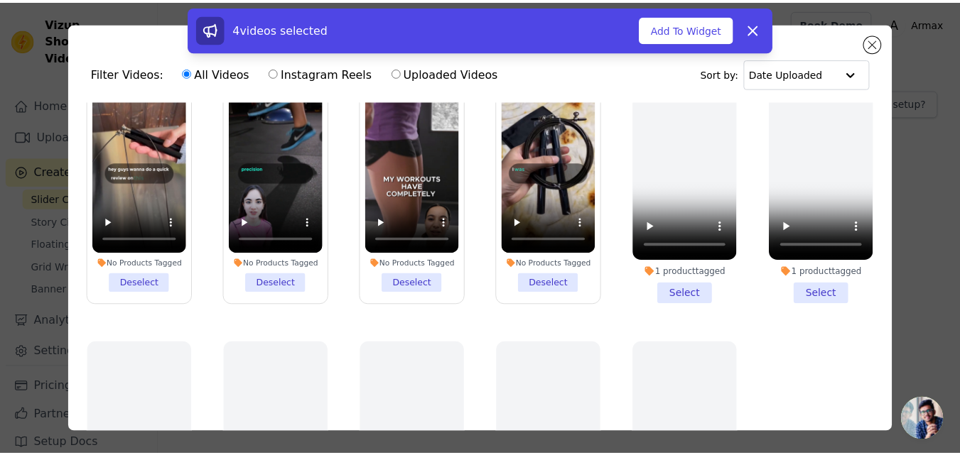
scroll to position [57, 0]
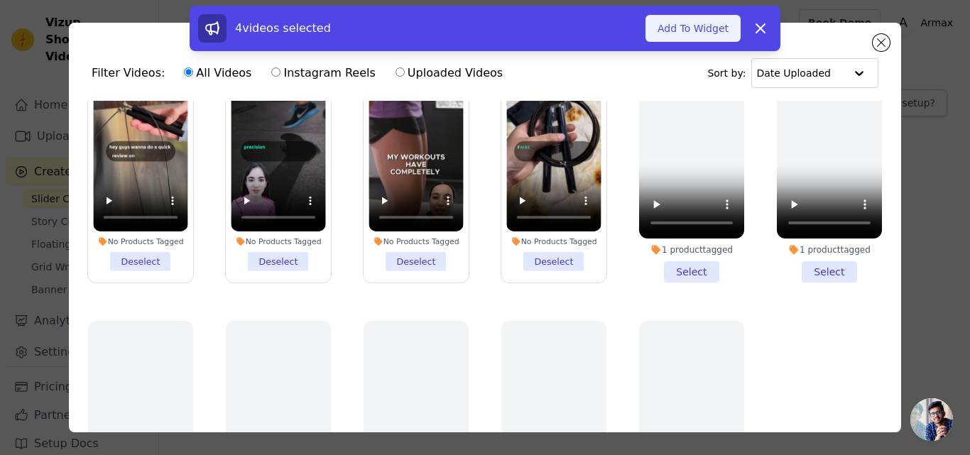
click at [690, 38] on button "Add To Widget" at bounding box center [693, 28] width 95 height 27
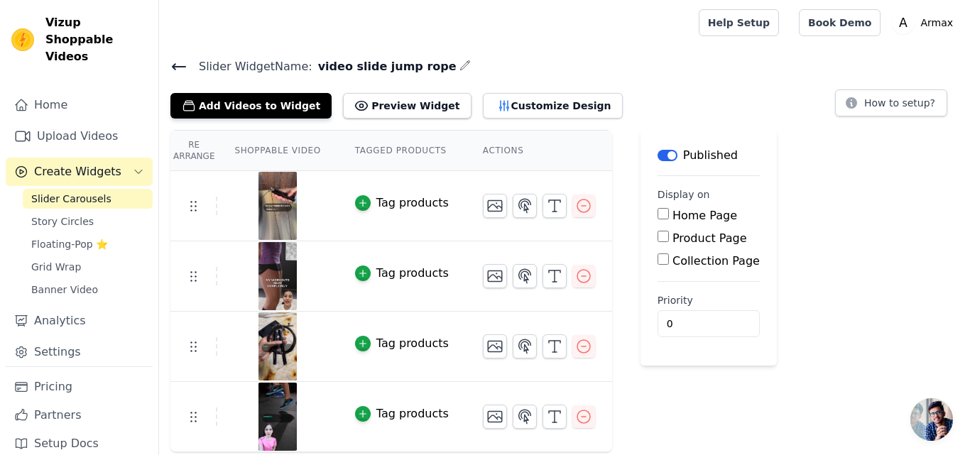
click at [658, 236] on input "Product Page" at bounding box center [663, 236] width 11 height 11
checkbox input "true"
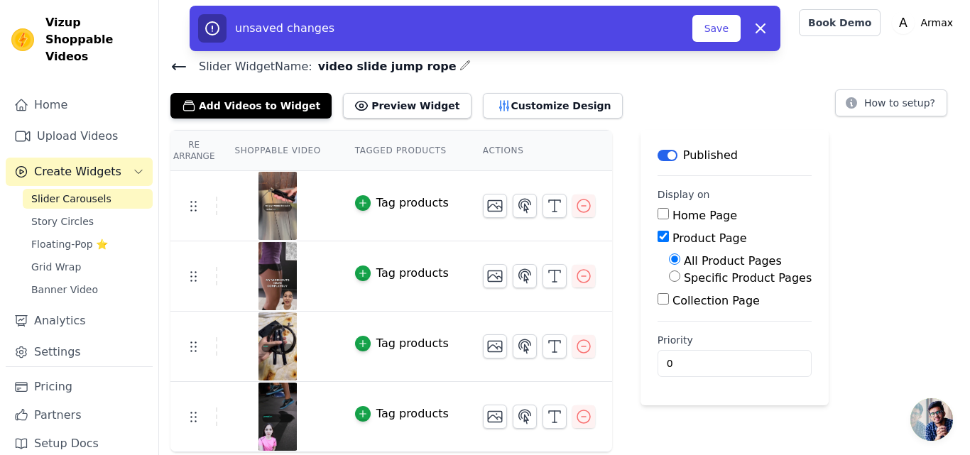
click at [669, 277] on input "Specific Product Pages" at bounding box center [674, 276] width 11 height 11
radio input "true"
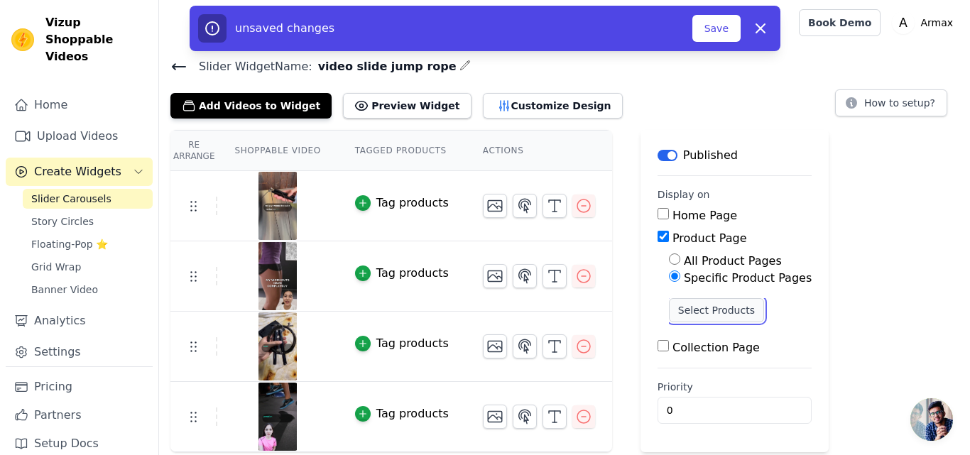
click at [669, 305] on button "Select Products" at bounding box center [716, 310] width 95 height 24
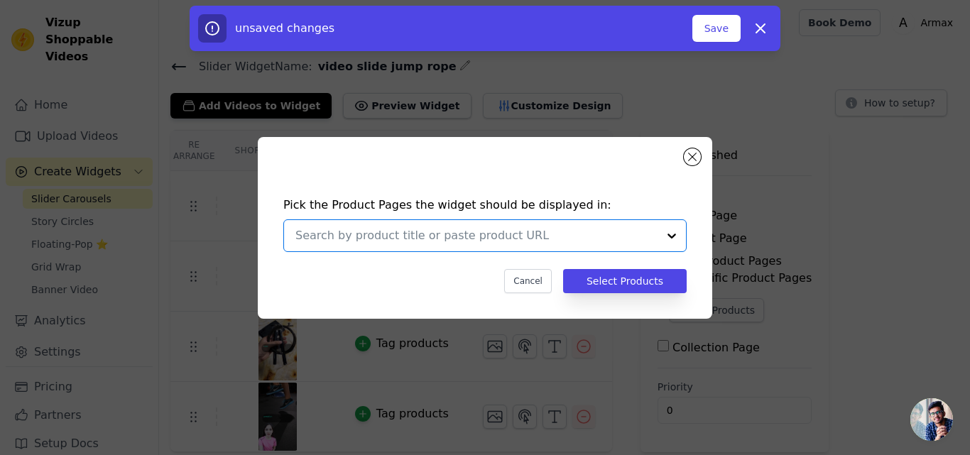
click at [580, 228] on input "text" at bounding box center [476, 235] width 362 height 17
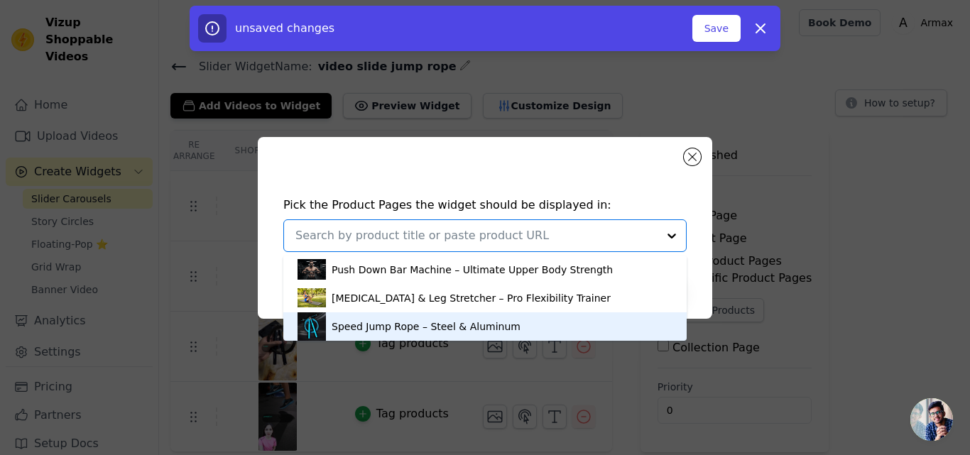
click at [543, 331] on div "Speed Jump Rope – Steel & Aluminum" at bounding box center [485, 327] width 375 height 28
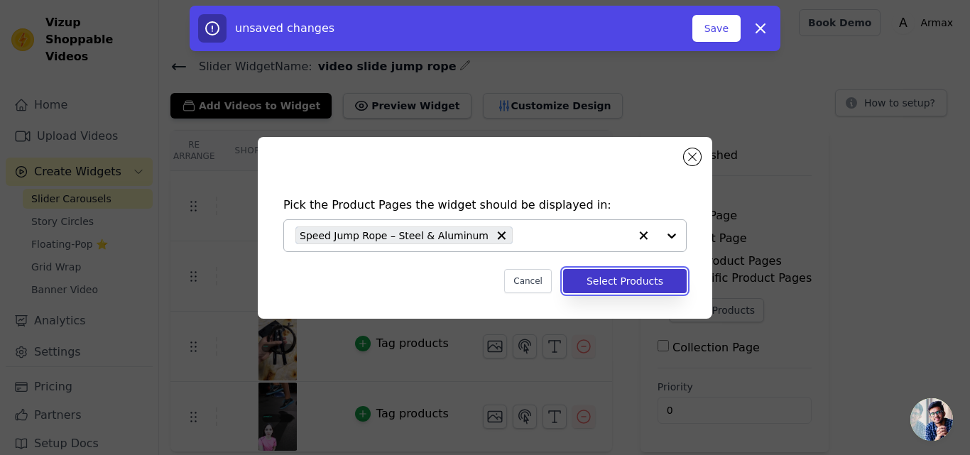
click at [619, 287] on button "Select Products" at bounding box center [625, 281] width 124 height 24
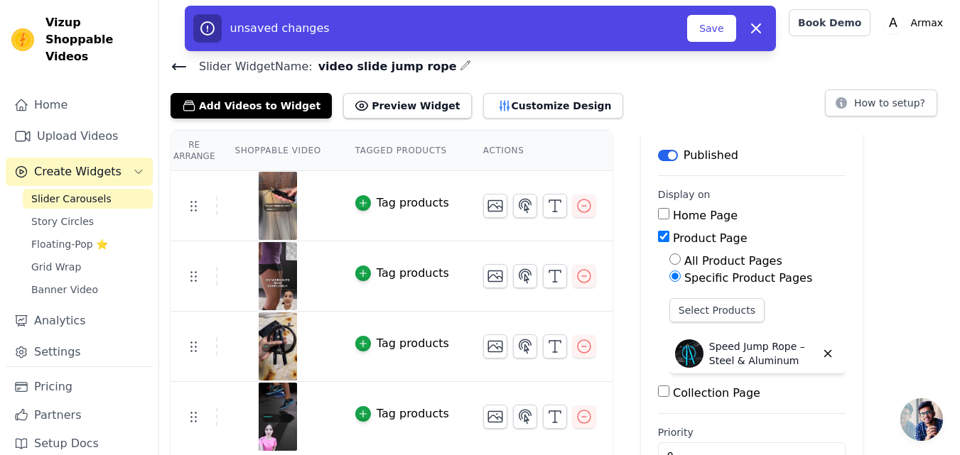
click at [377, 203] on div "Tag products" at bounding box center [412, 203] width 72 height 17
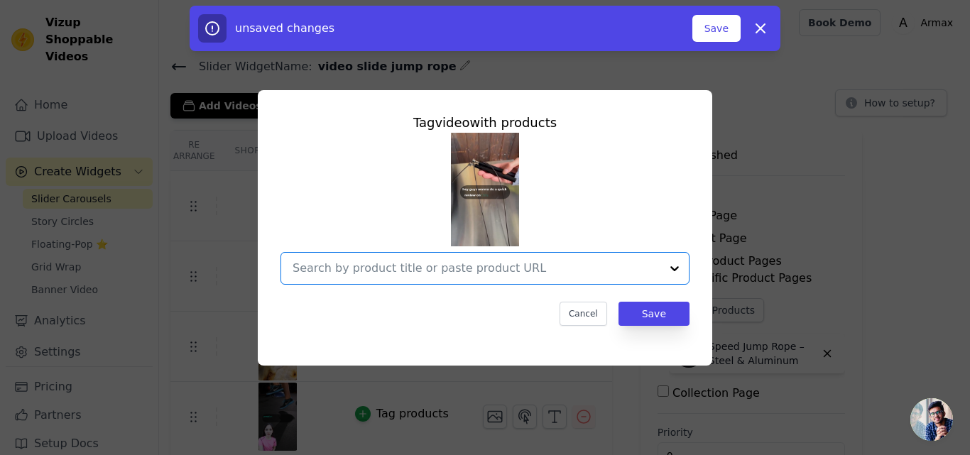
click at [398, 268] on input "text" at bounding box center [477, 268] width 368 height 17
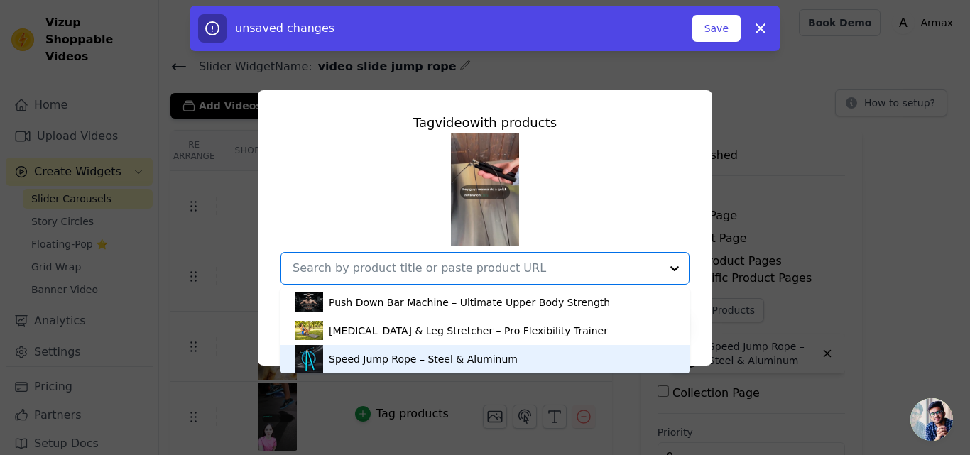
click at [391, 362] on div "Speed Jump Rope – Steel & Aluminum" at bounding box center [423, 359] width 189 height 14
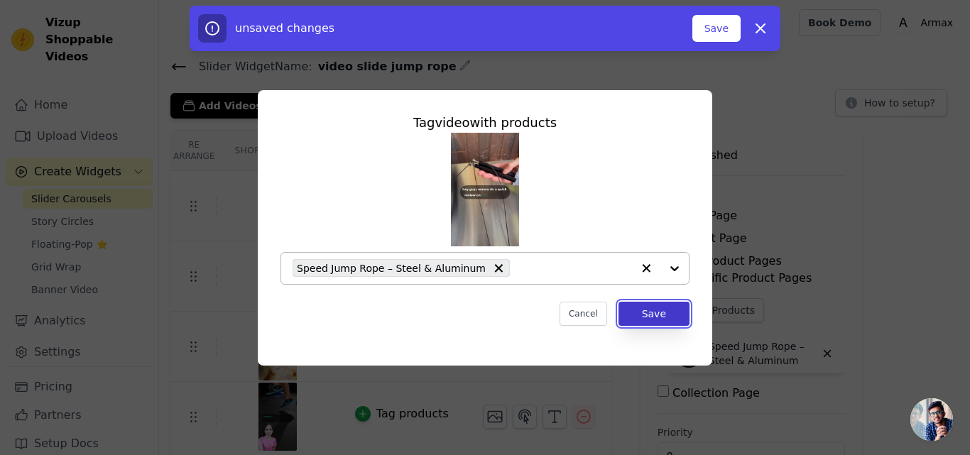
click at [635, 302] on button "Save" at bounding box center [654, 314] width 71 height 24
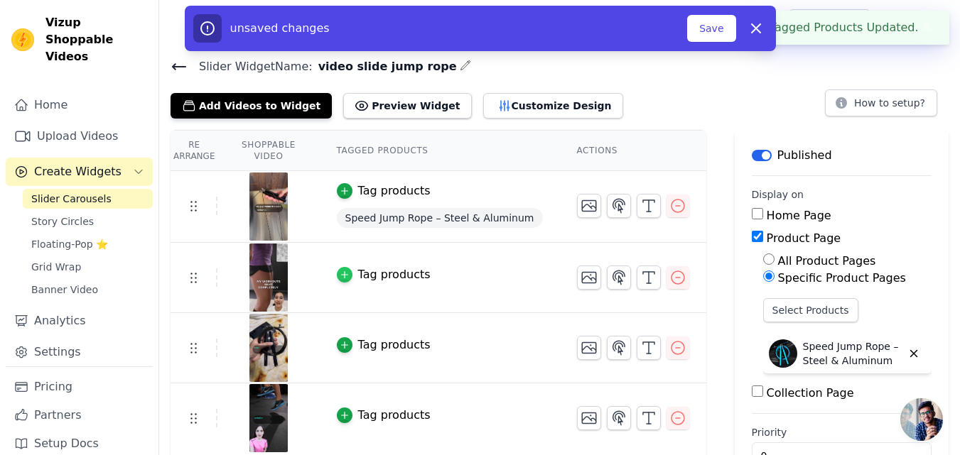
click at [352, 281] on div "button" at bounding box center [345, 275] width 16 height 16
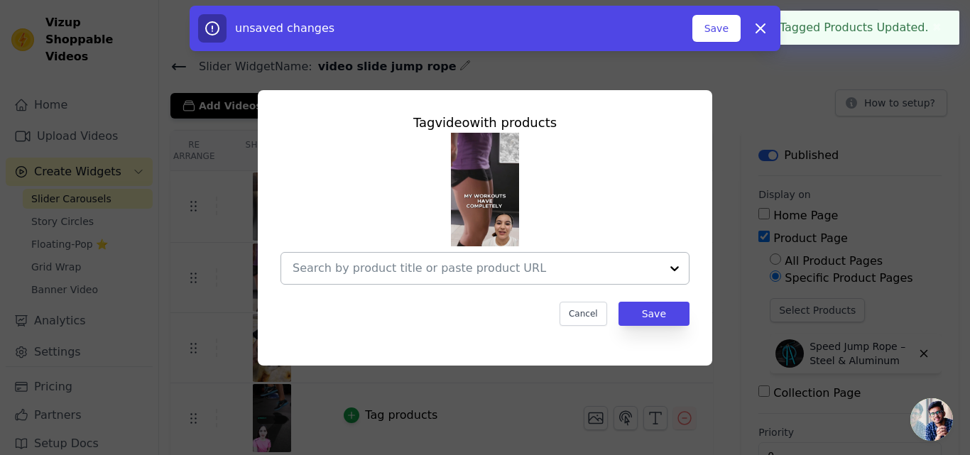
click at [526, 284] on div at bounding box center [485, 268] width 409 height 33
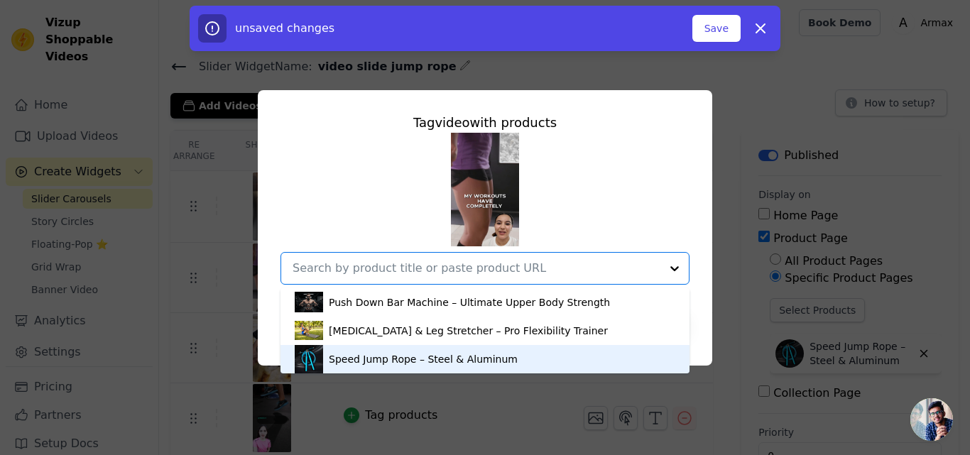
click at [534, 353] on div "Speed Jump Rope – Steel & Aluminum" at bounding box center [485, 359] width 381 height 28
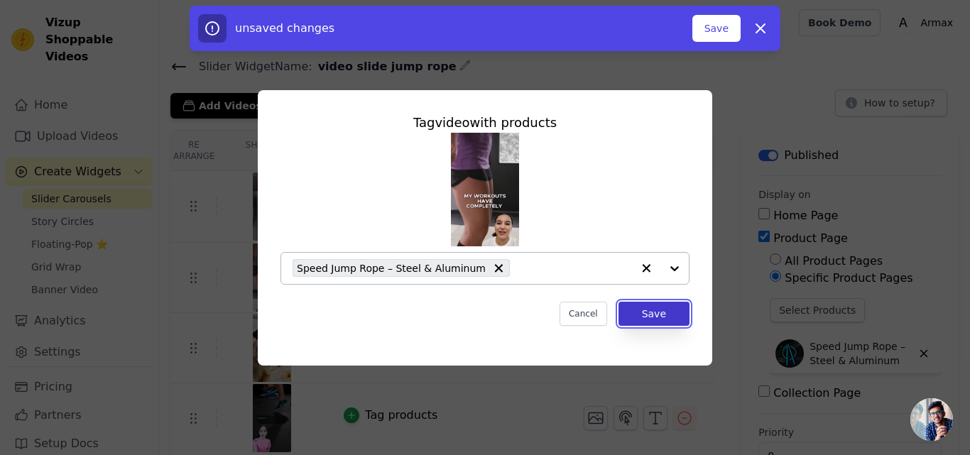
click at [629, 319] on button "Save" at bounding box center [654, 314] width 71 height 24
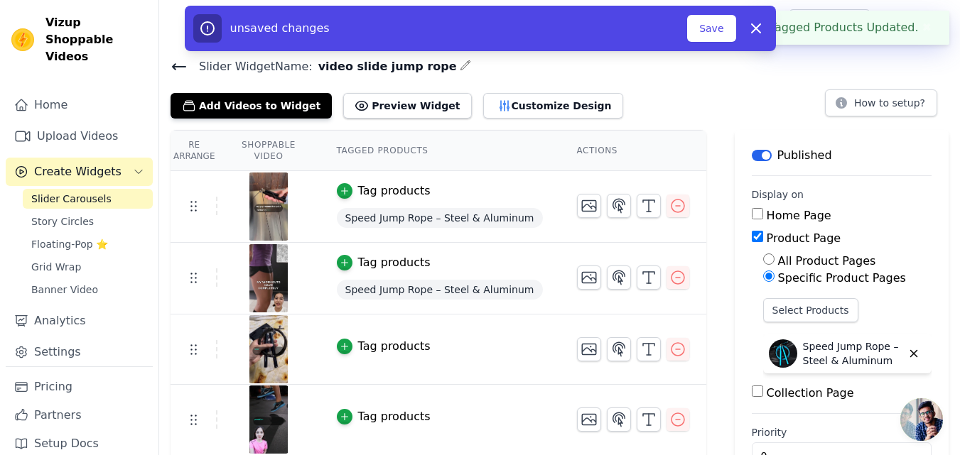
click at [406, 347] on div "Tag products" at bounding box center [394, 346] width 72 height 17
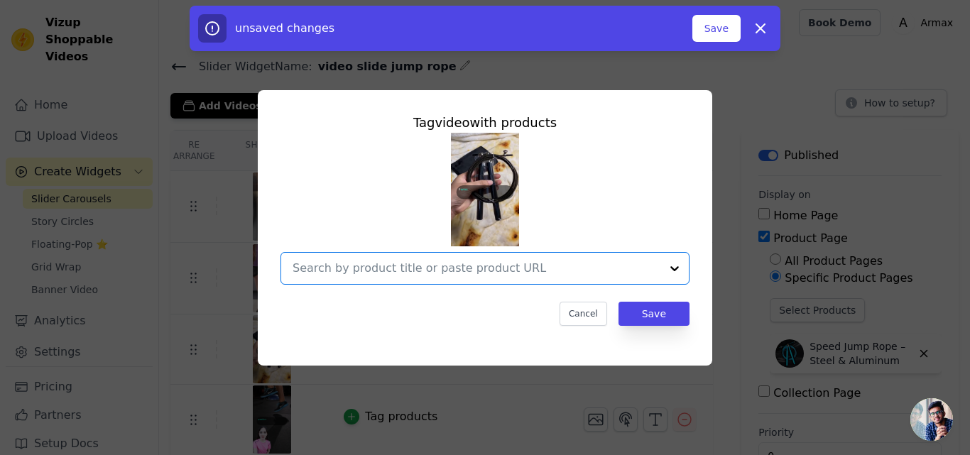
click at [579, 274] on input "text" at bounding box center [477, 268] width 368 height 17
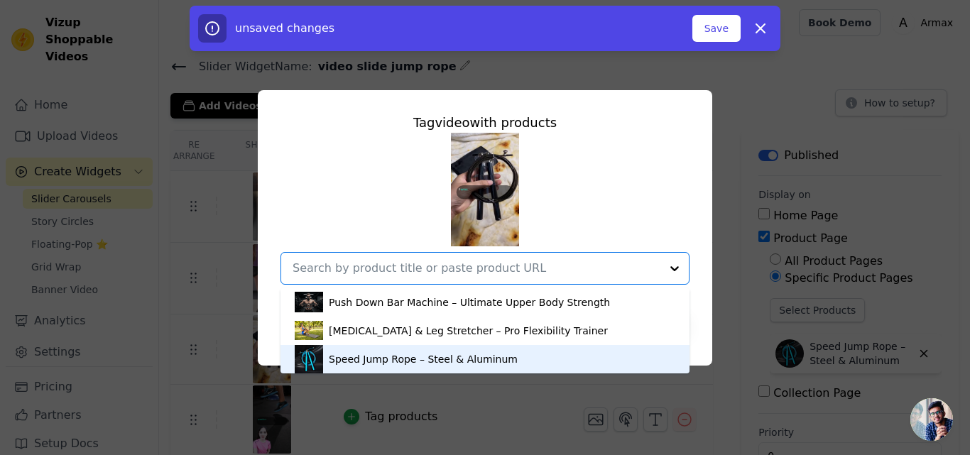
click at [539, 360] on div "Speed Jump Rope – Steel & Aluminum" at bounding box center [485, 359] width 381 height 28
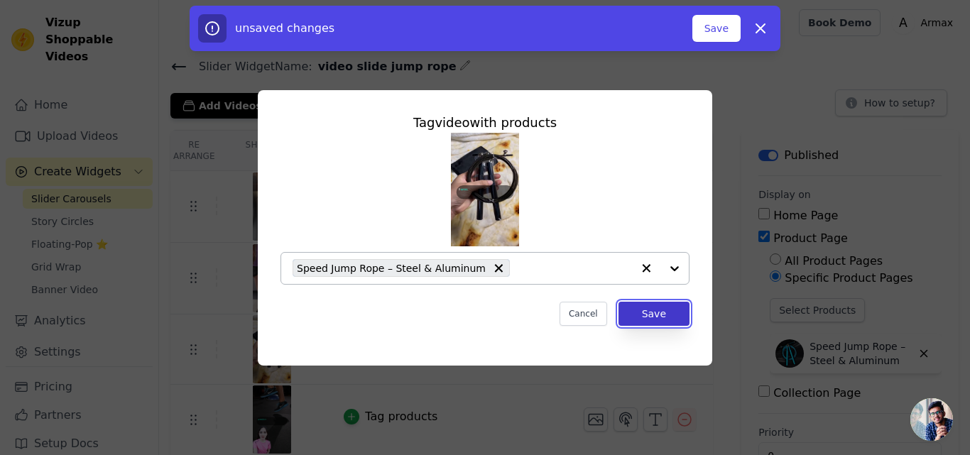
click at [644, 313] on button "Save" at bounding box center [654, 314] width 71 height 24
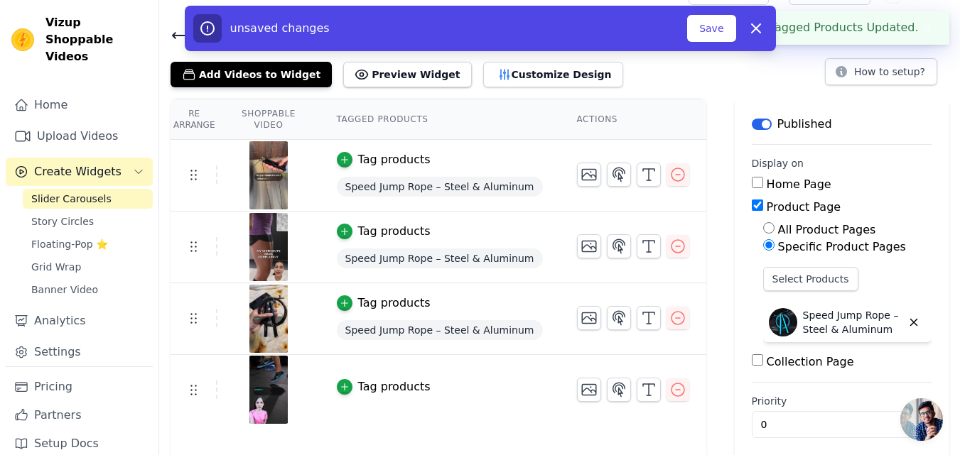
scroll to position [42, 0]
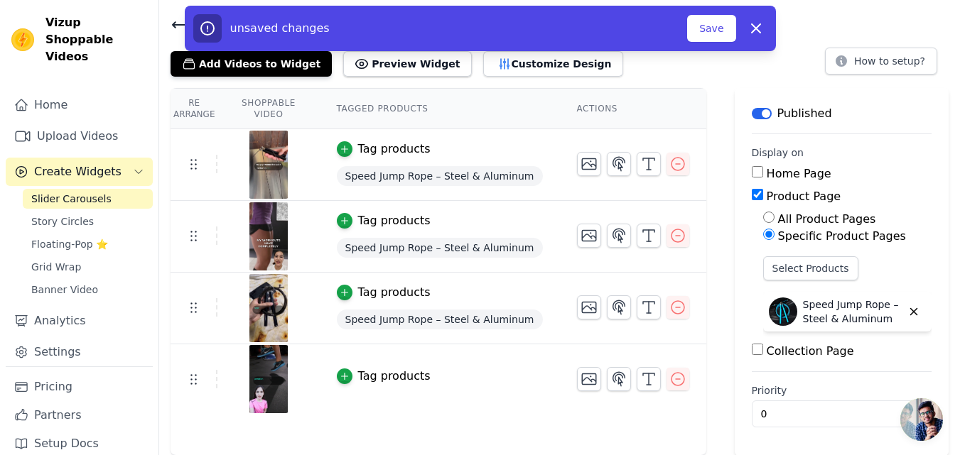
click at [408, 374] on div "Tag products" at bounding box center [394, 376] width 72 height 17
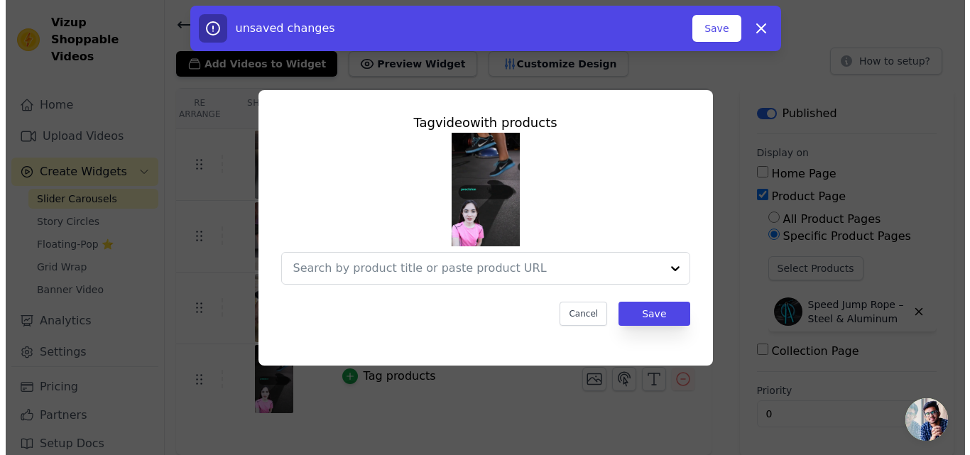
scroll to position [0, 0]
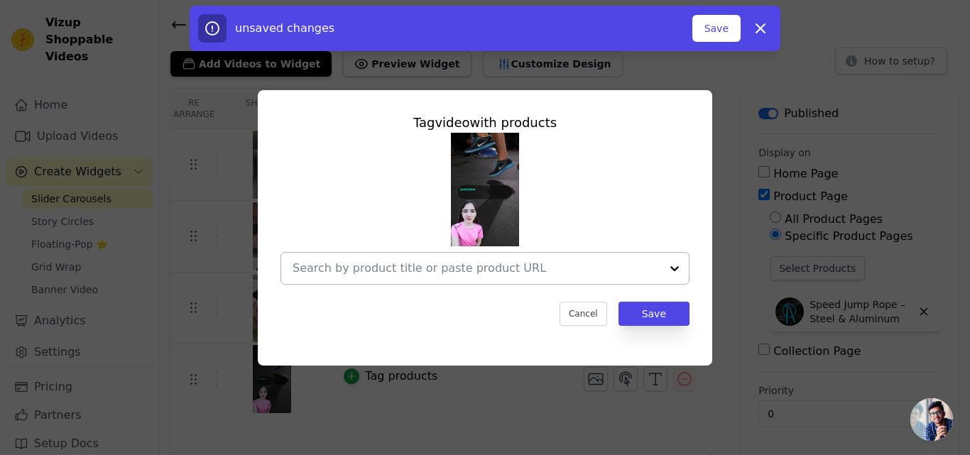
click at [516, 278] on div at bounding box center [477, 268] width 368 height 31
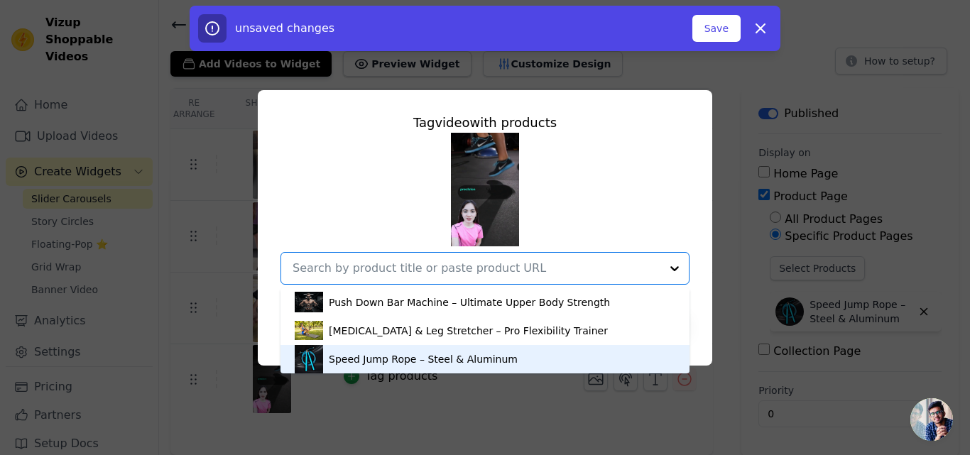
click at [481, 354] on div "Speed Jump Rope – Steel & Aluminum" at bounding box center [423, 359] width 189 height 14
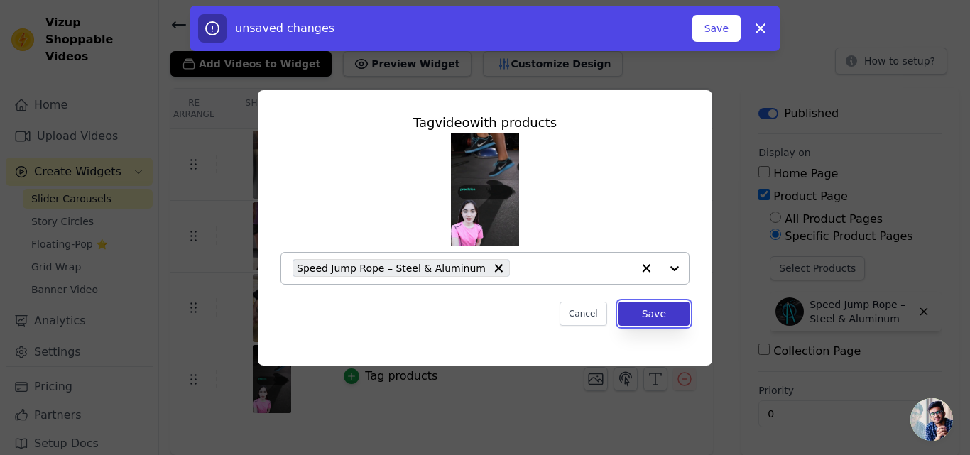
click at [624, 310] on button "Save" at bounding box center [654, 314] width 71 height 24
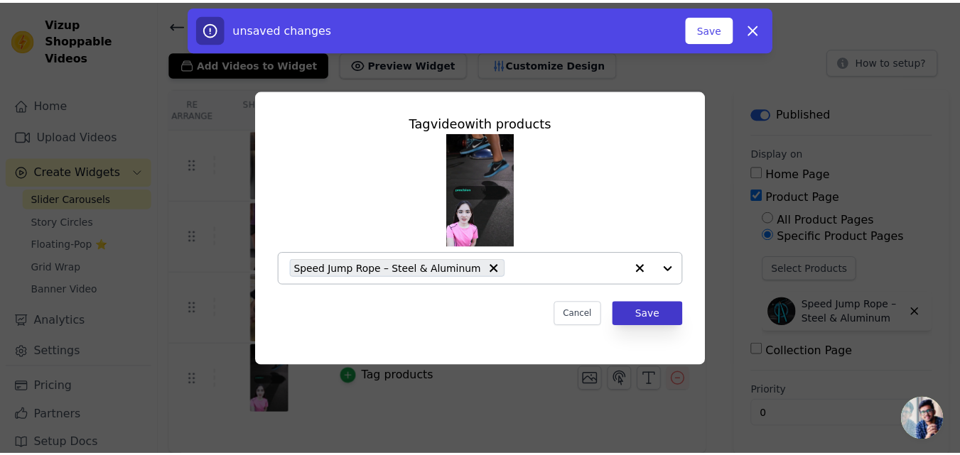
scroll to position [42, 0]
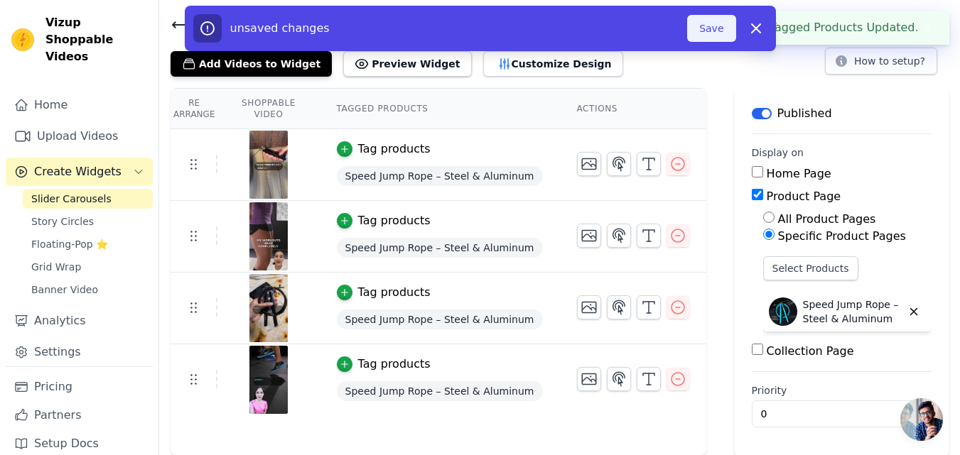
click at [709, 26] on button "Save" at bounding box center [711, 28] width 48 height 27
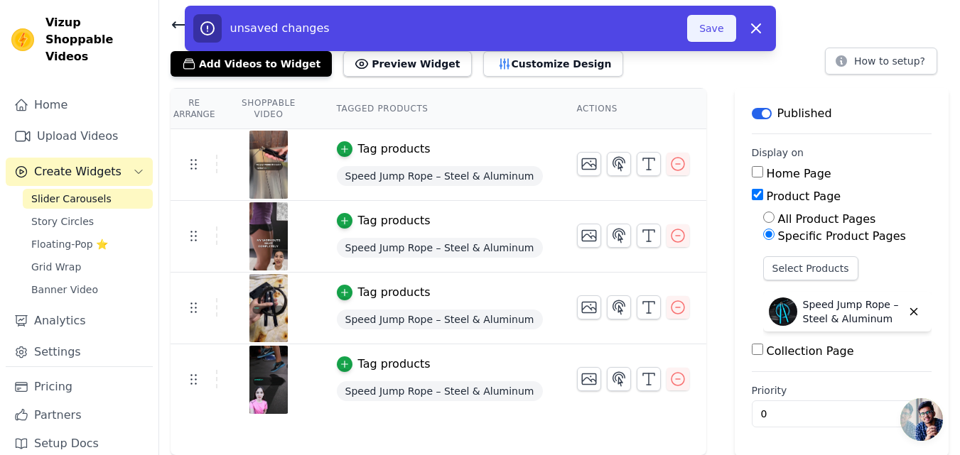
click at [709, 26] on button "Save" at bounding box center [711, 28] width 48 height 27
